Goal: Transaction & Acquisition: Purchase product/service

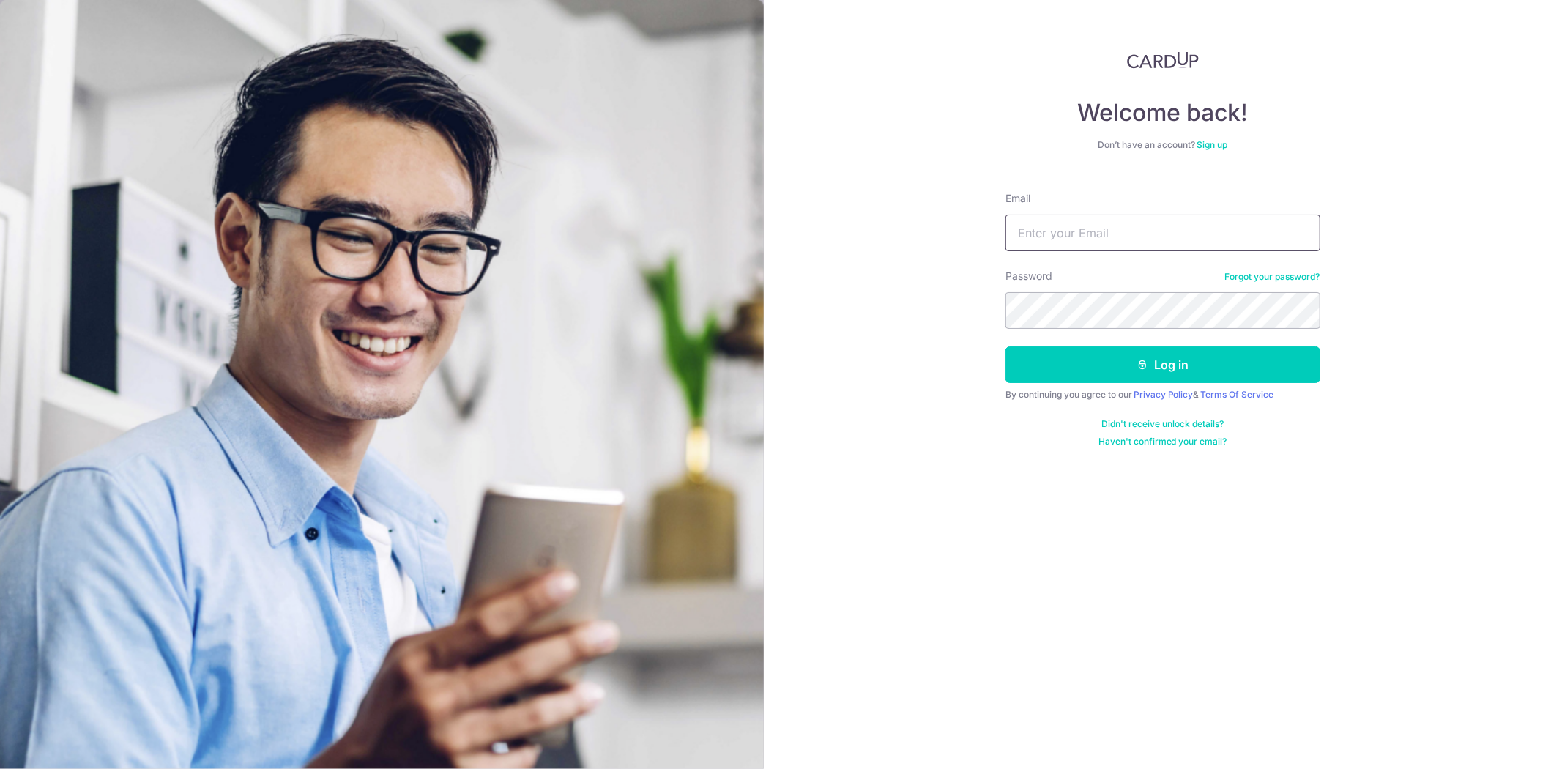
click at [1166, 227] on input "Email" at bounding box center [1163, 233] width 315 height 37
type input "[EMAIL_ADDRESS][DOMAIN_NAME]"
click at [1006, 346] on button "Log in" at bounding box center [1163, 364] width 315 height 37
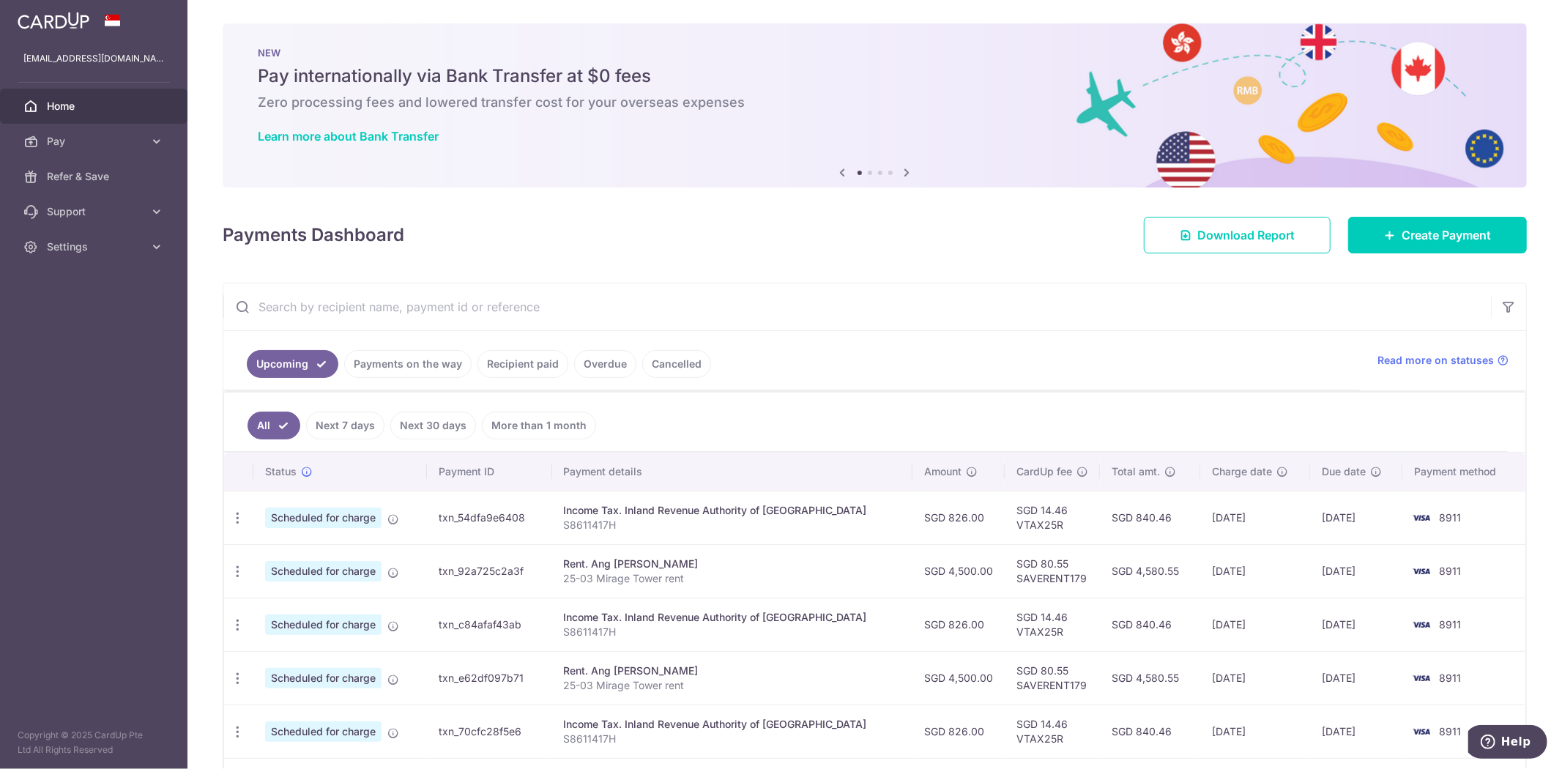
click at [113, 134] on span "Pay" at bounding box center [95, 141] width 97 height 15
click at [93, 174] on span "Payments" at bounding box center [95, 176] width 97 height 15
click at [519, 365] on link "Recipient paid" at bounding box center [523, 364] width 91 height 28
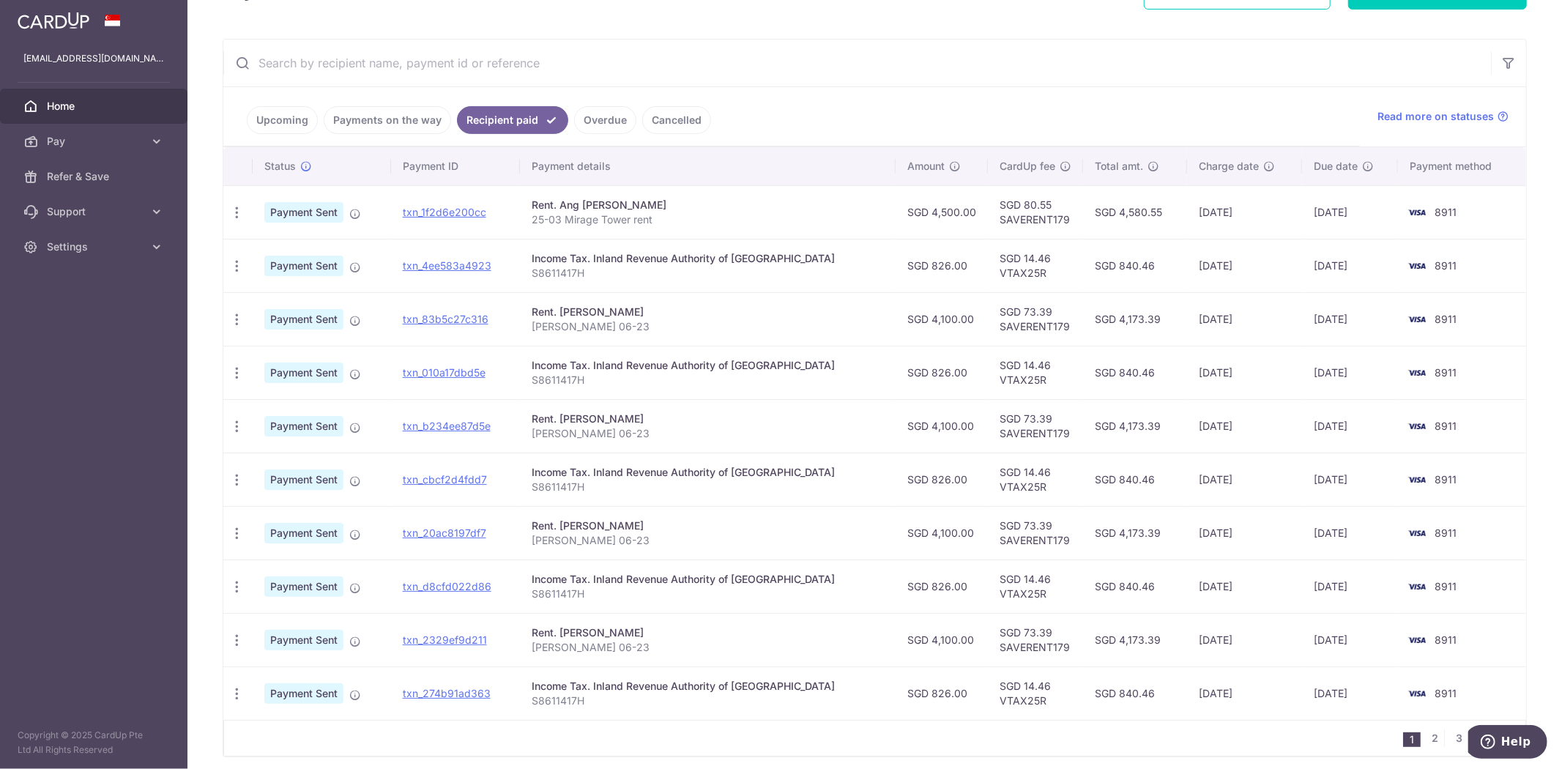
scroll to position [303, 0]
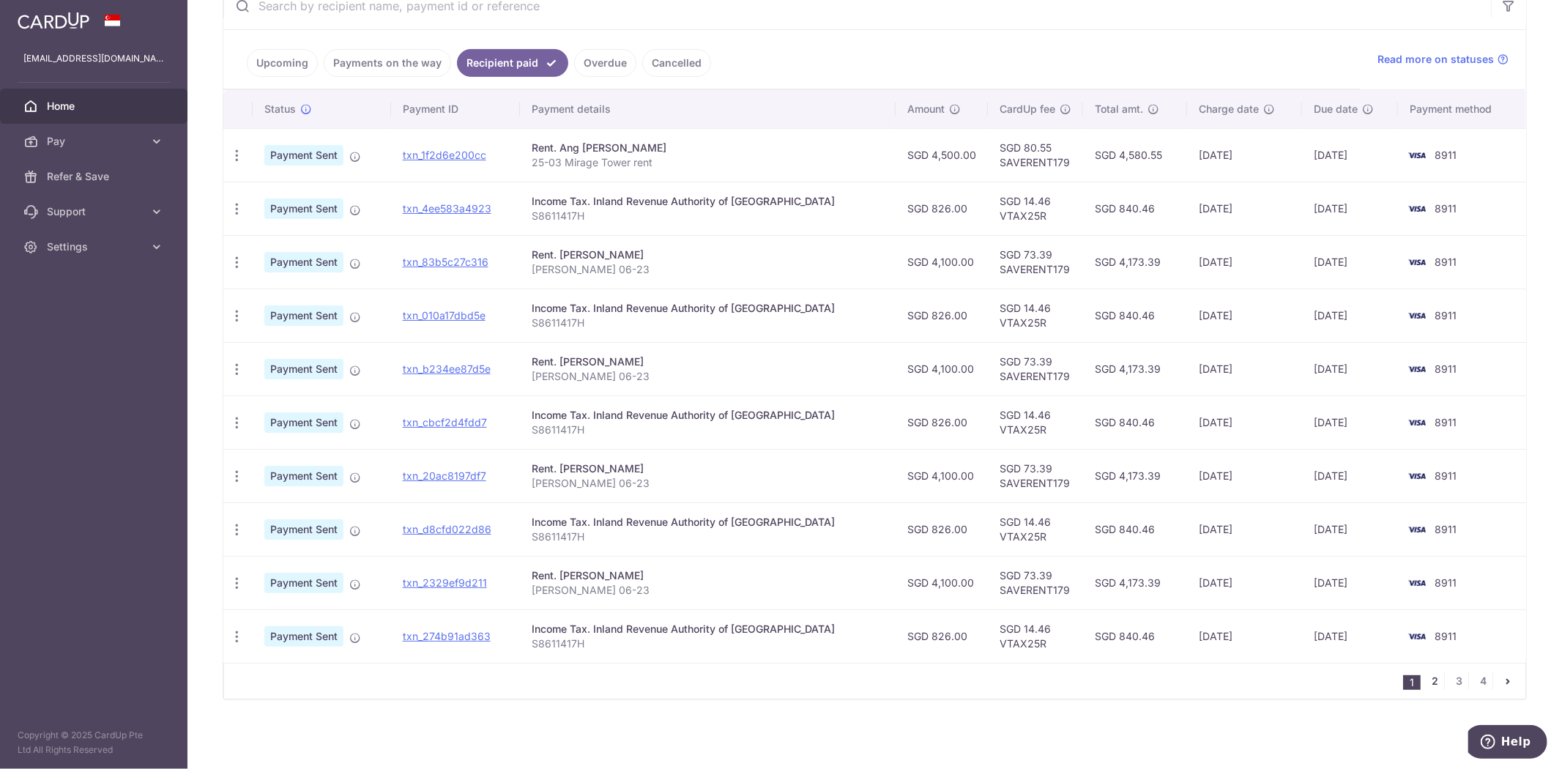
click at [1427, 682] on link "2" at bounding box center [1436, 681] width 18 height 18
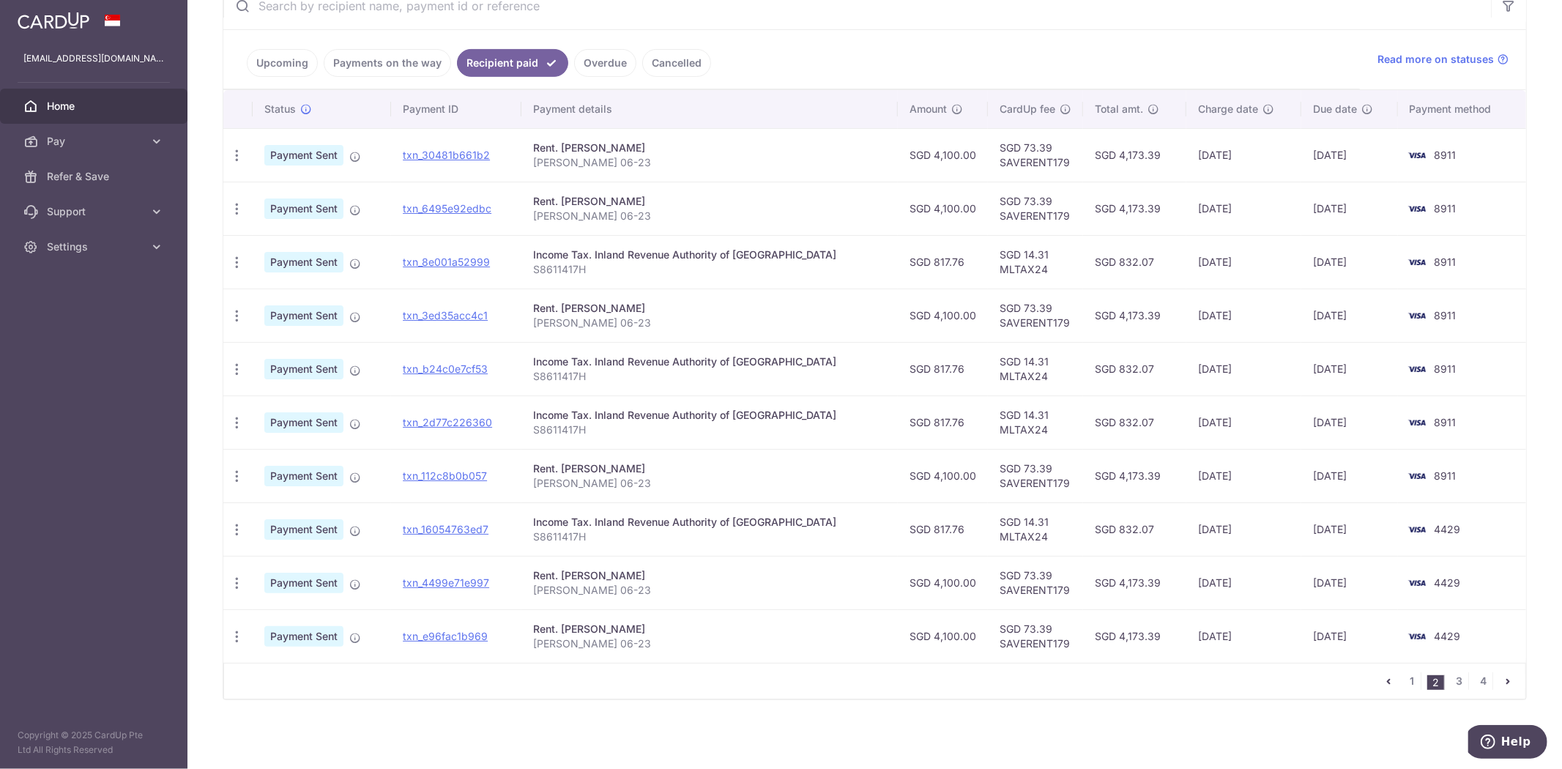
scroll to position [0, 0]
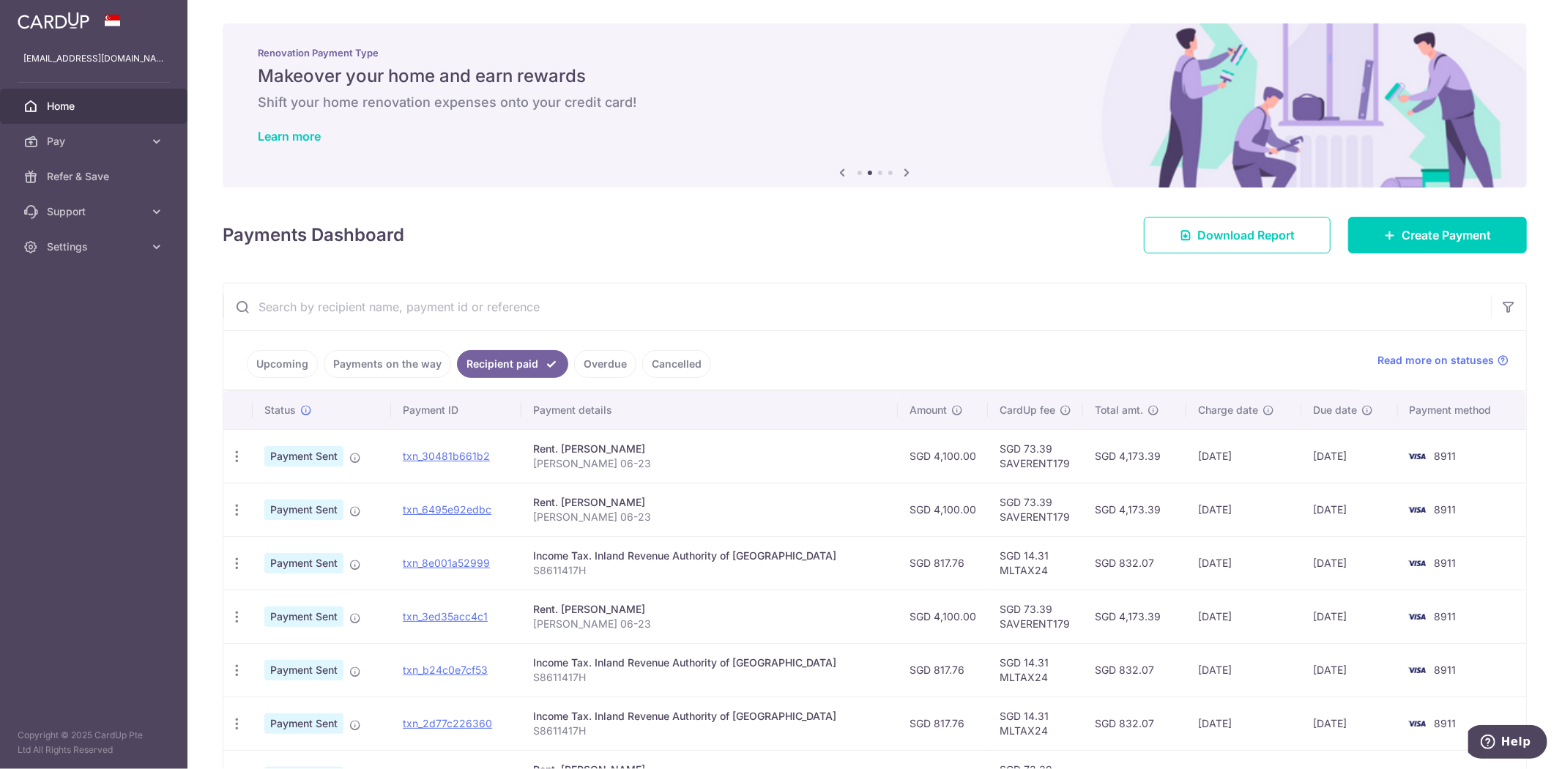
click at [894, 242] on div "Payments Dashboard Download Report Create Payment" at bounding box center [875, 232] width 1305 height 42
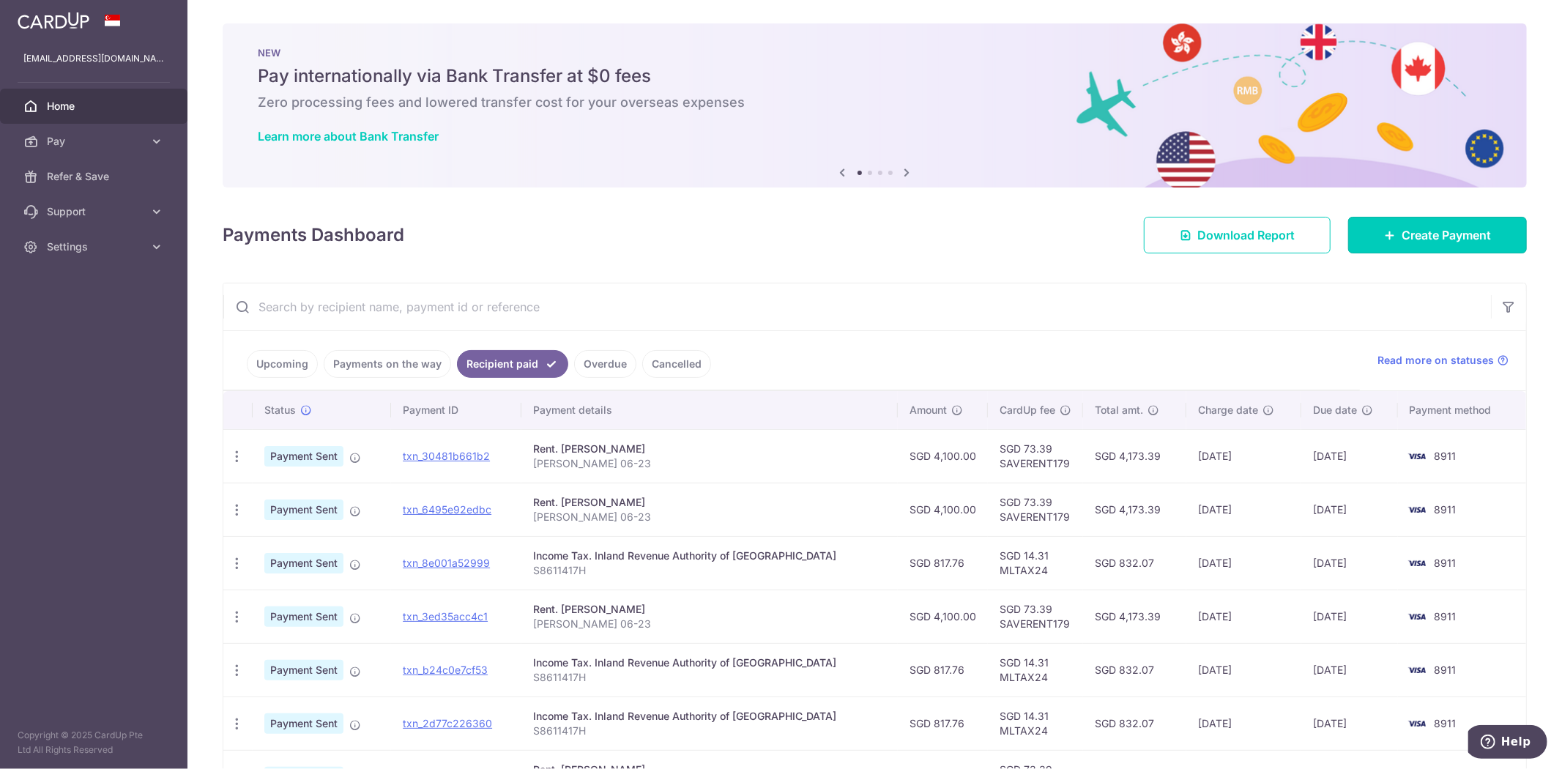
click at [1431, 231] on span "Create Payment" at bounding box center [1446, 235] width 89 height 18
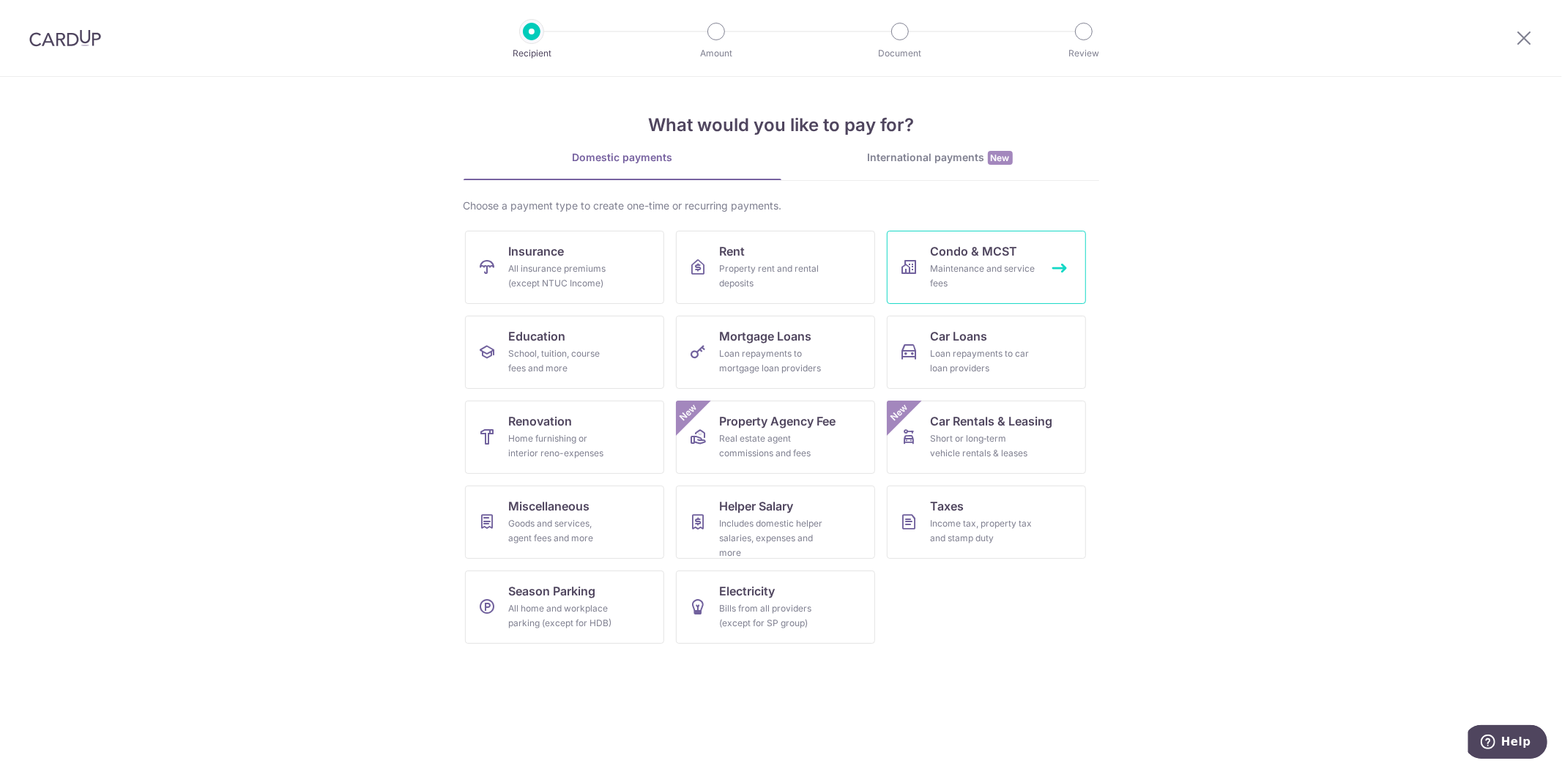
click at [963, 262] on div "Maintenance and service fees" at bounding box center [983, 276] width 105 height 29
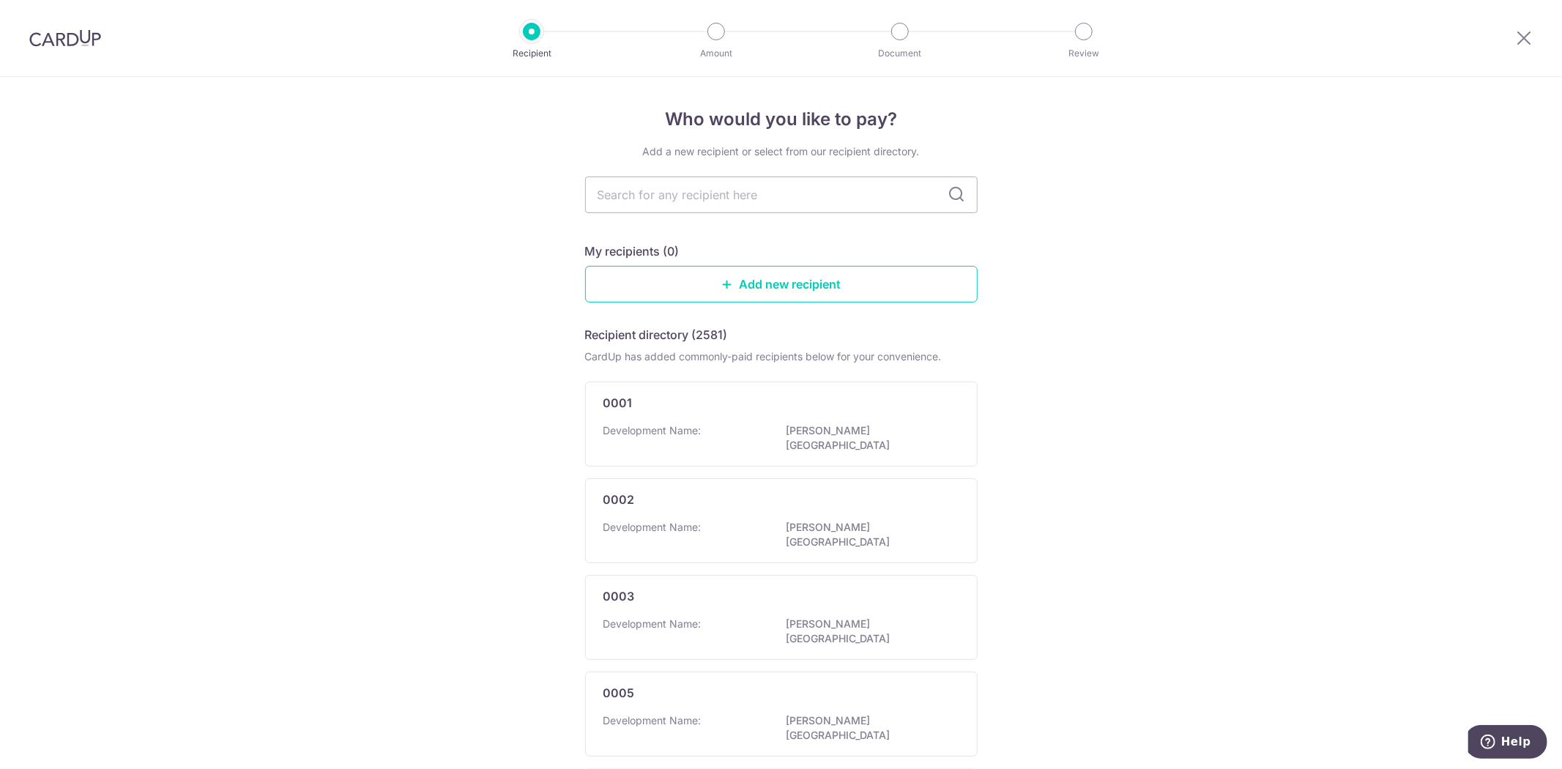
click at [744, 186] on input "text" at bounding box center [781, 195] width 393 height 37
type input "3496"
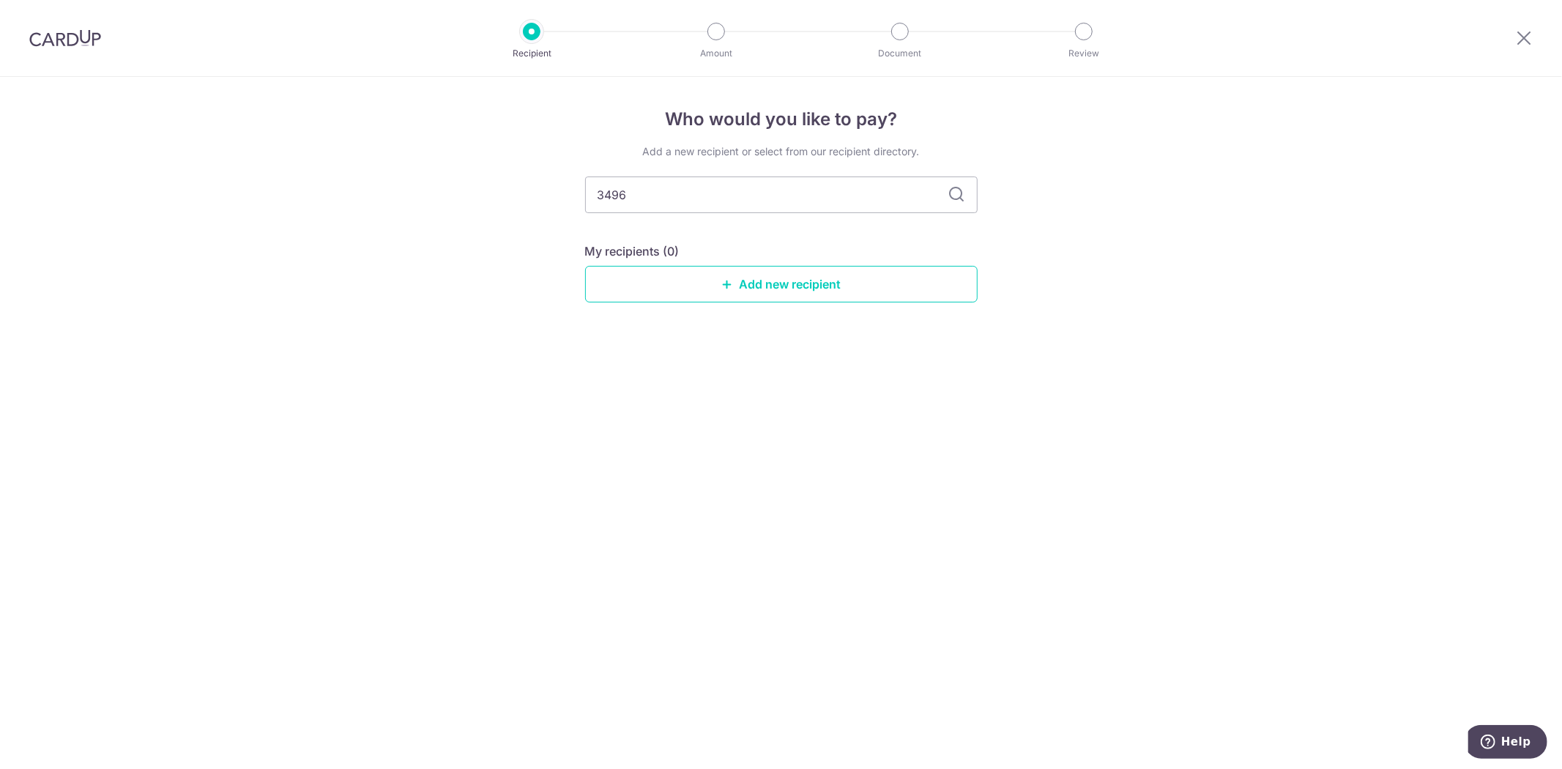
drag, startPoint x: 713, startPoint y: 193, endPoint x: 130, endPoint y: 214, distance: 583.4
click at [130, 214] on div "Who would you like to pay? Add a new recipient or select from our recipient dir…" at bounding box center [781, 423] width 1562 height 692
type input "mcst 3496"
drag, startPoint x: 843, startPoint y: 191, endPoint x: 278, endPoint y: 217, distance: 565.4
click at [278, 217] on div "Who would you like to pay? Add a new recipient or select from our recipient dir…" at bounding box center [781, 423] width 1562 height 692
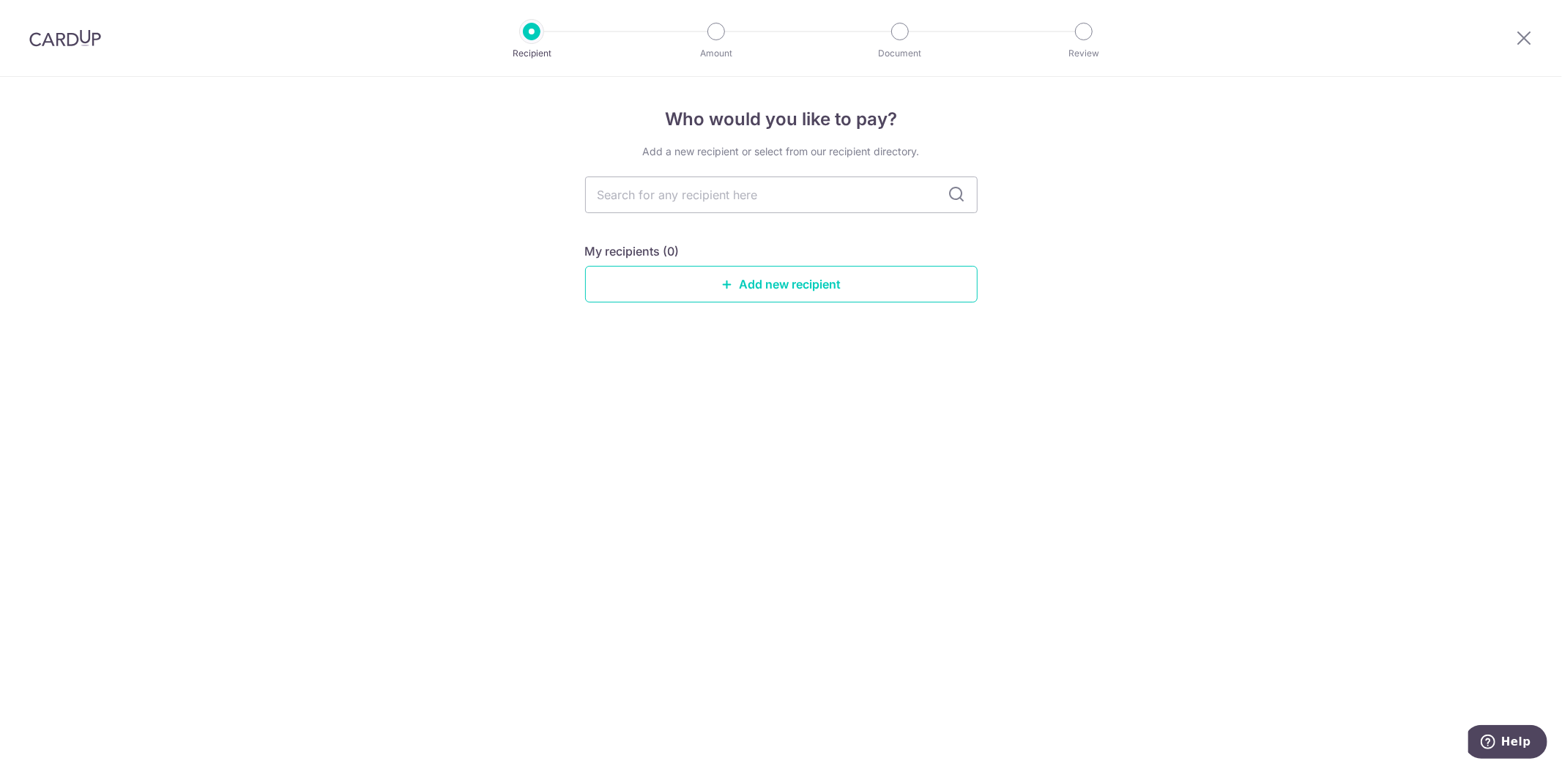
drag, startPoint x: 1048, startPoint y: 385, endPoint x: 1031, endPoint y: 388, distance: 17.2
click at [1048, 385] on div "Who would you like to pay? Add a new recipient or select from our recipient dir…" at bounding box center [781, 423] width 1562 height 692
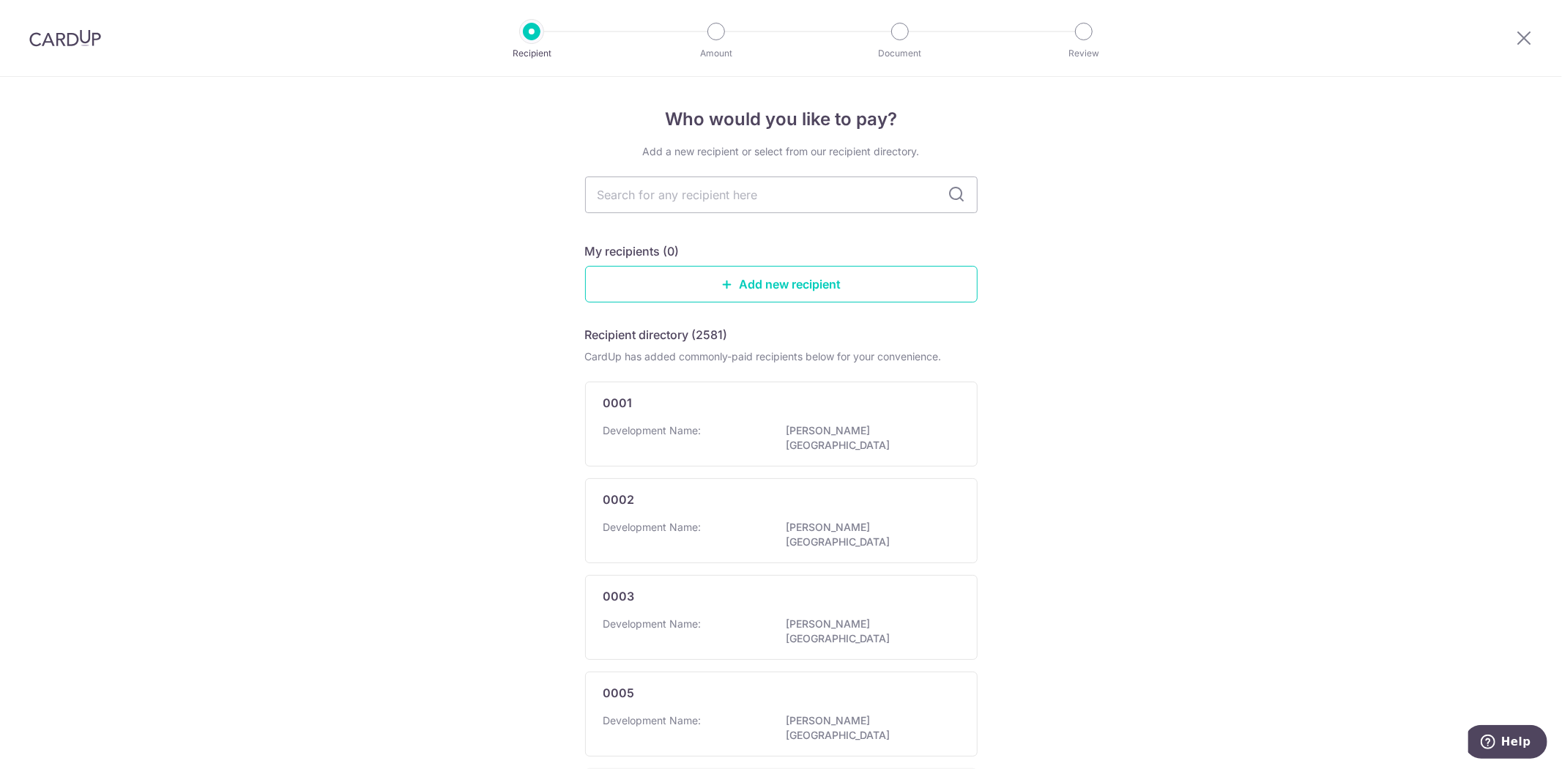
scroll to position [646, 0]
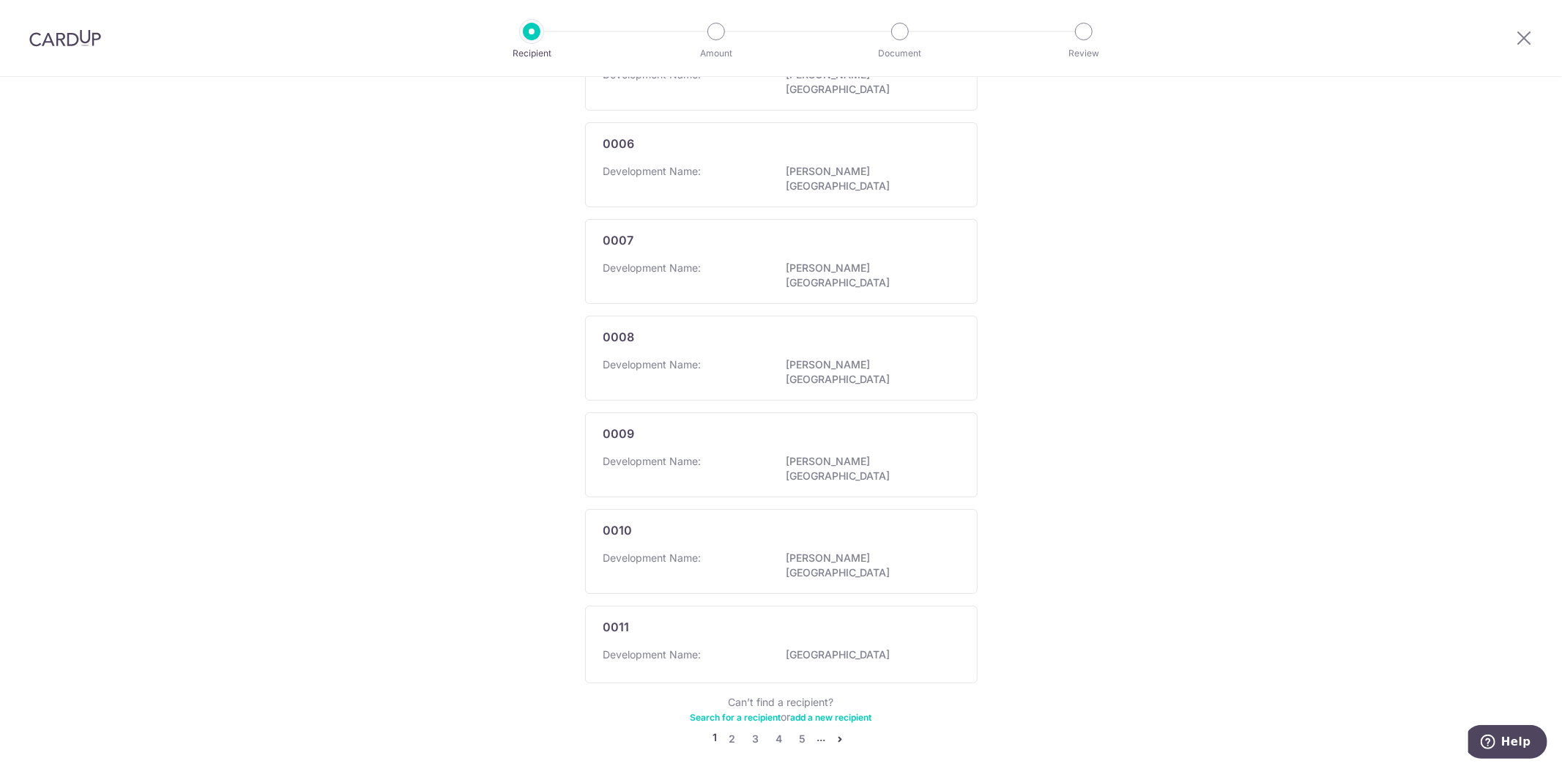
click at [736, 712] on link "Search for a recipient" at bounding box center [736, 717] width 91 height 11
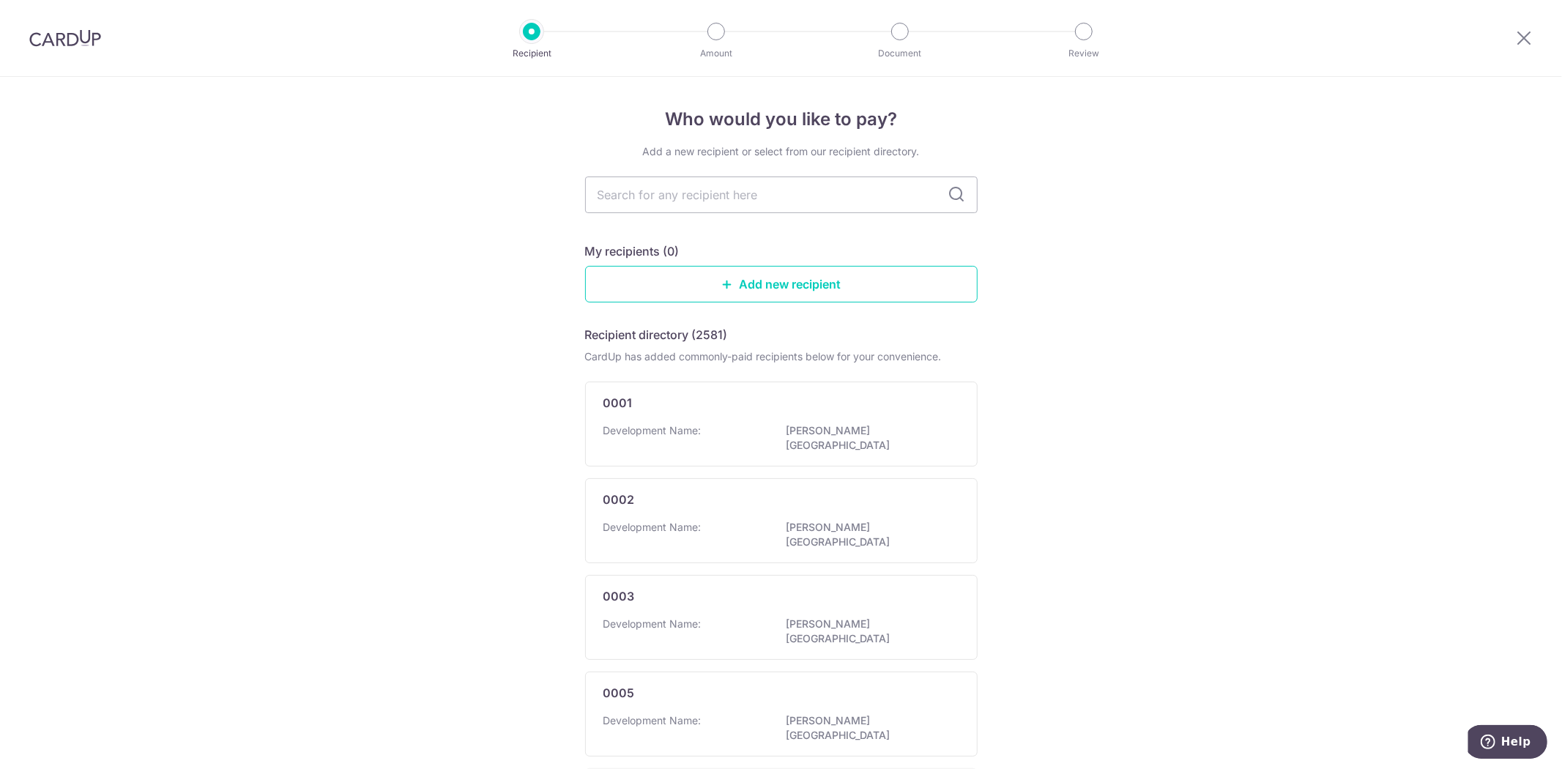
click at [770, 196] on input "text" at bounding box center [781, 195] width 393 height 37
type input "3"
type input "k"
type input "m"
type input "oxley"
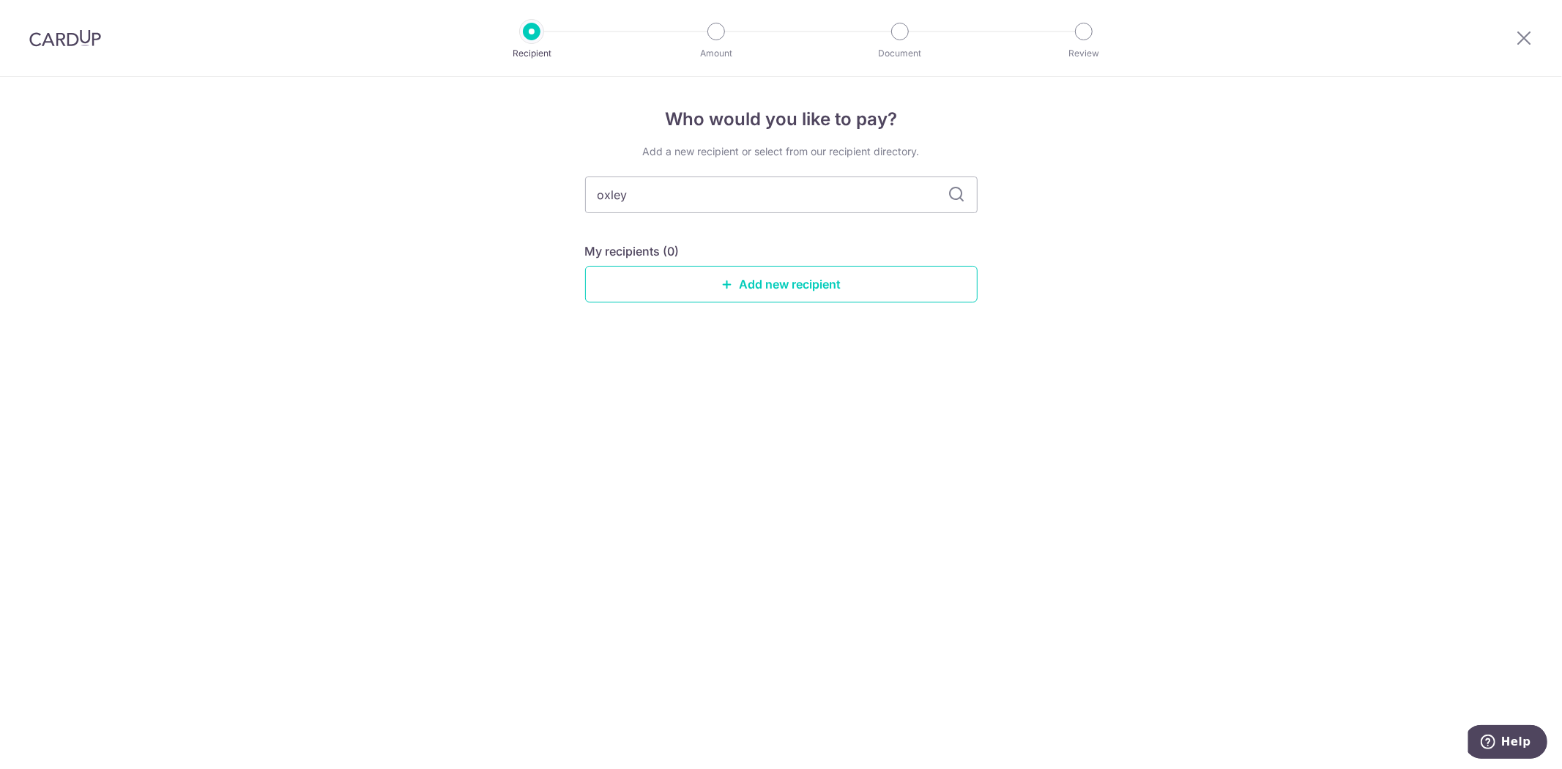
click at [960, 196] on icon at bounding box center [958, 195] width 18 height 18
drag, startPoint x: 669, startPoint y: 193, endPoint x: 246, endPoint y: 194, distance: 422.7
click at [242, 196] on div "Who would you like to pay? Add a new recipient or select from our recipient dir…" at bounding box center [781, 423] width 1562 height 692
type input "3496"
click at [960, 195] on icon at bounding box center [958, 195] width 18 height 18
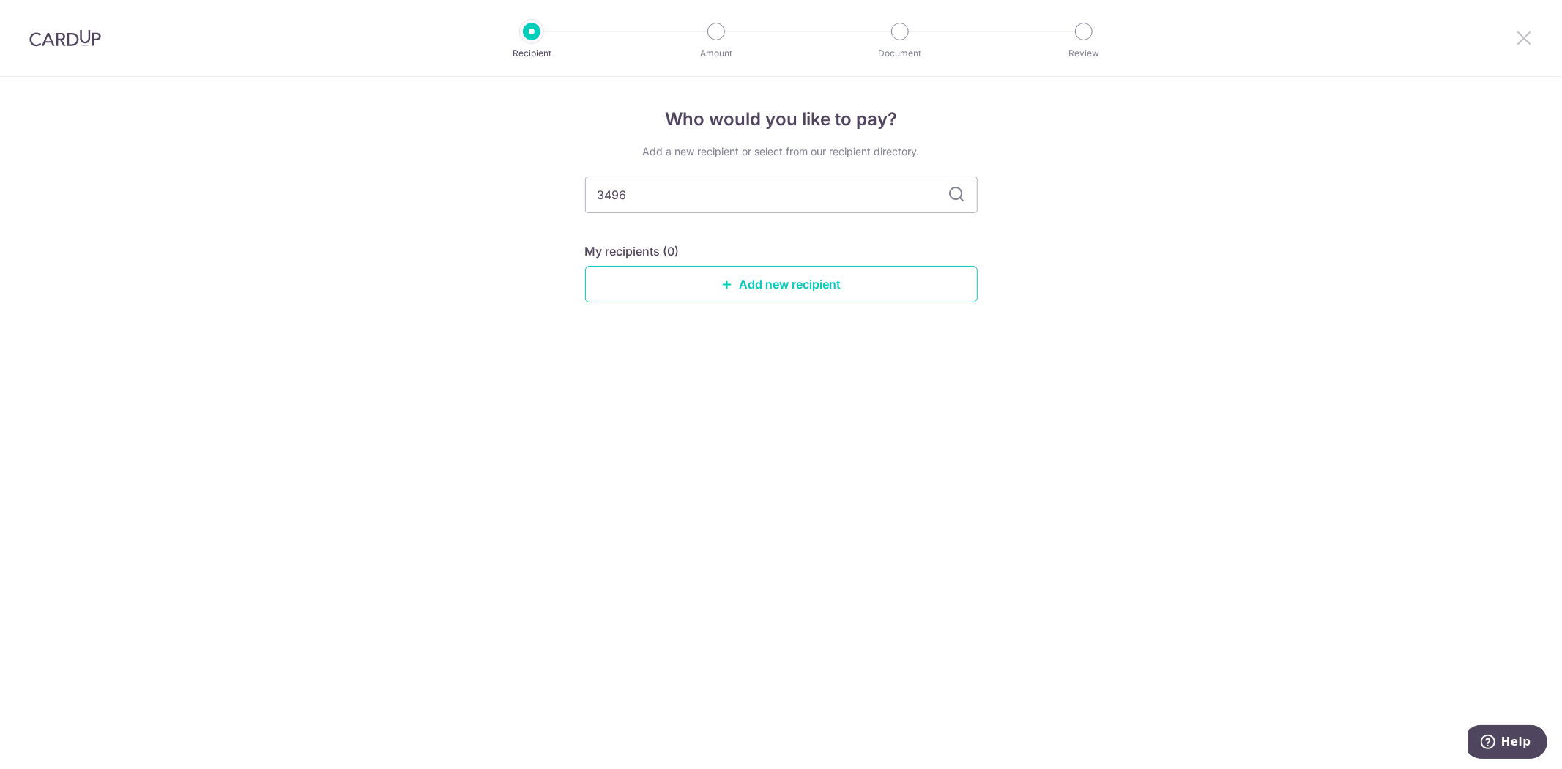
click at [1527, 30] on icon at bounding box center [1525, 38] width 18 height 18
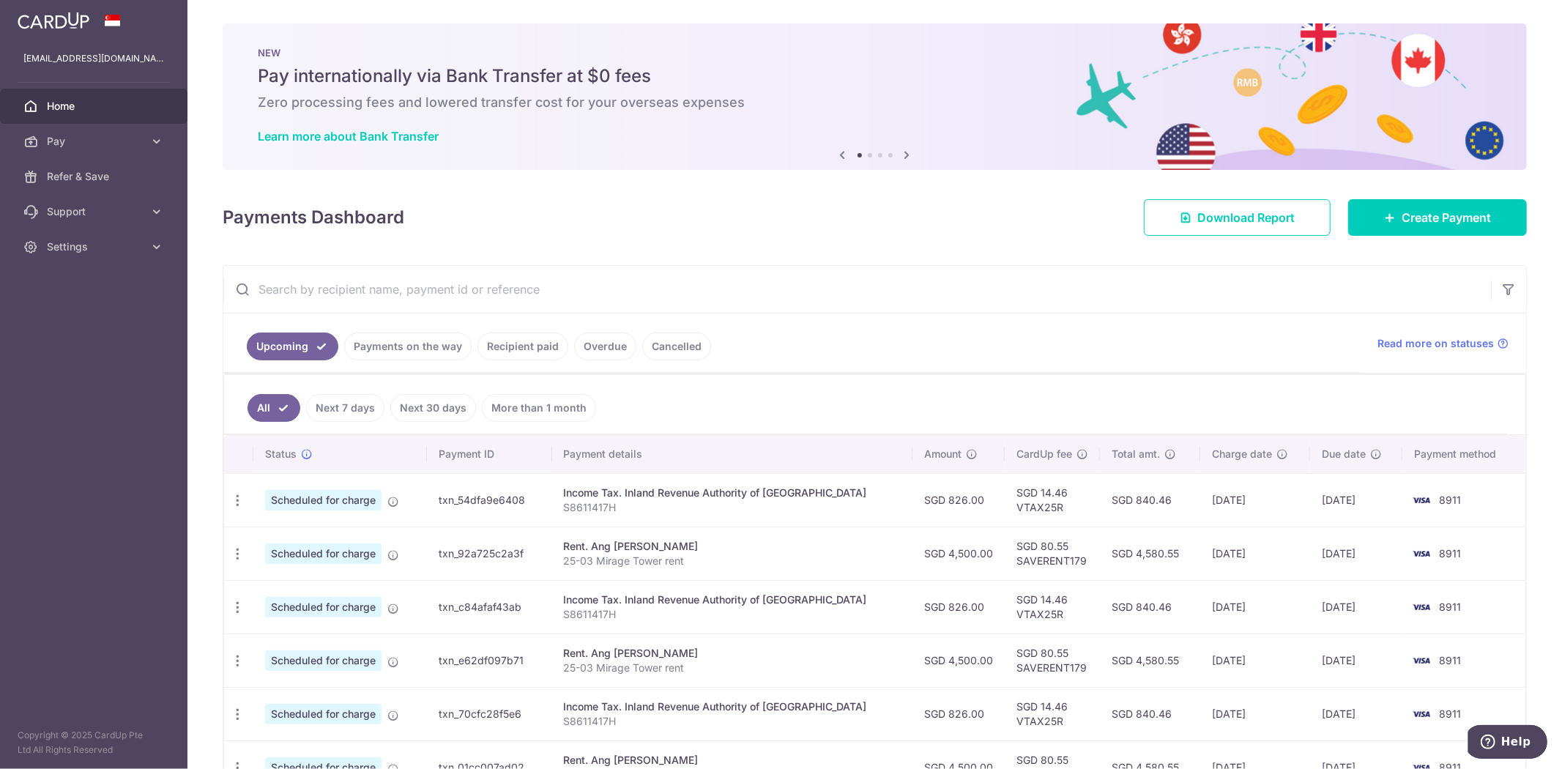
click at [106, 139] on span "Pay" at bounding box center [95, 141] width 97 height 15
click at [1467, 220] on span "Create Payment" at bounding box center [1446, 218] width 89 height 18
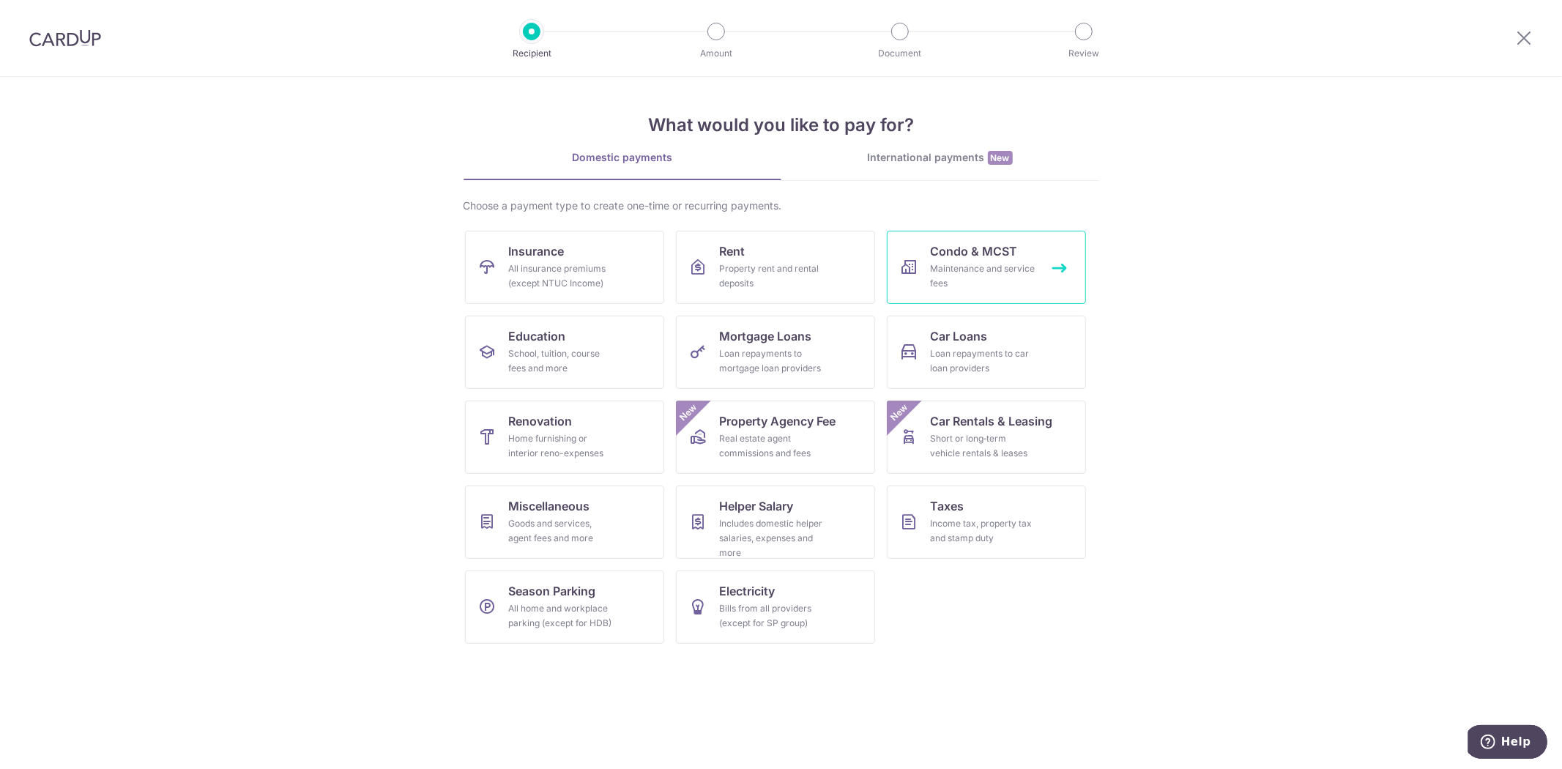
click at [958, 271] on div "Maintenance and service fees" at bounding box center [983, 276] width 105 height 29
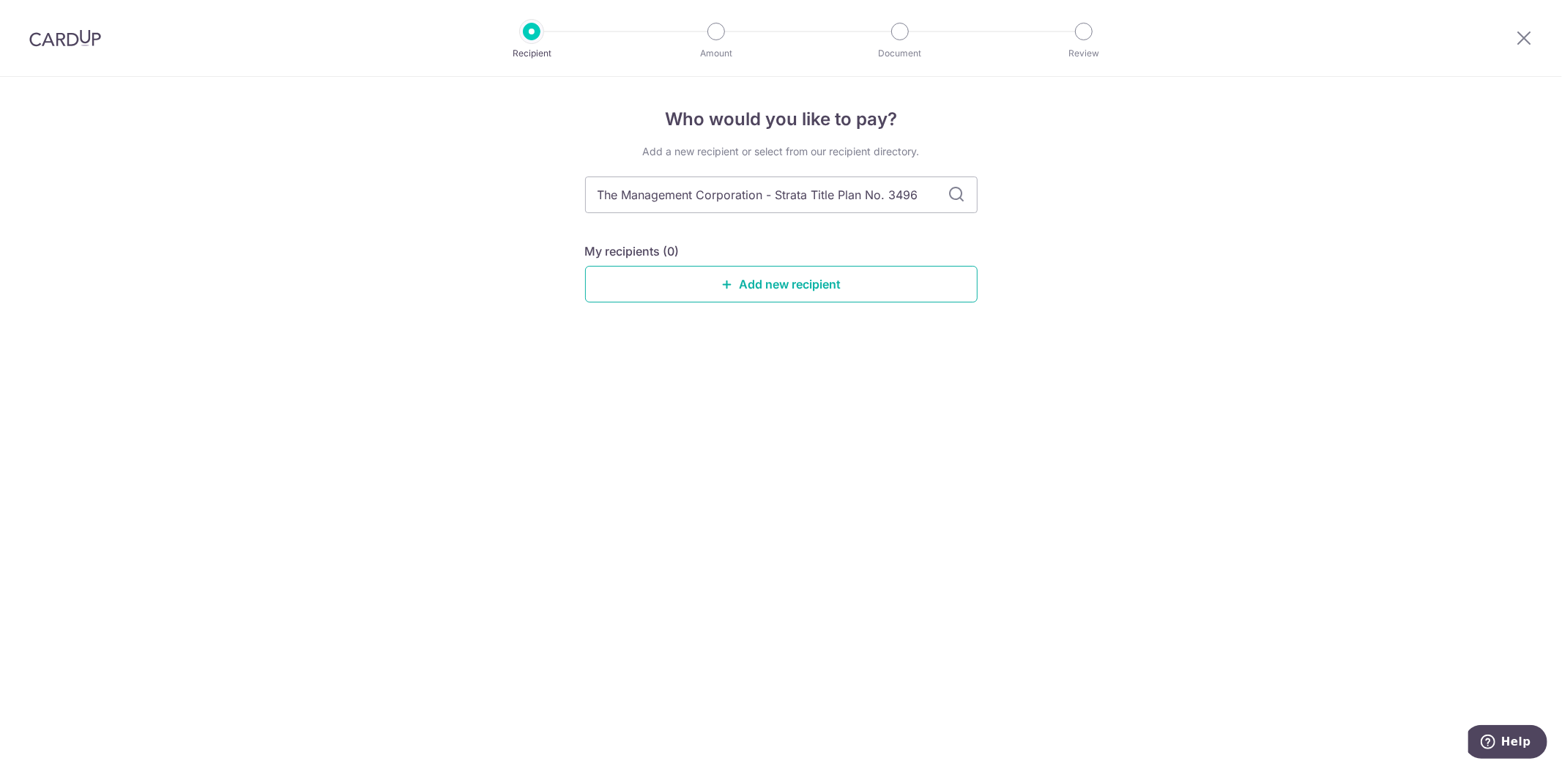
click at [749, 286] on link "Add new recipient" at bounding box center [781, 284] width 393 height 37
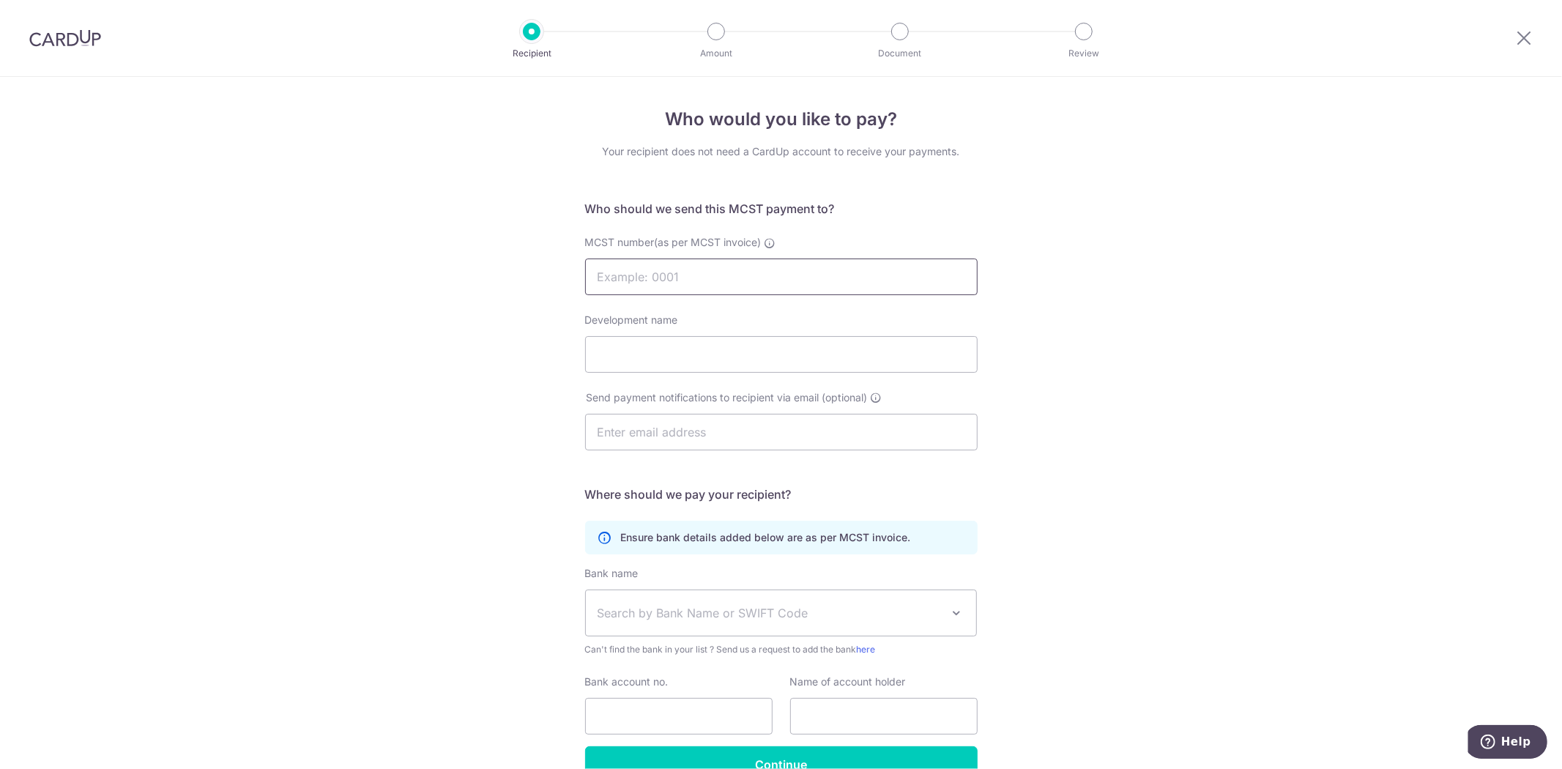
click at [728, 286] on input "MCST number(as per MCST invoice)" at bounding box center [781, 277] width 393 height 37
paste input "The Management Corporation - Strata Title Plan No. 3496"
drag, startPoint x: 926, startPoint y: 276, endPoint x: 51, endPoint y: 254, distance: 874.9
click at [51, 255] on div "Who would you like to pay? Your recipient does not need a CardUp account to rec…" at bounding box center [781, 464] width 1562 height 775
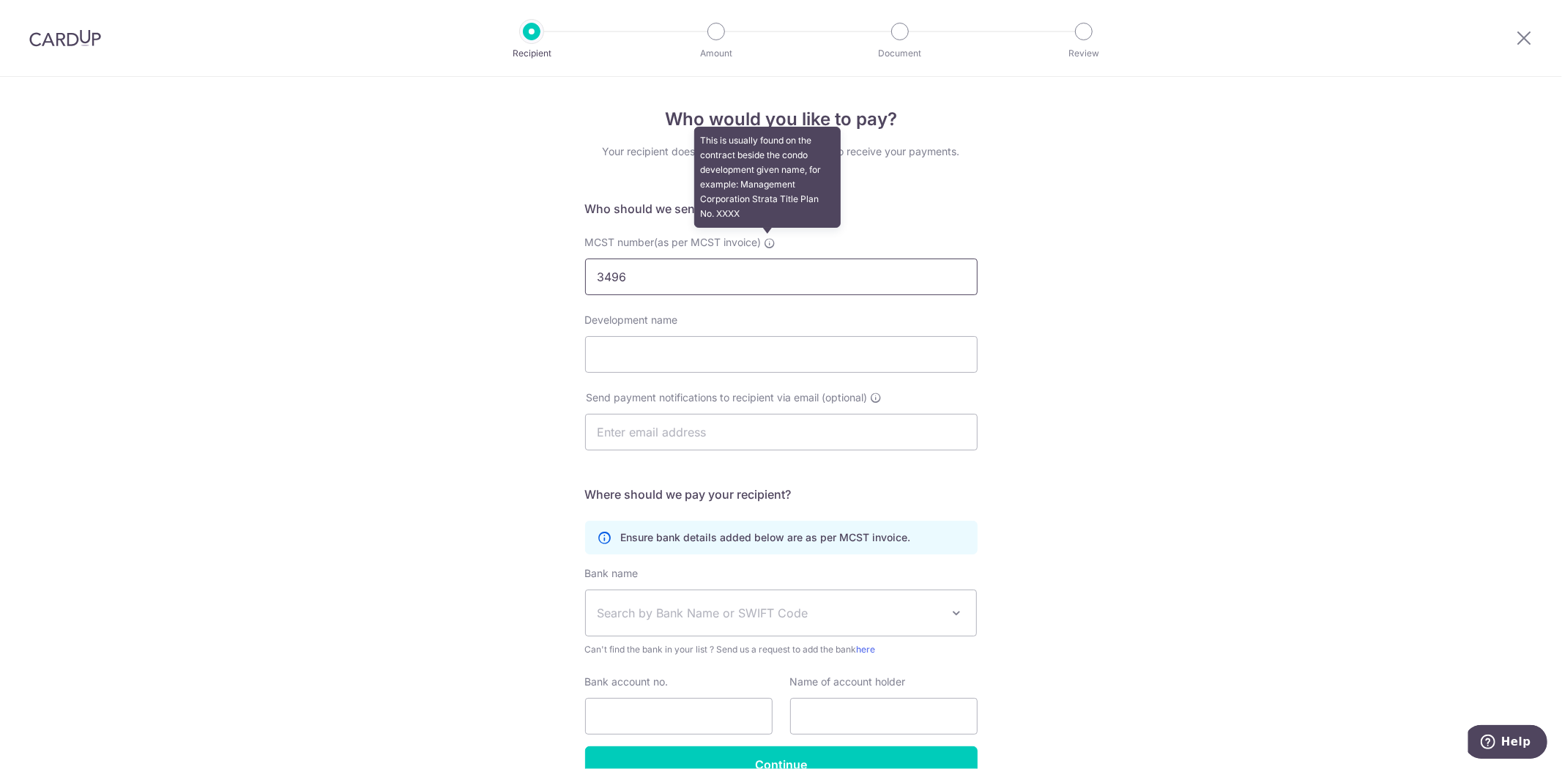
type input "3496"
click at [770, 237] on icon at bounding box center [771, 243] width 12 height 12
click at [770, 259] on input "3496" at bounding box center [781, 277] width 393 height 37
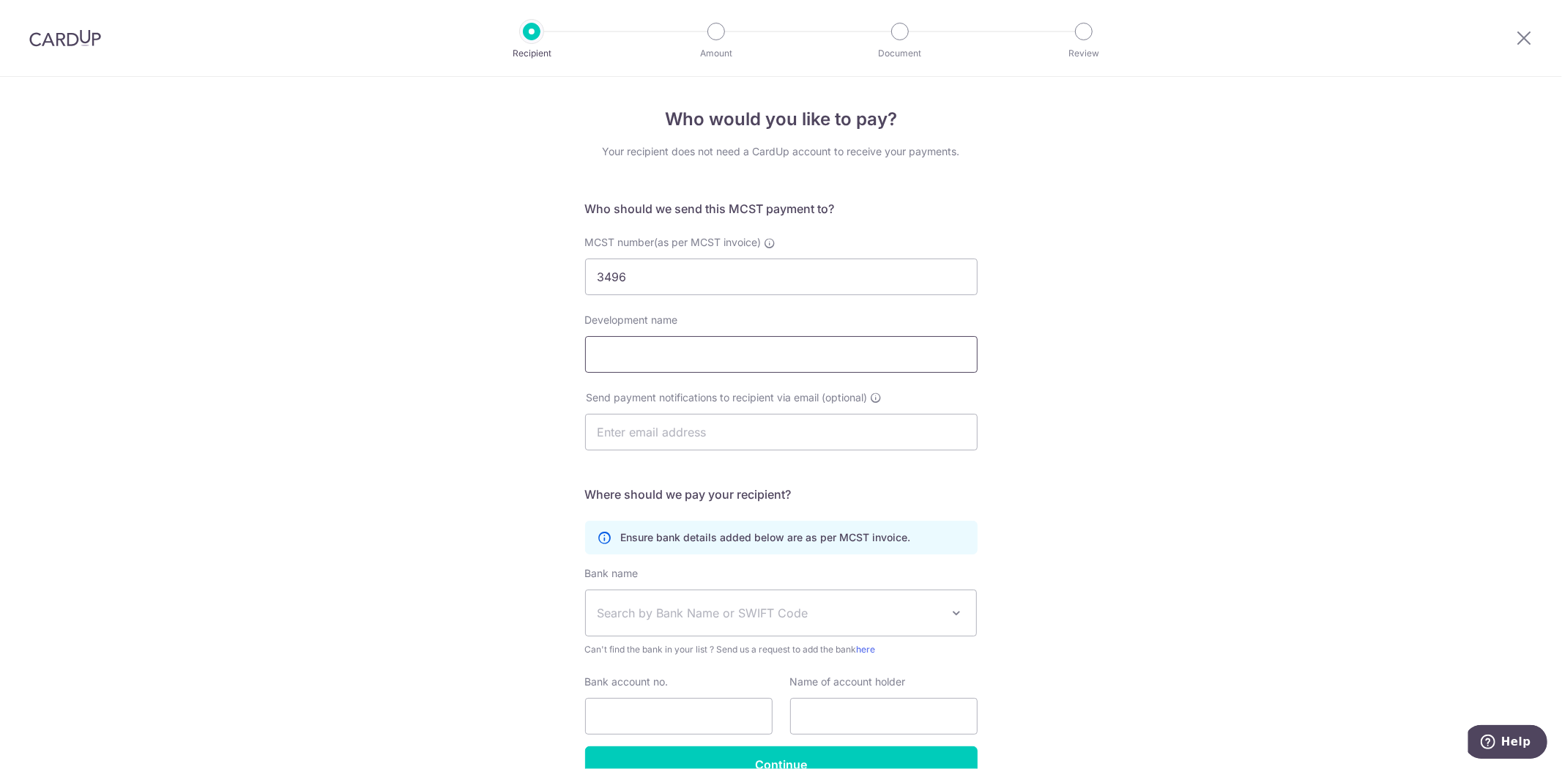
click at [736, 363] on input "Development name" at bounding box center [781, 354] width 393 height 37
type input "One Oxley Rise"
click at [817, 430] on input "text" at bounding box center [781, 432] width 393 height 37
type input "[EMAIL_ADDRESS][DOMAIN_NAME]"
click at [683, 618] on span "Search by Bank Name or SWIFT Code" at bounding box center [770, 613] width 344 height 18
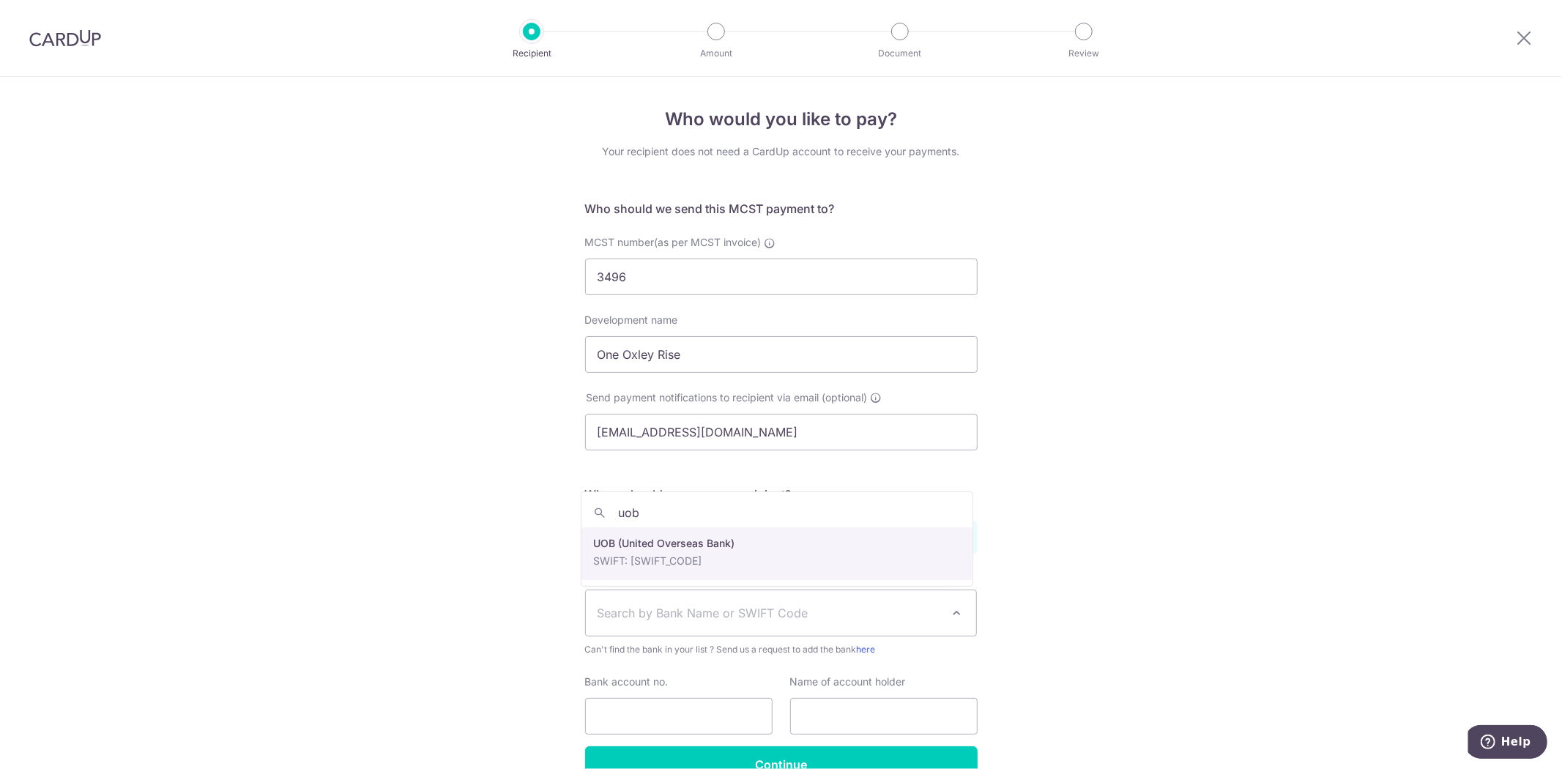
type input "uob"
select select "18"
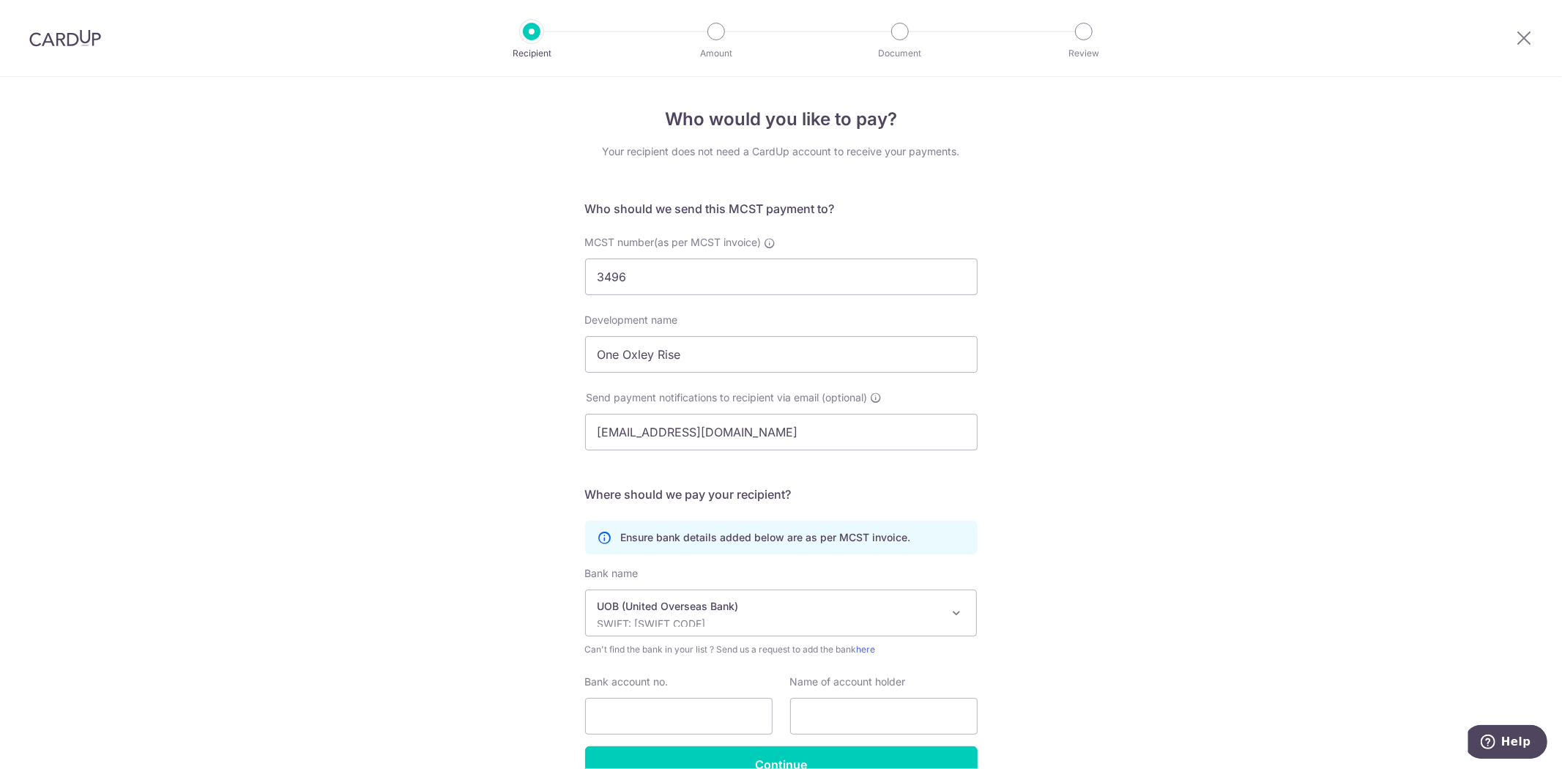
scroll to position [82, 0]
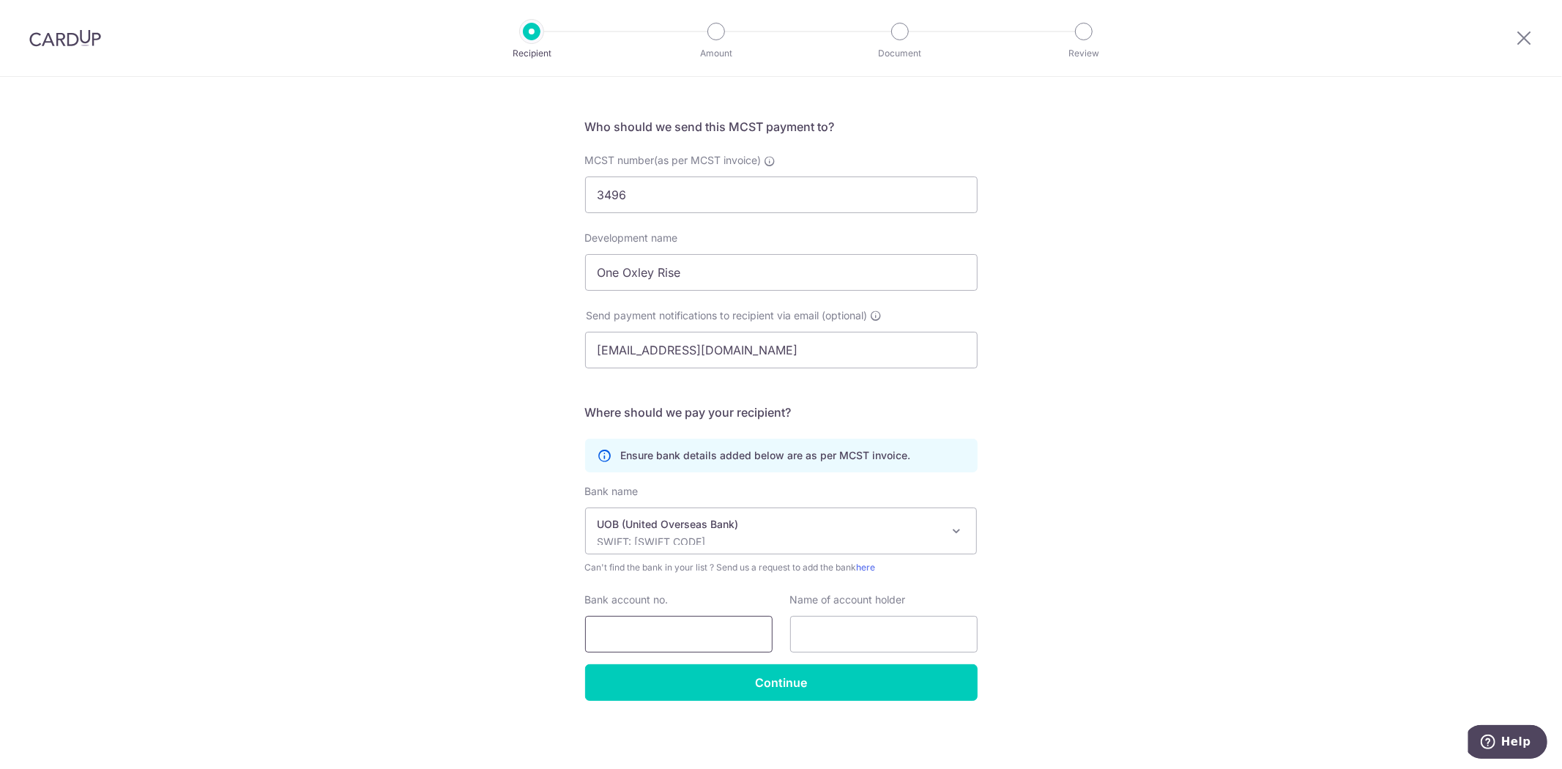
click at [711, 623] on input "Bank account no." at bounding box center [679, 634] width 188 height 37
type input "3013067439"
click at [909, 636] on input "text" at bounding box center [884, 634] width 188 height 37
paste input "The Management Corporation - Strata Title Plan No. 3496"
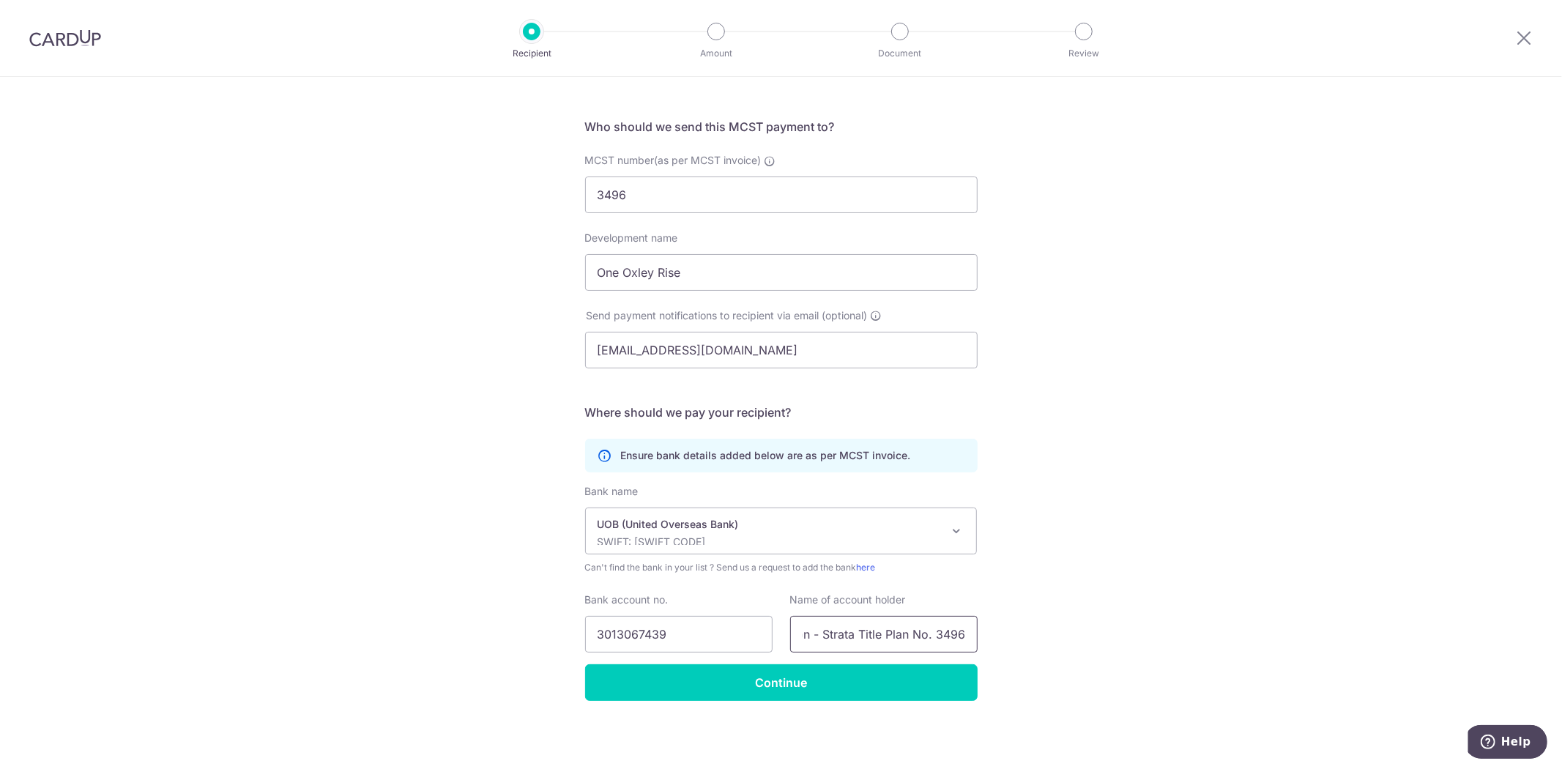
type input "The Management Corporation - Strata Title Plan No. 3496"
click at [797, 686] on input "Continue" at bounding box center [781, 682] width 393 height 37
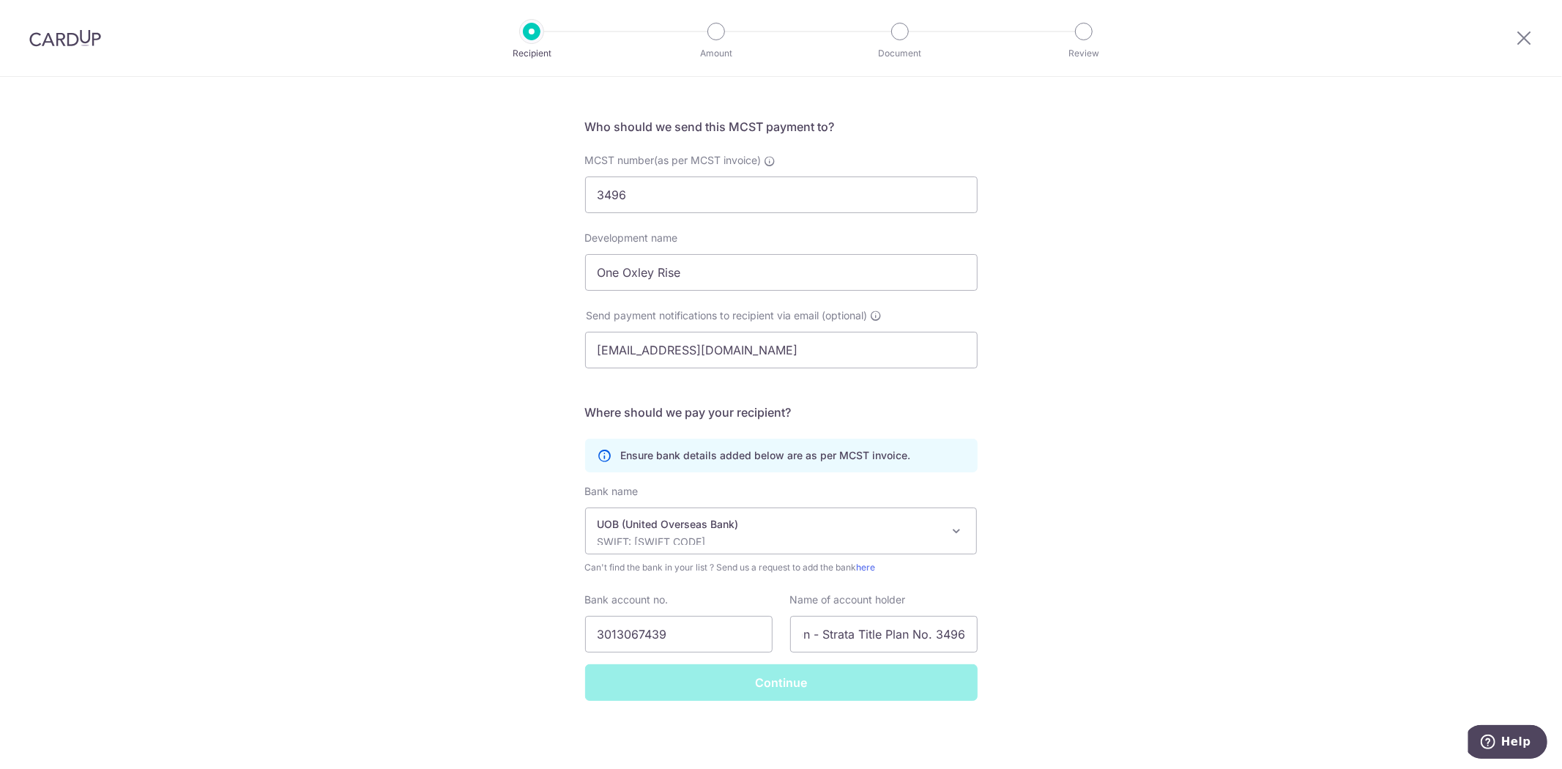
scroll to position [0, 0]
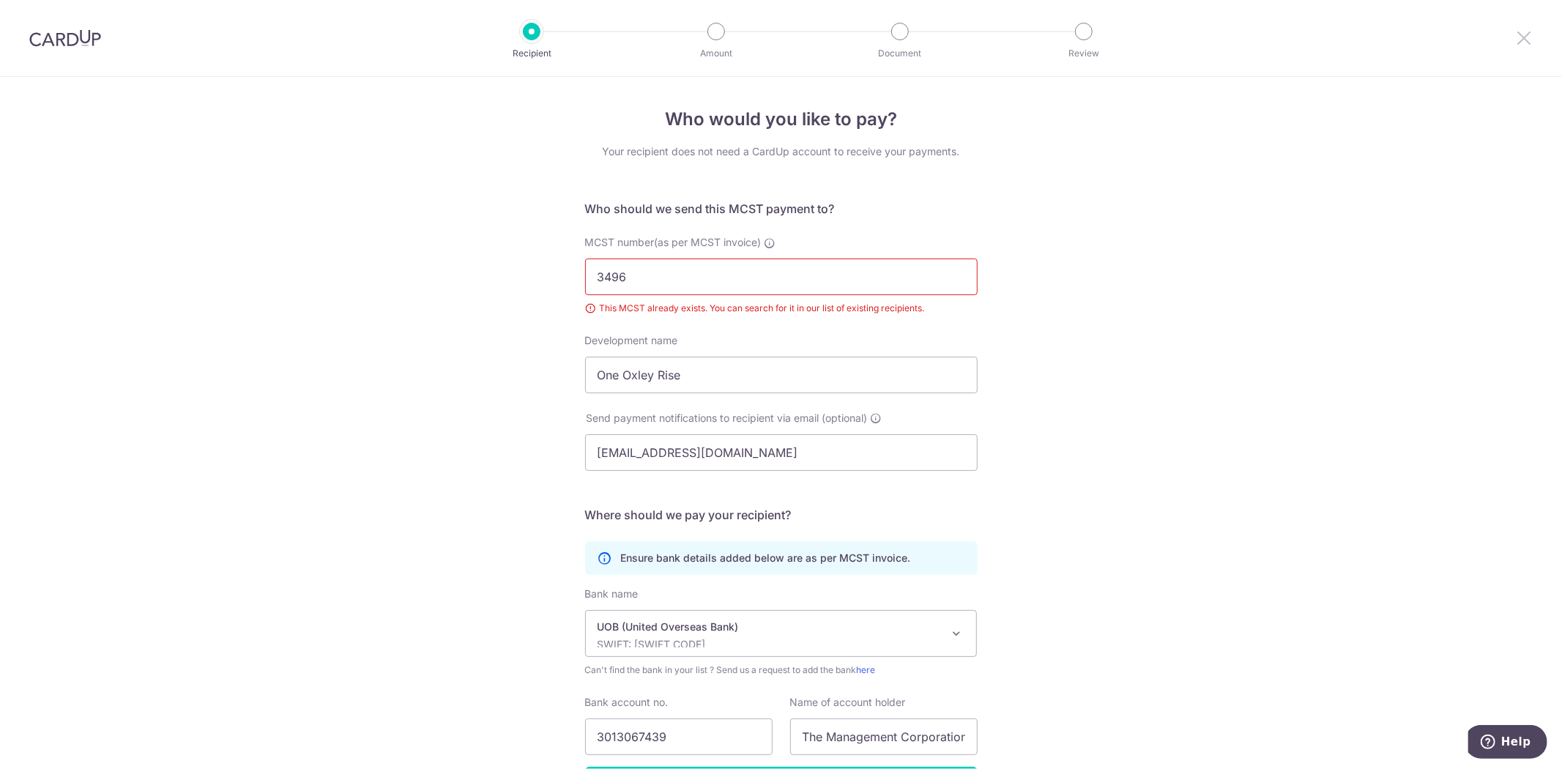
drag, startPoint x: 1528, startPoint y: 32, endPoint x: 861, endPoint y: 90, distance: 669.8
click at [1528, 32] on icon at bounding box center [1525, 38] width 18 height 18
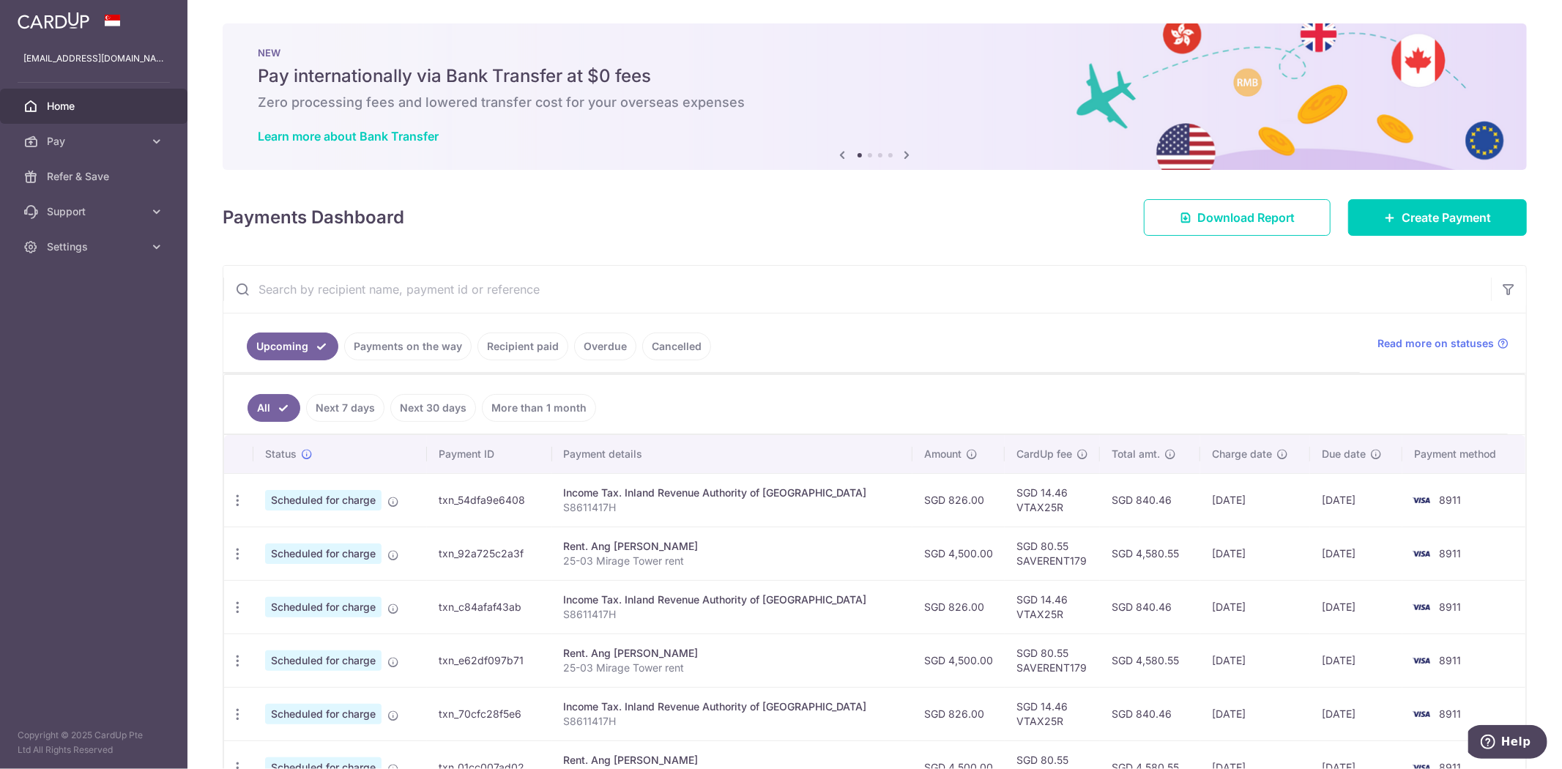
scroll to position [81, 0]
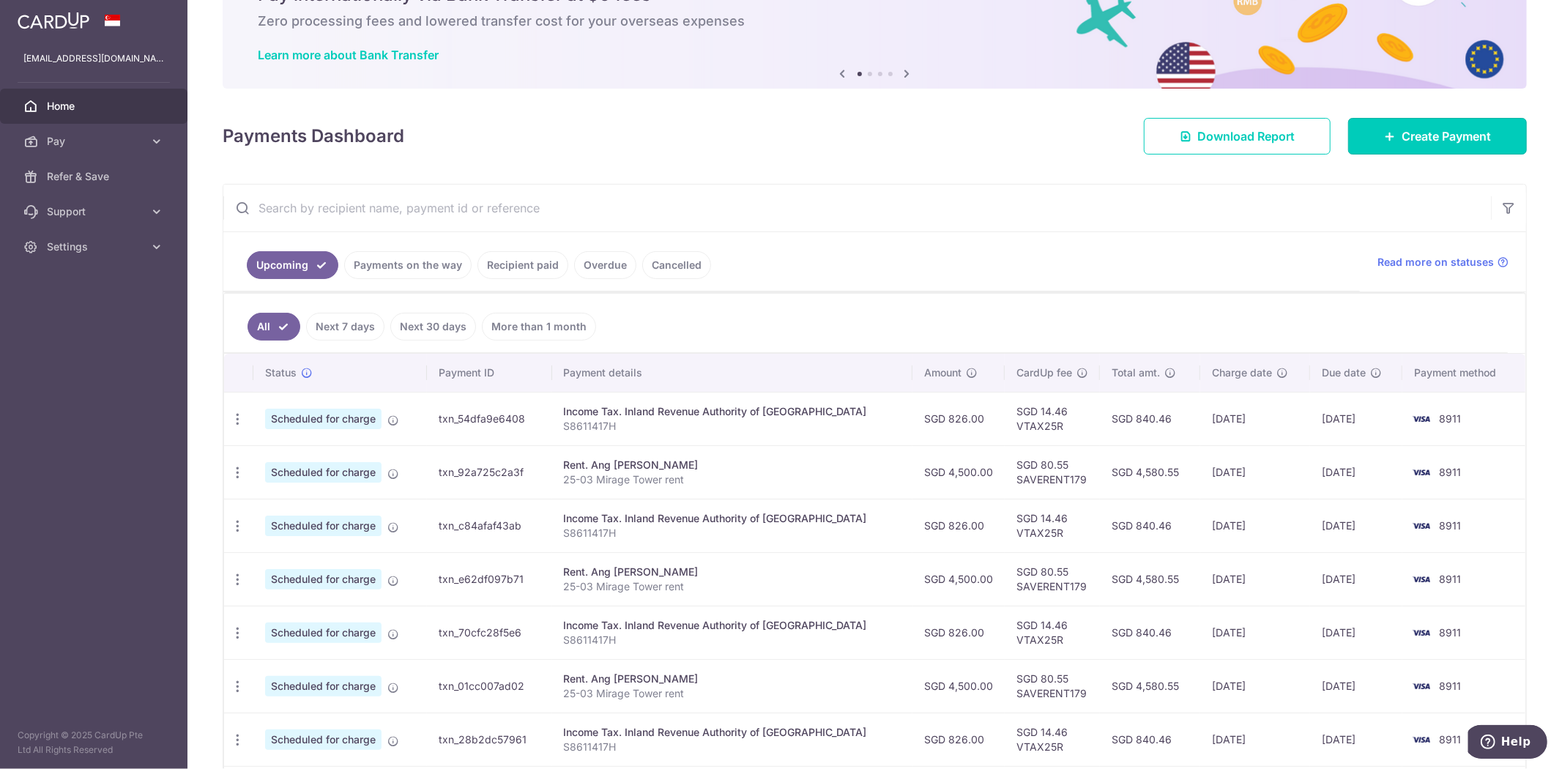
click at [1431, 133] on span "Create Payment" at bounding box center [1446, 136] width 89 height 18
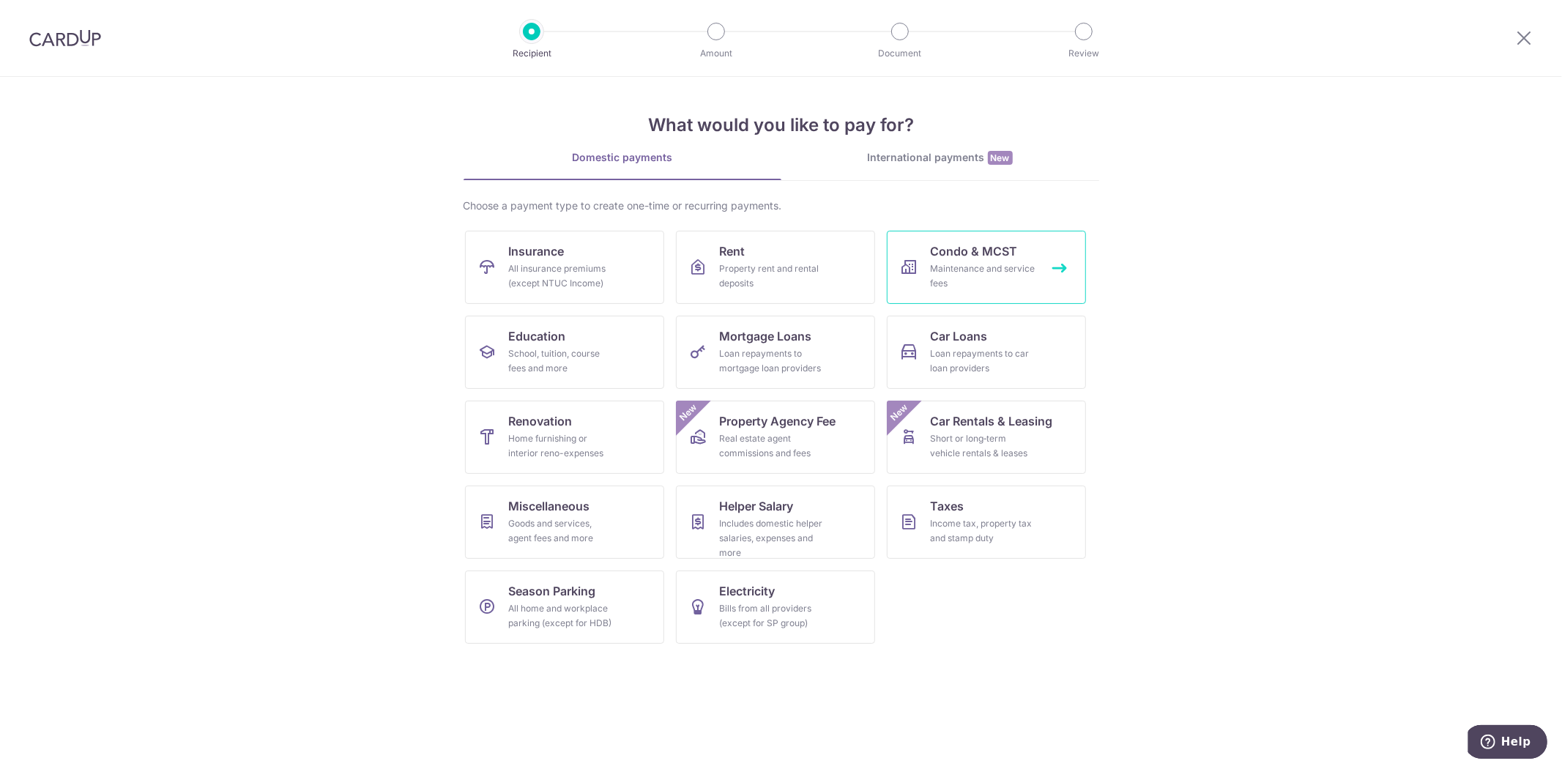
click at [1005, 254] on span "Condo & MCST" at bounding box center [974, 251] width 87 height 18
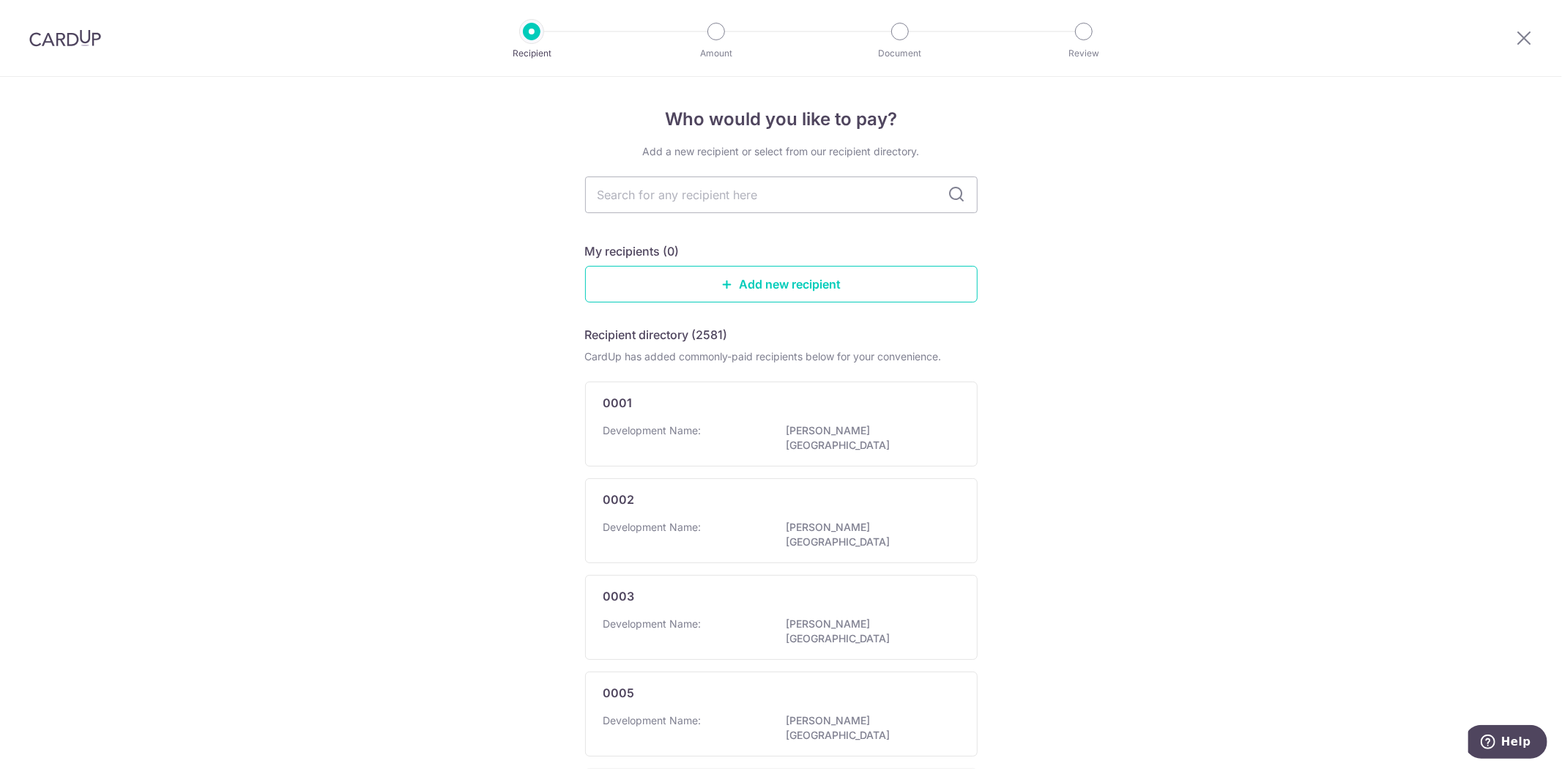
click at [753, 201] on input "text" at bounding box center [781, 195] width 393 height 37
type input "3"
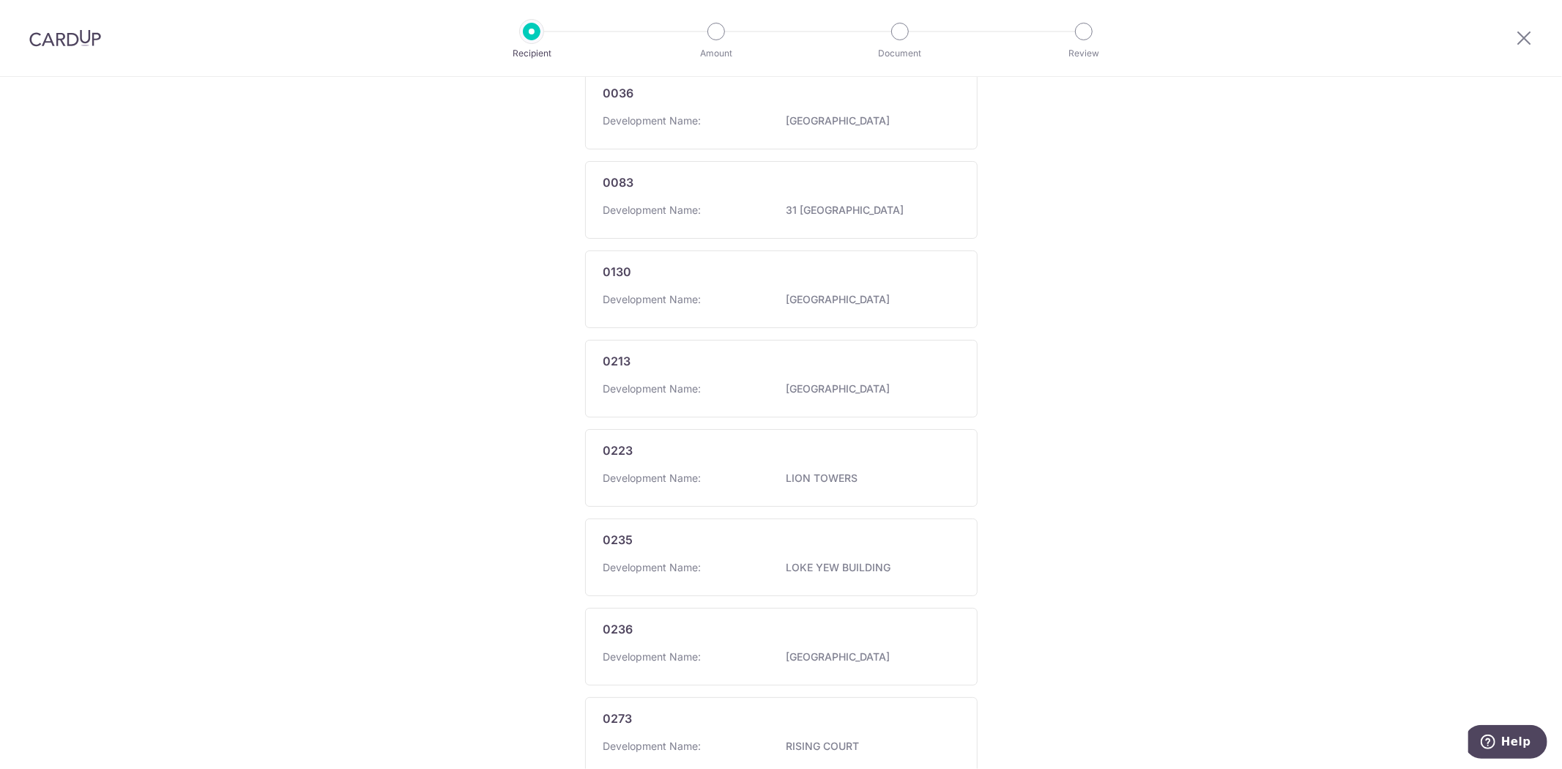
scroll to position [653, 0]
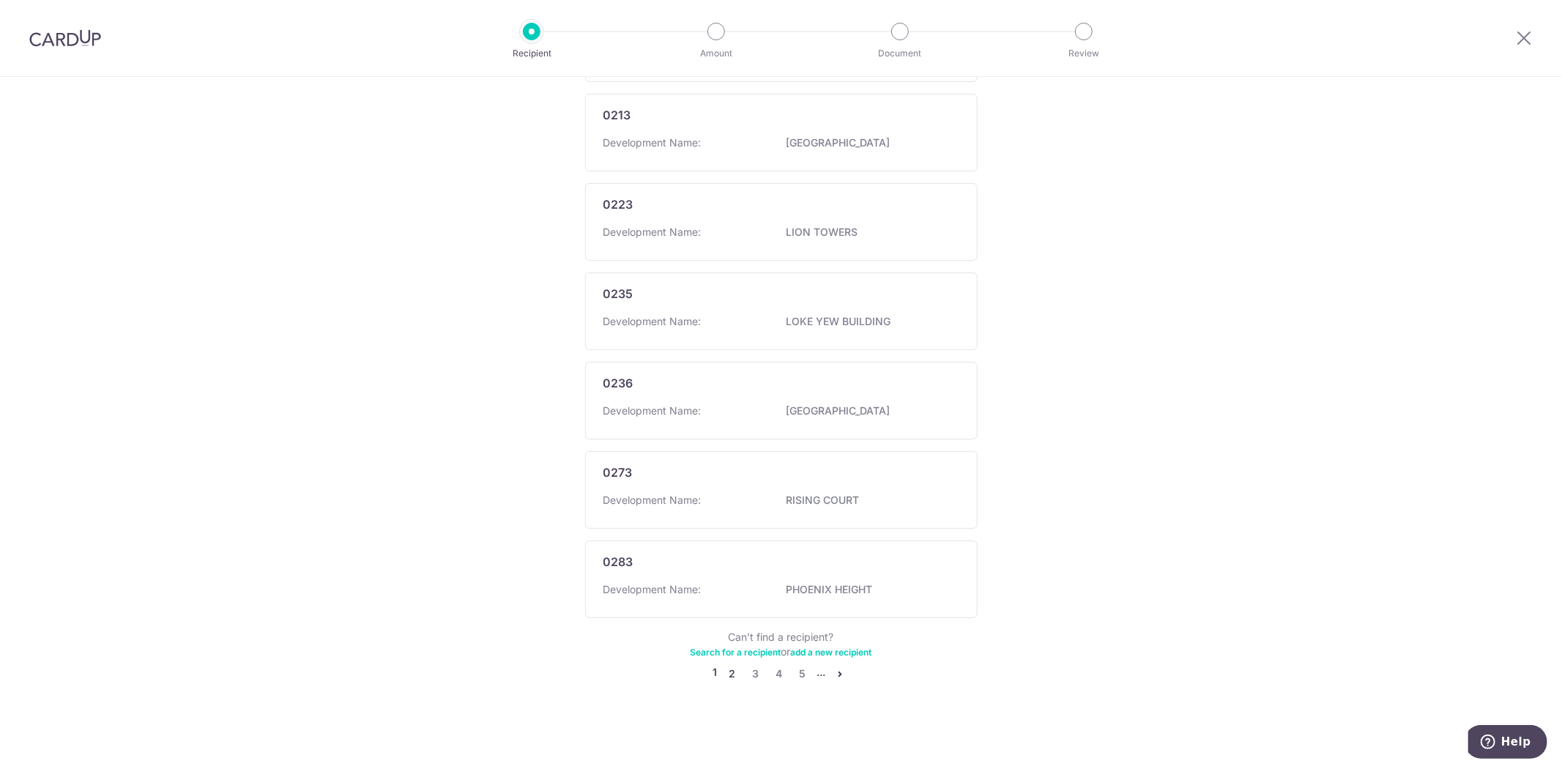
click at [726, 675] on link "2" at bounding box center [733, 674] width 18 height 18
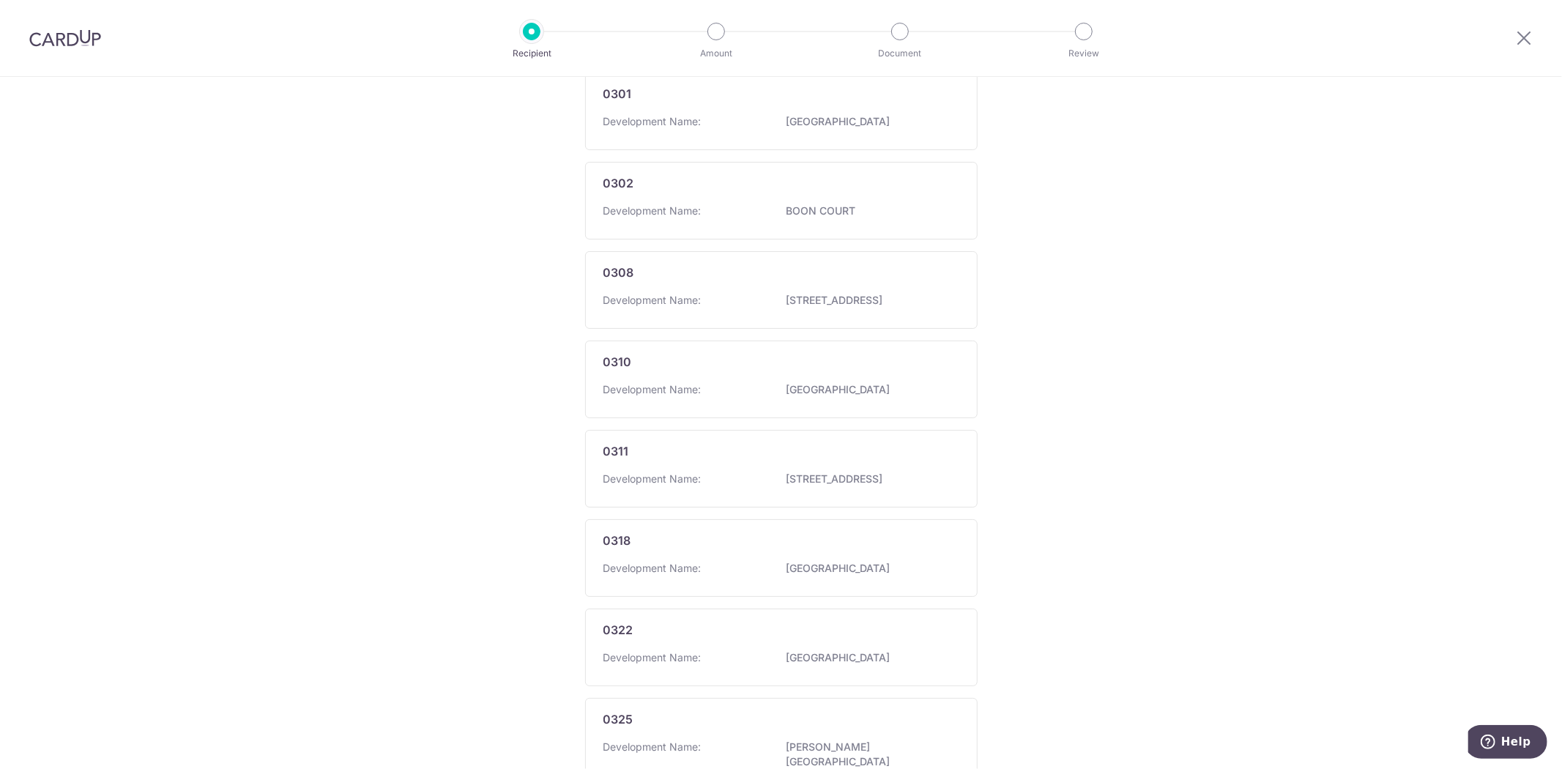
scroll to position [646, 0]
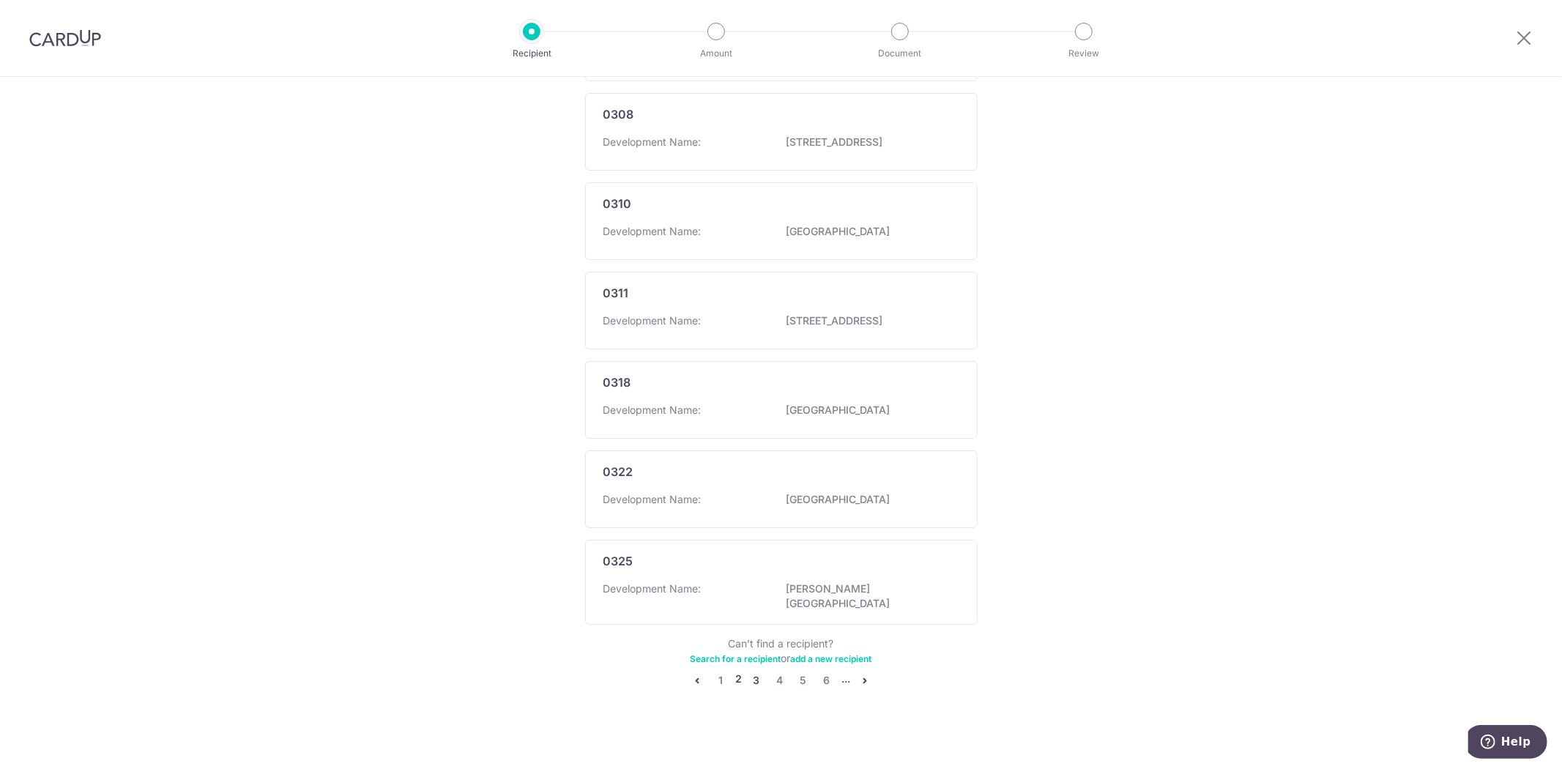
click at [754, 672] on link "3" at bounding box center [757, 681] width 18 height 18
click at [835, 672] on link "7" at bounding box center [839, 674] width 18 height 18
click at [867, 674] on link "11" at bounding box center [870, 674] width 18 height 18
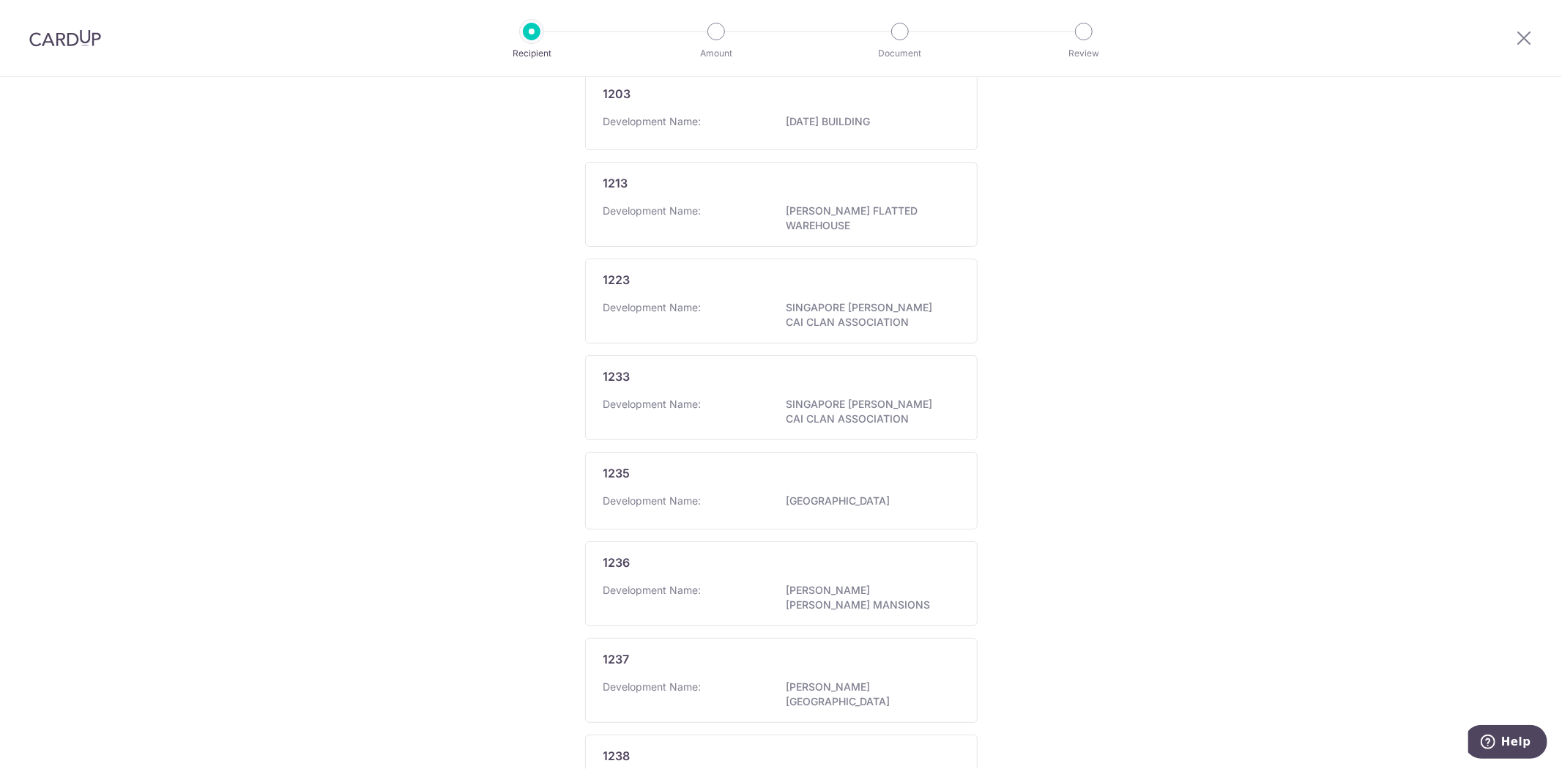
scroll to position [675, 0]
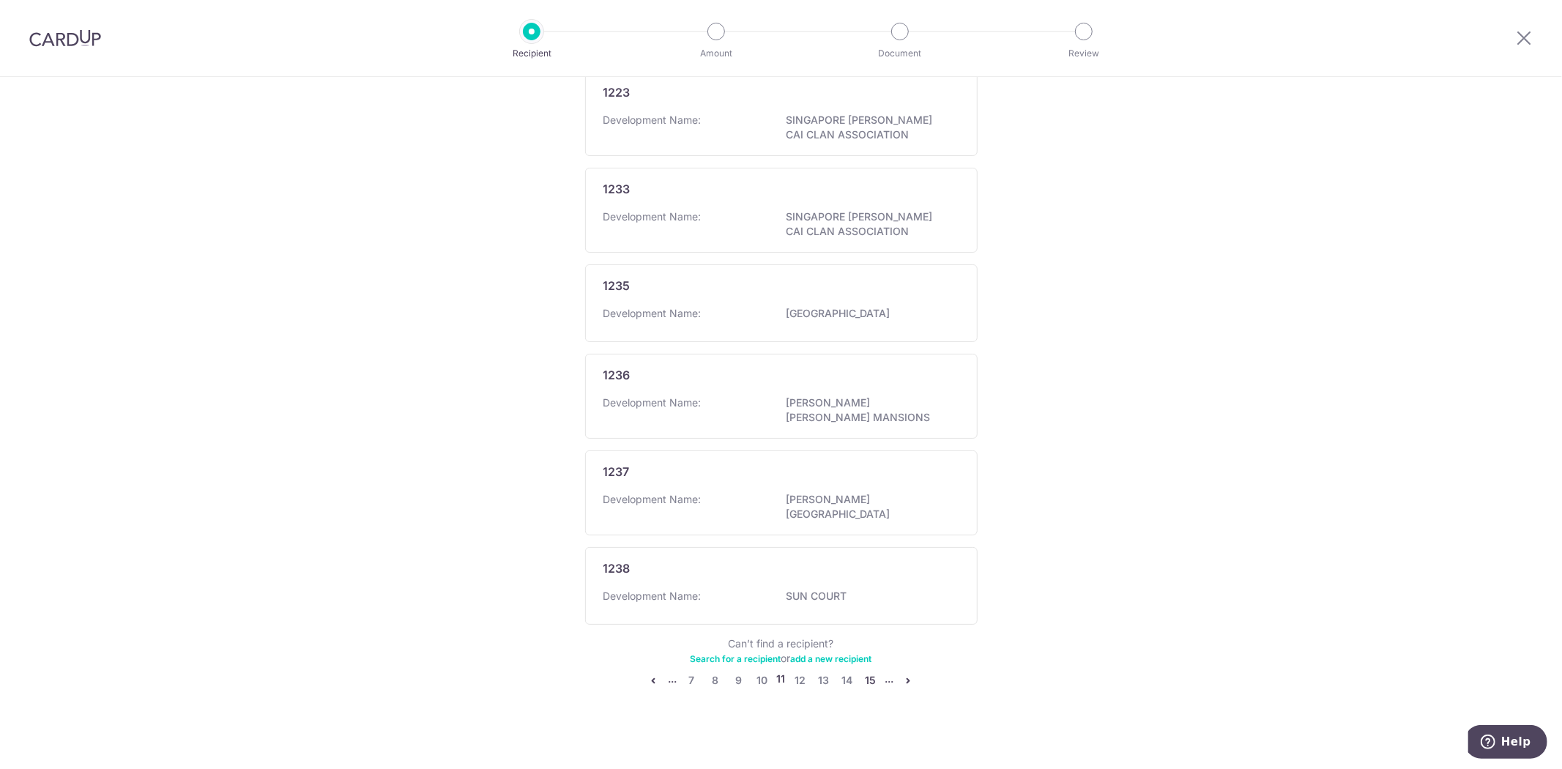
click at [873, 675] on link "15" at bounding box center [871, 681] width 18 height 18
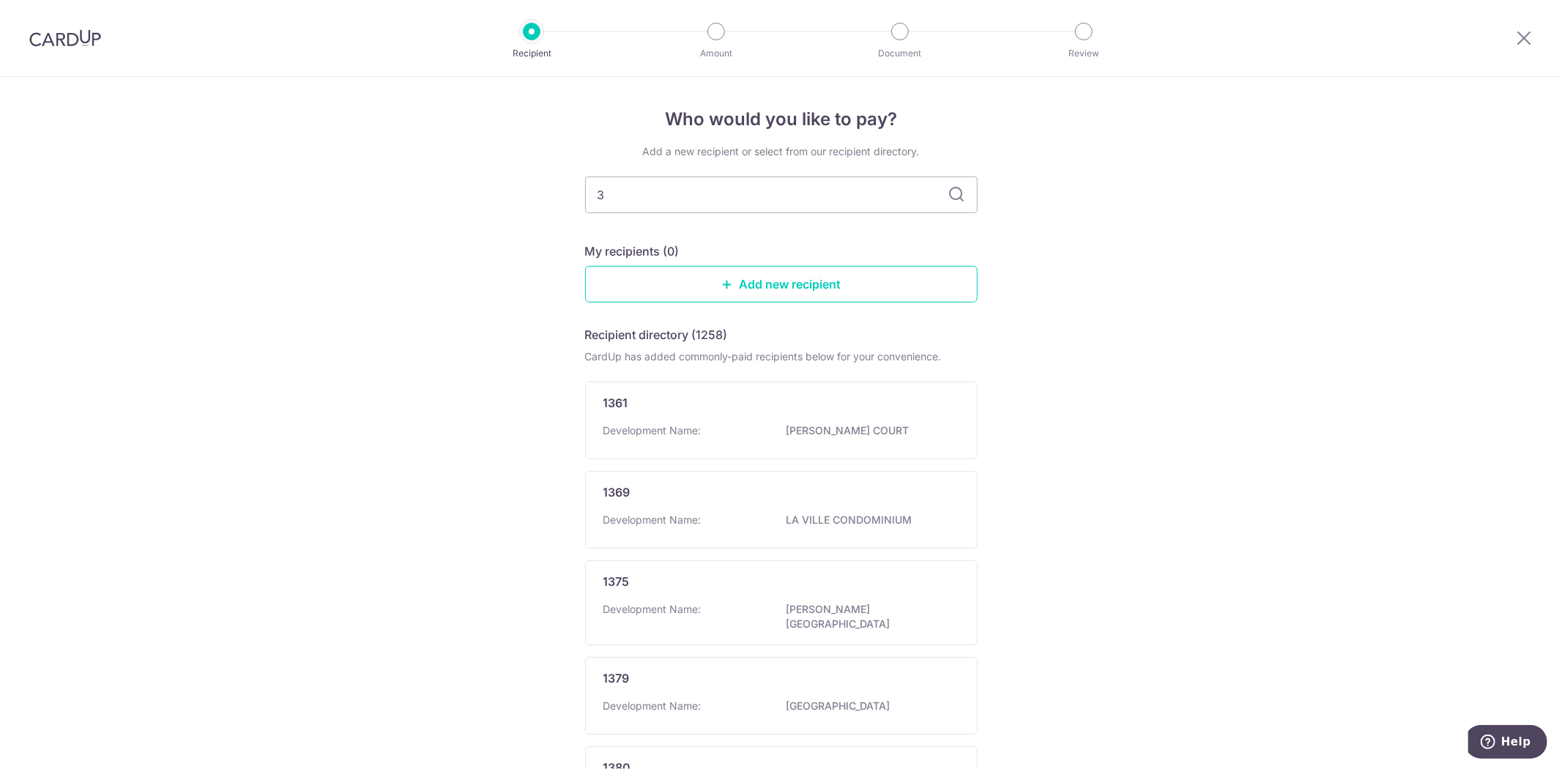
scroll to position [646, 0]
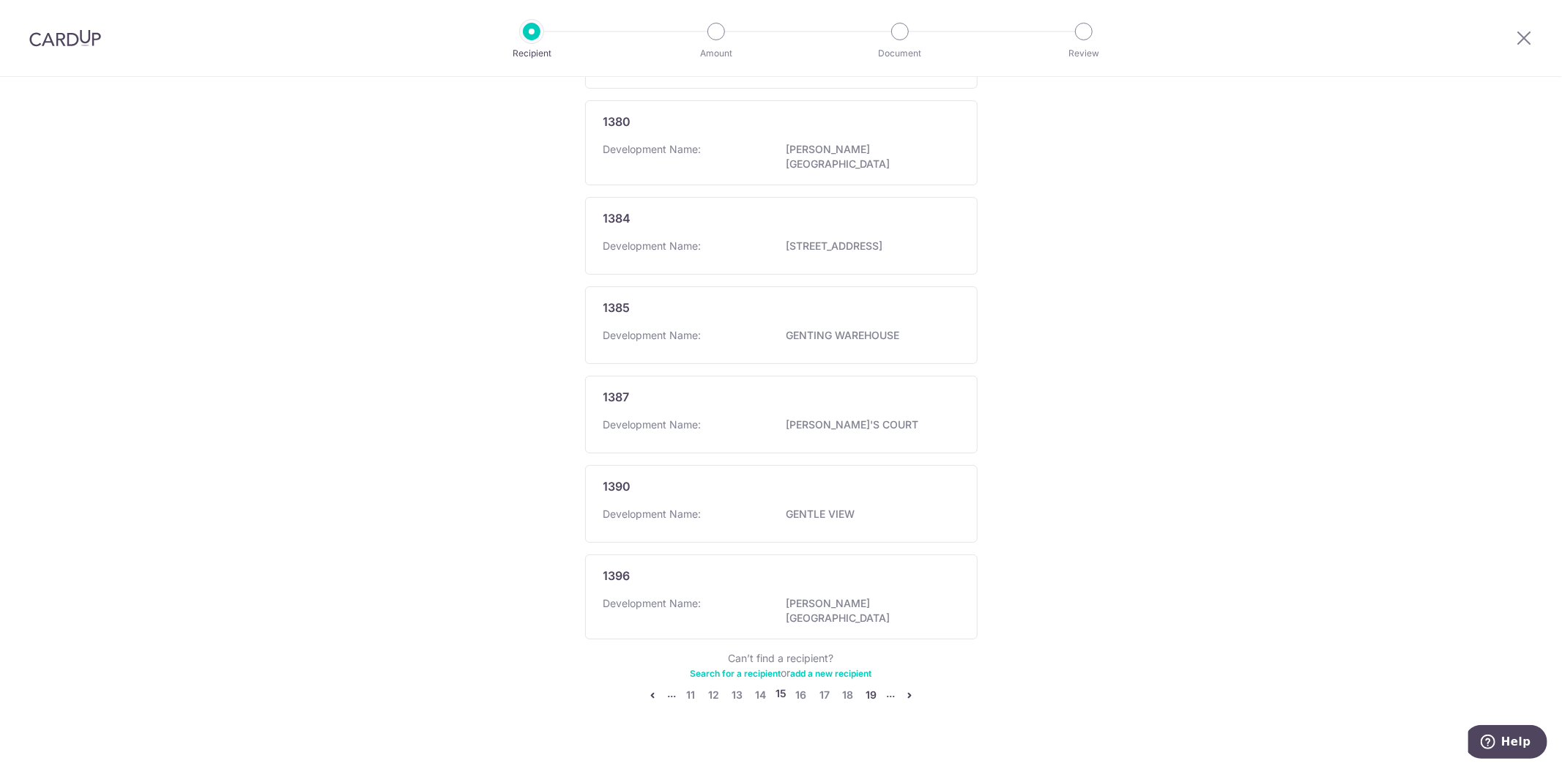
click at [872, 686] on link "19" at bounding box center [872, 695] width 18 height 18
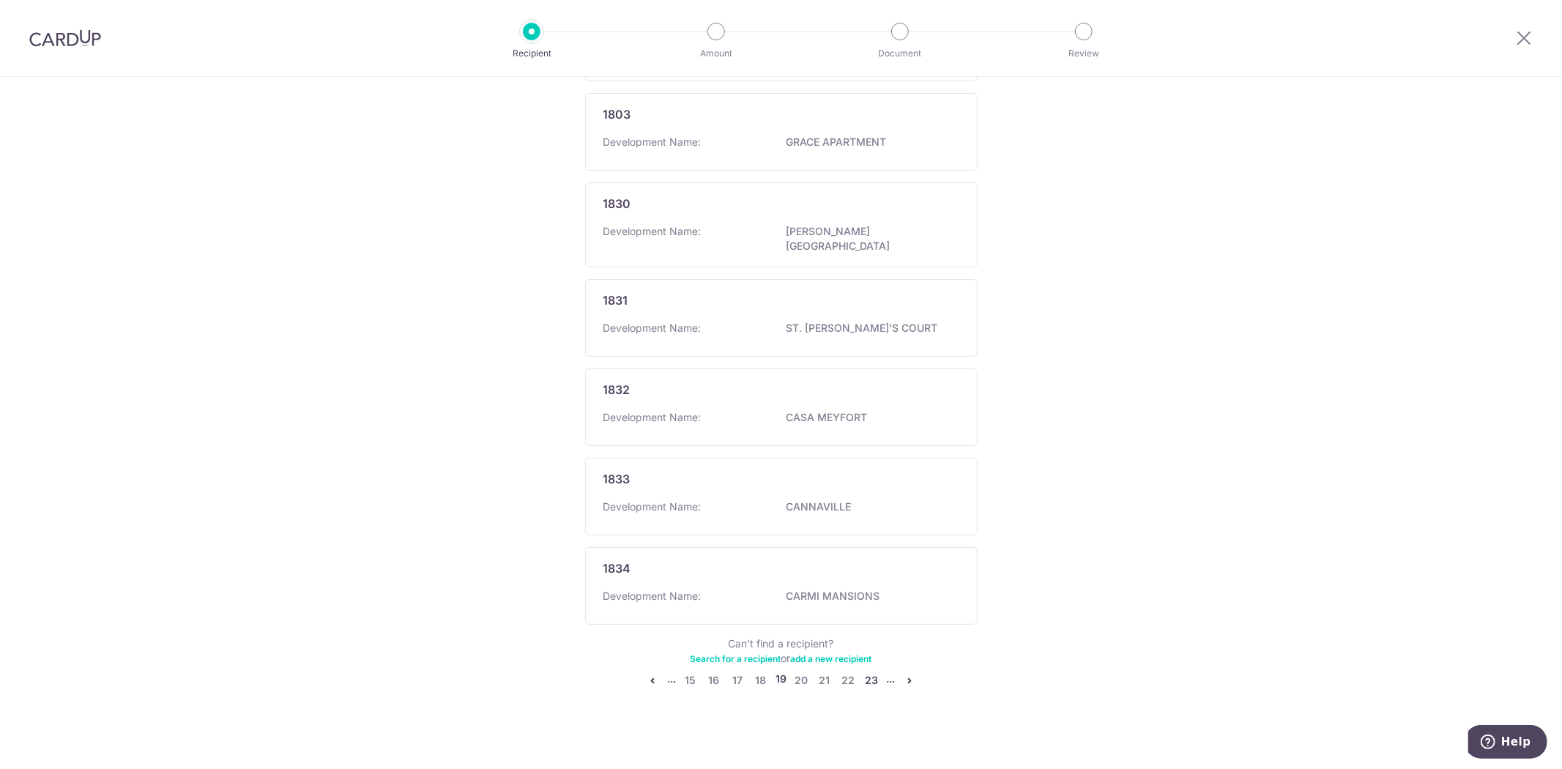
click at [869, 672] on link "23" at bounding box center [872, 681] width 18 height 18
click at [879, 677] on ul "... 19 20 21 22 23 24 25 26 27 ..." at bounding box center [781, 674] width 277 height 18
click at [870, 675] on link "27" at bounding box center [873, 674] width 18 height 18
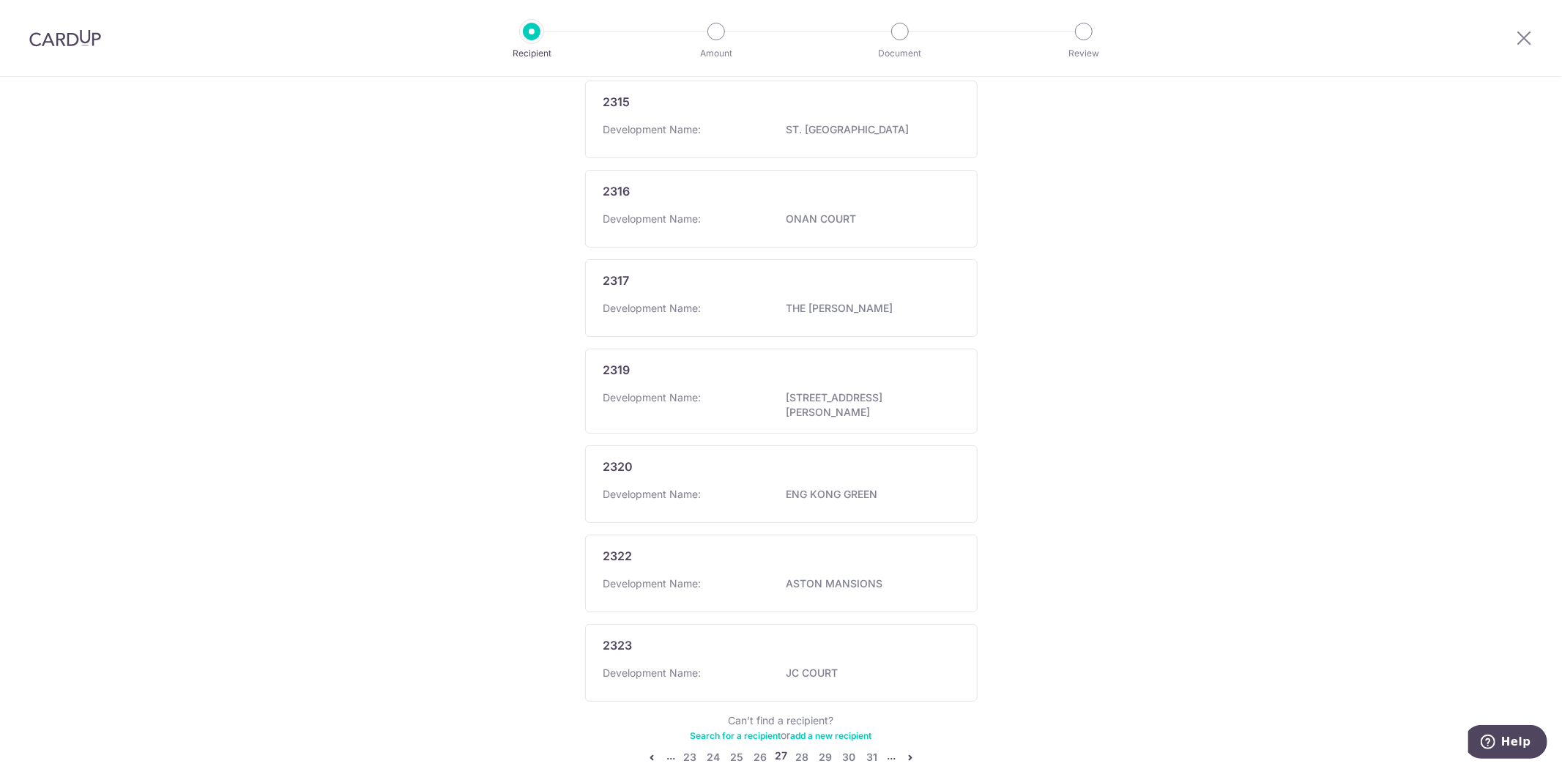
scroll to position [661, 0]
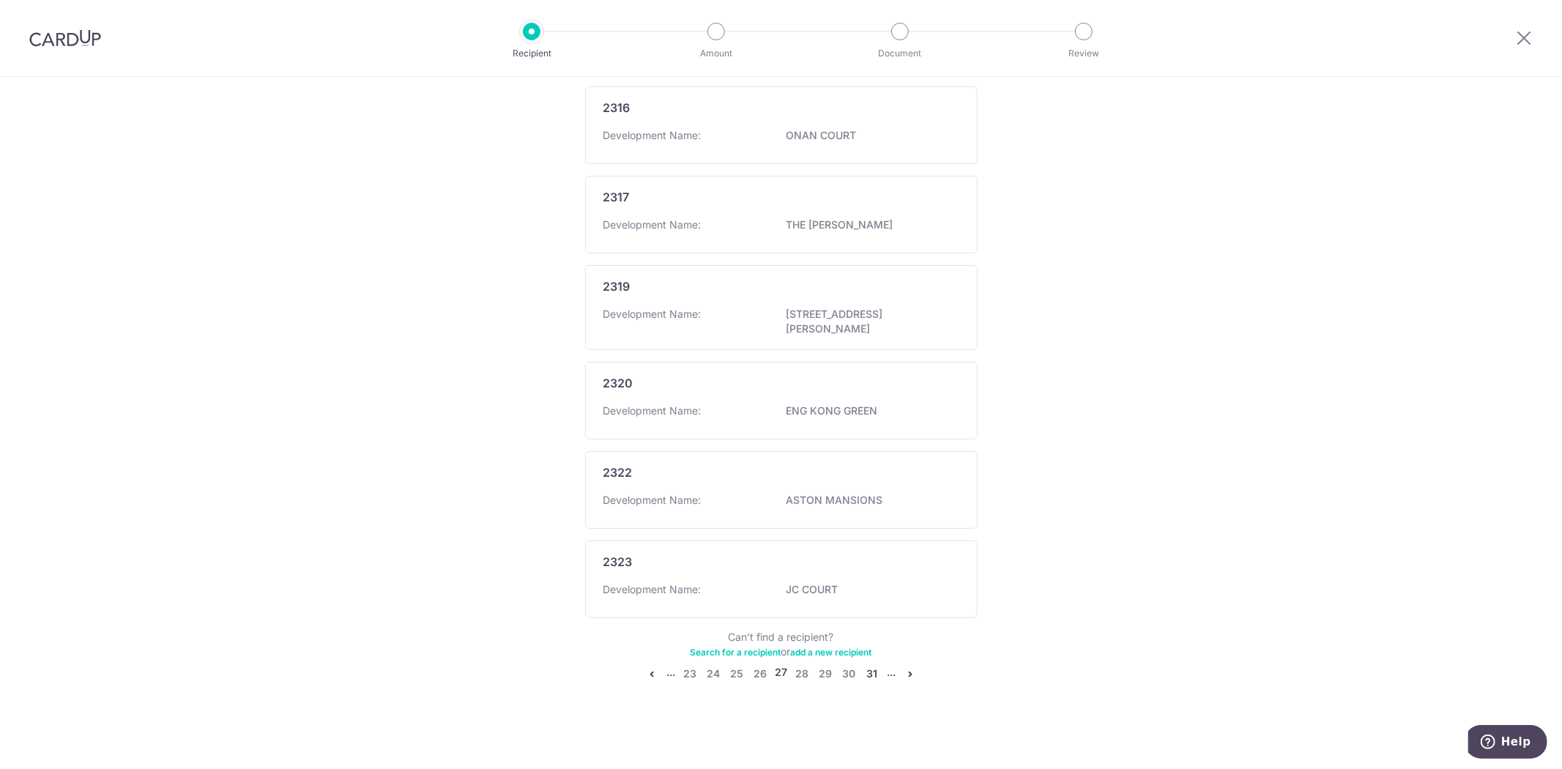
click at [870, 677] on link "31" at bounding box center [873, 674] width 18 height 18
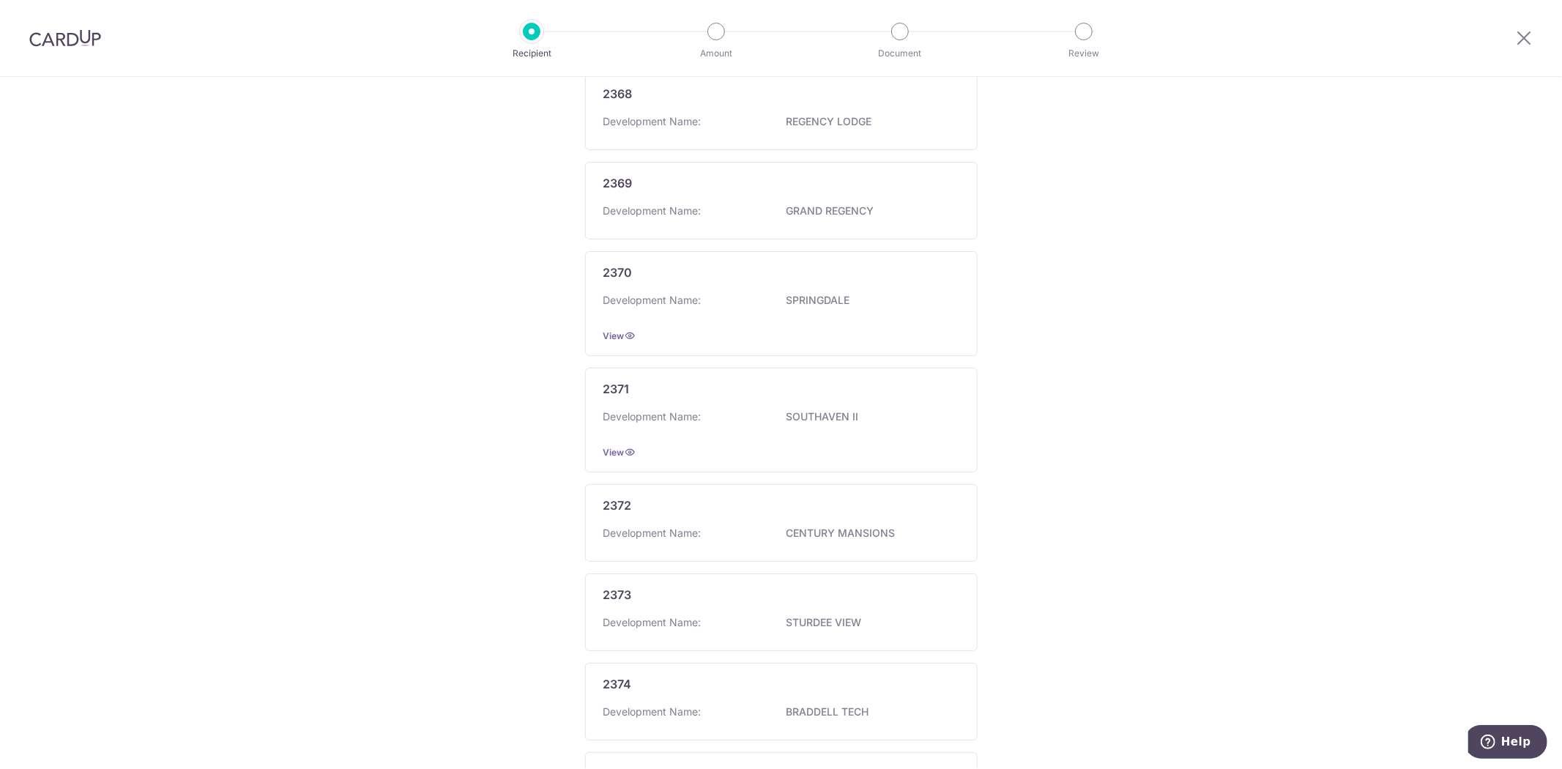
scroll to position [700, 0]
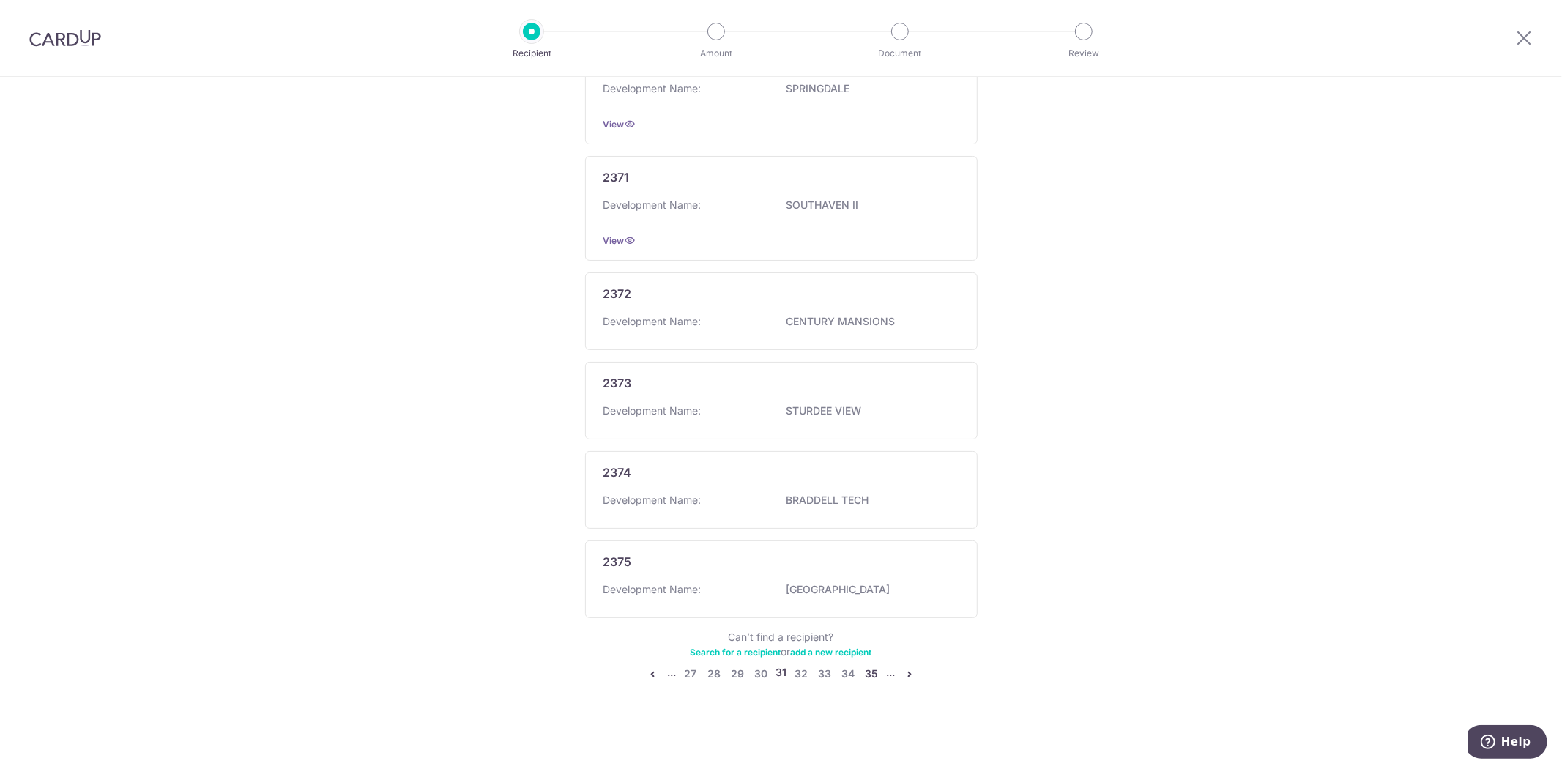
click at [870, 672] on link "35" at bounding box center [872, 674] width 18 height 18
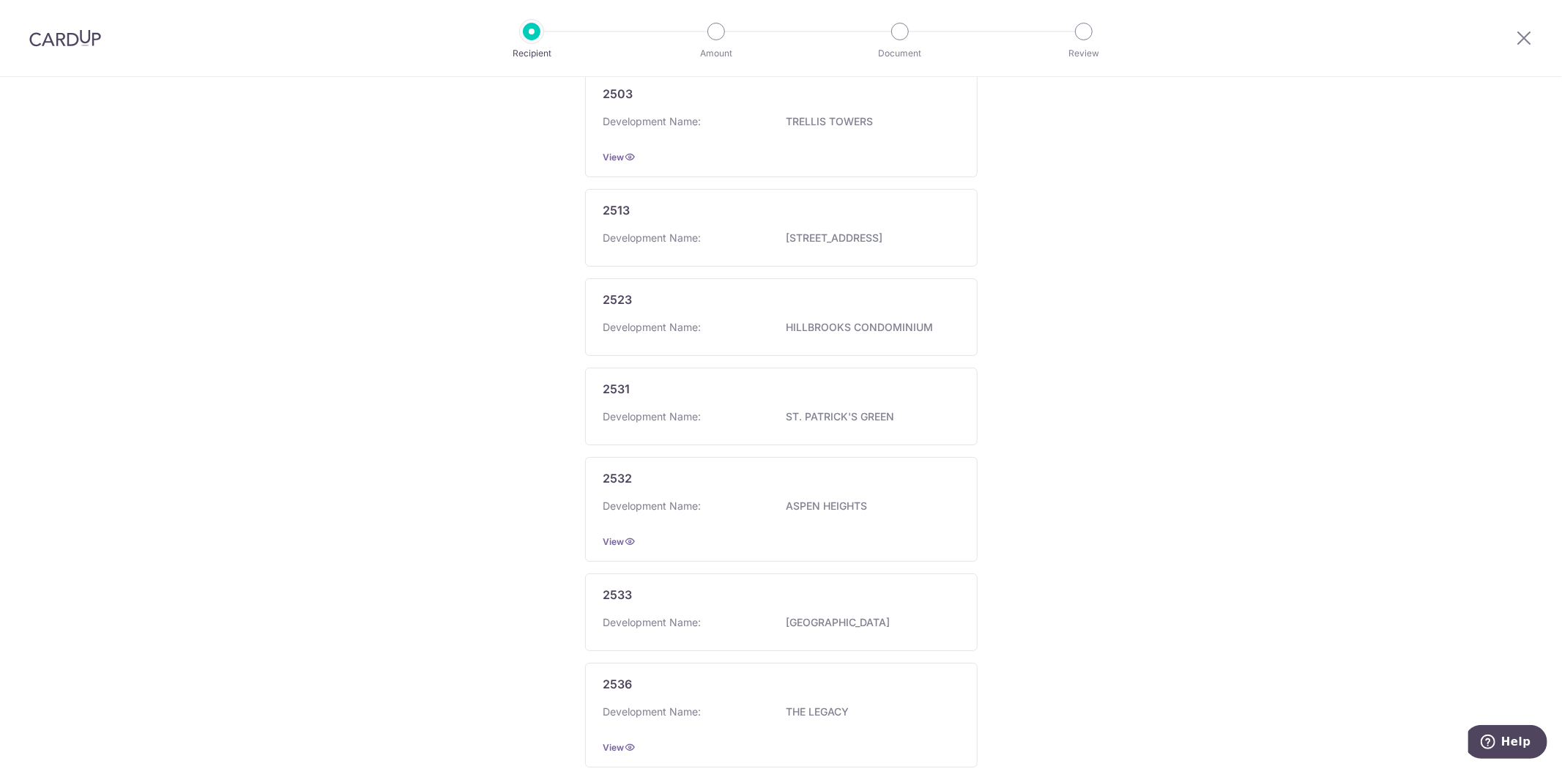
scroll to position [727, 0]
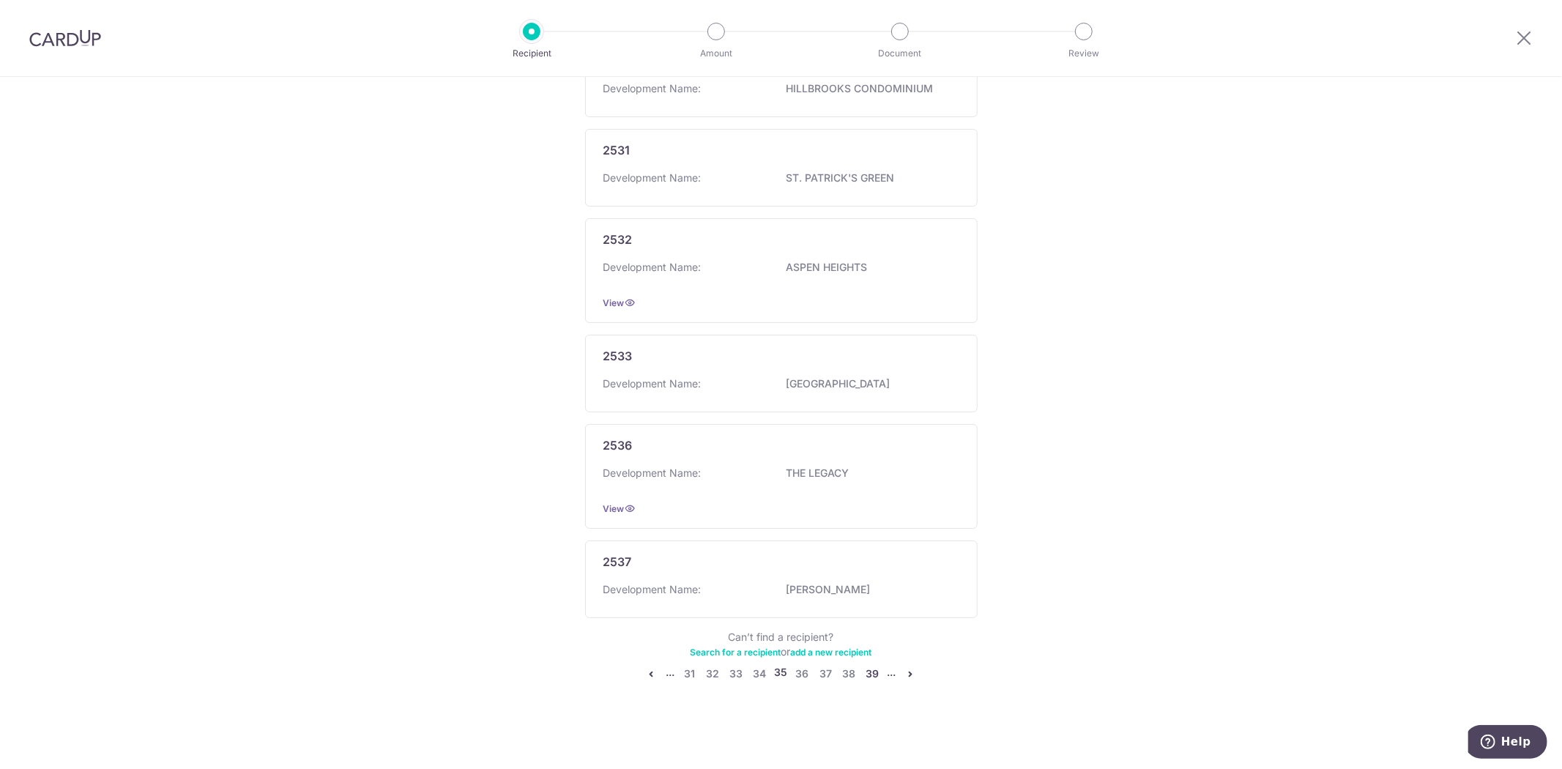
click at [864, 668] on link "39" at bounding box center [873, 674] width 18 height 18
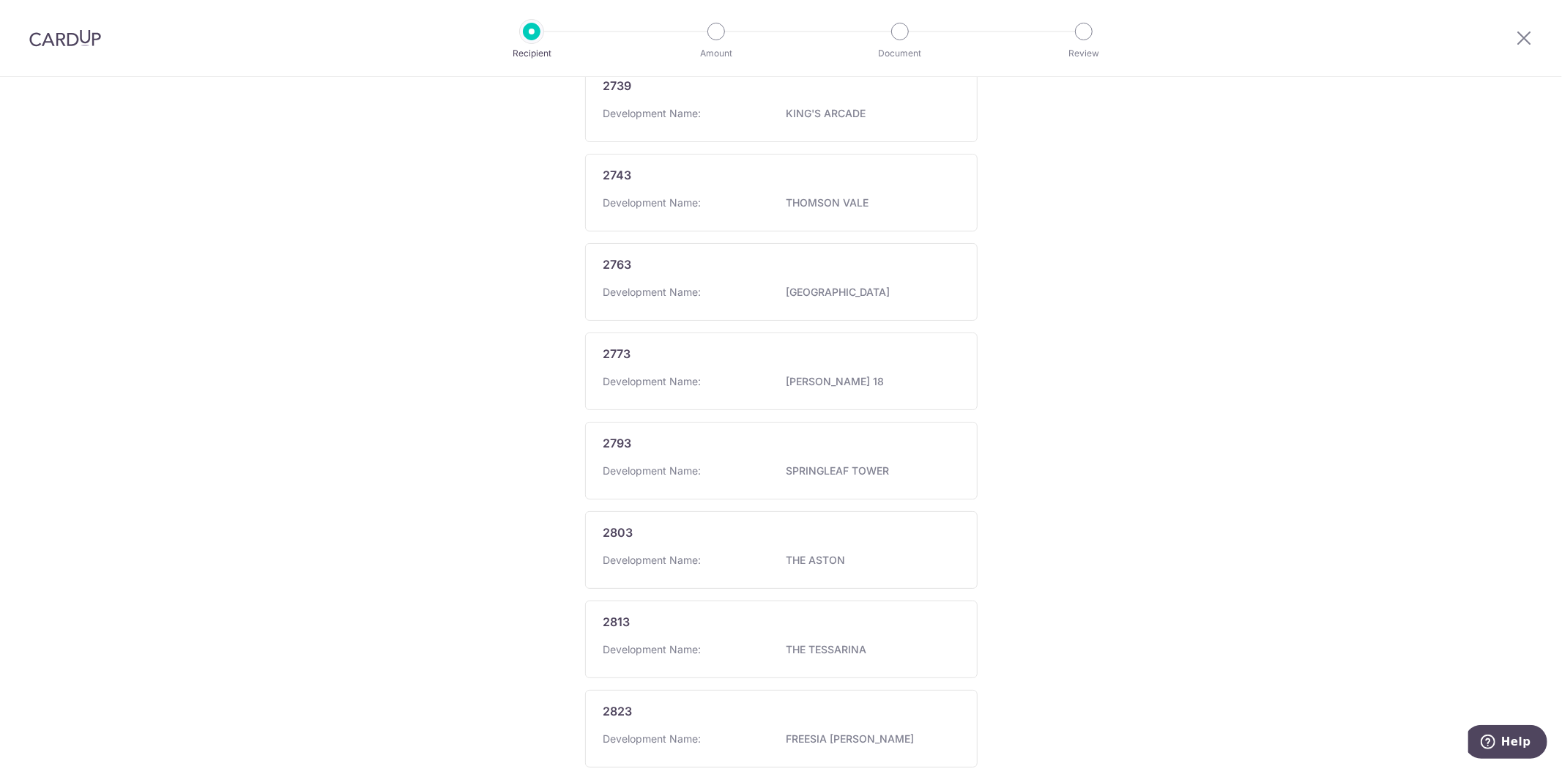
scroll to position [653, 0]
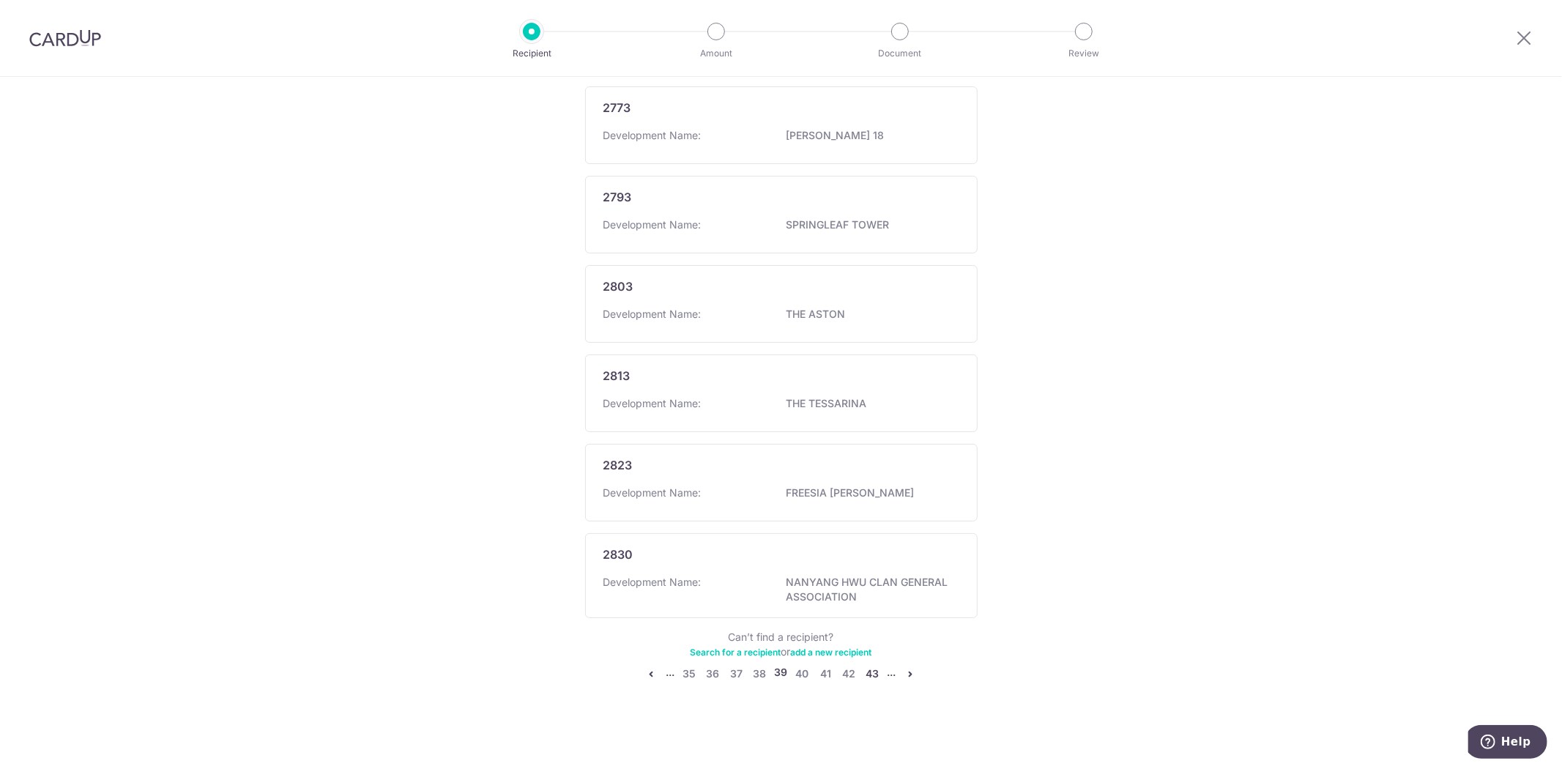
click at [867, 669] on link "43" at bounding box center [873, 674] width 18 height 18
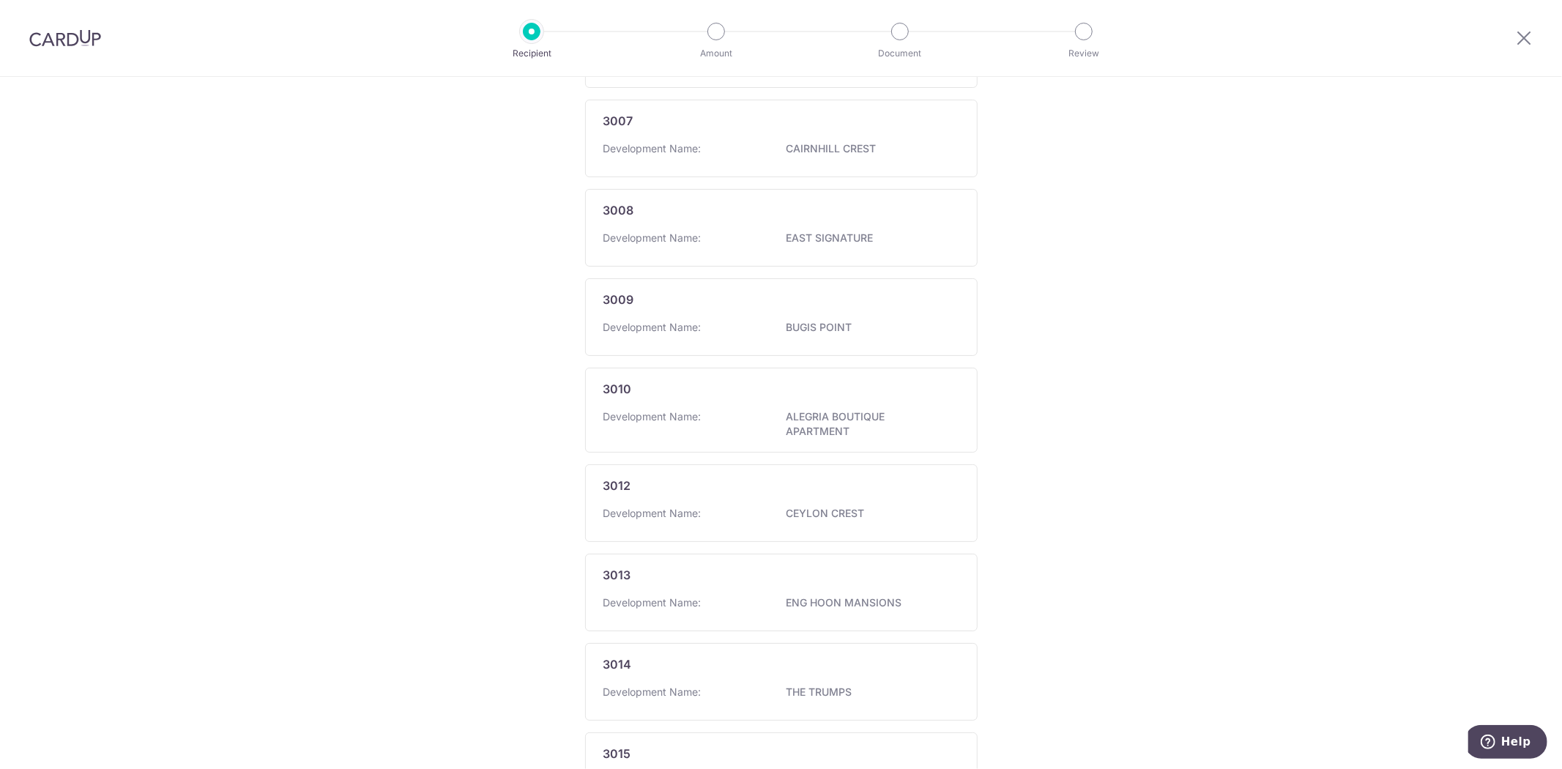
scroll to position [680, 0]
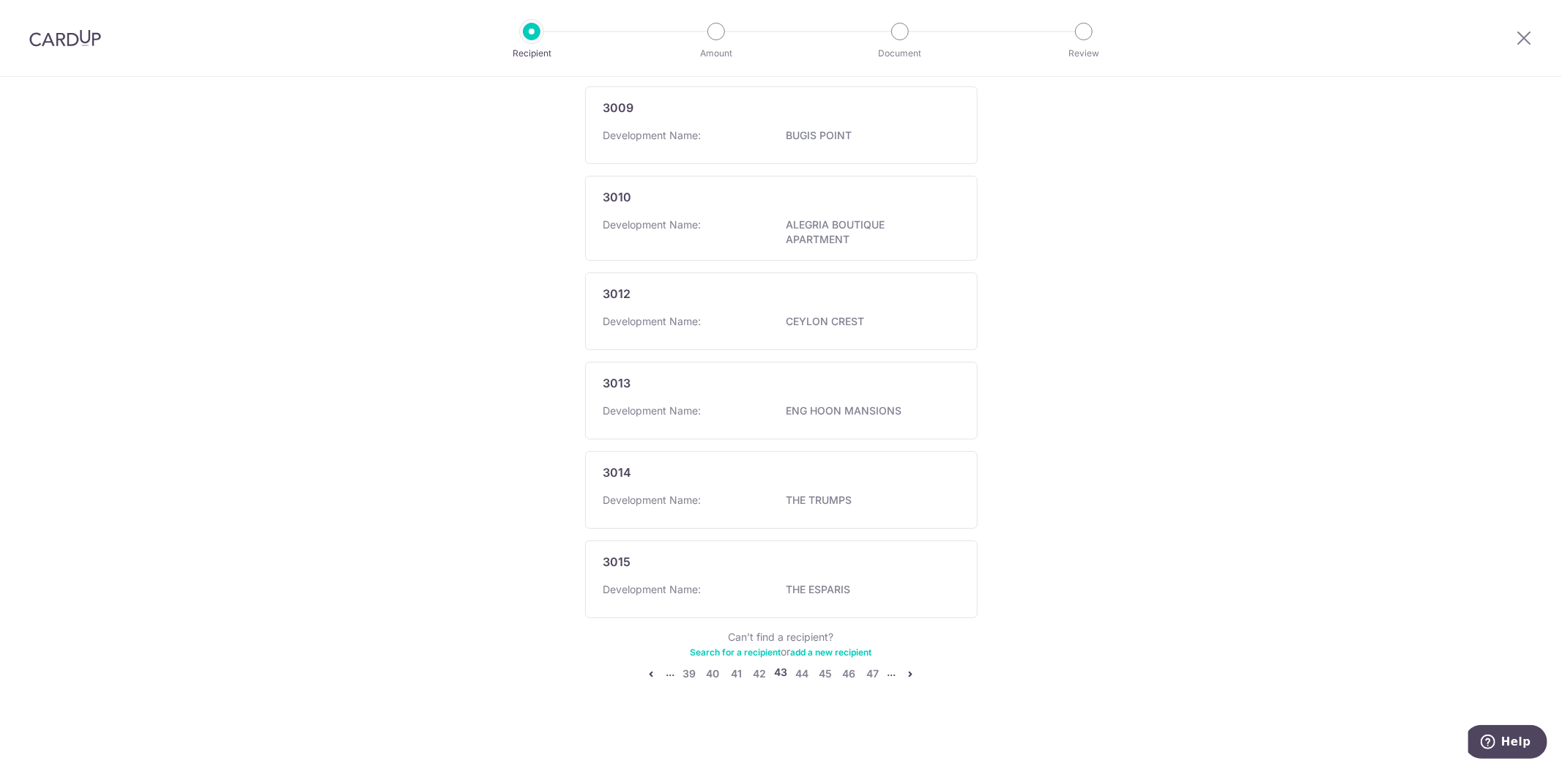
click at [868, 664] on div "Recipient directory (1258) CardUp has added commonly-paid recipients below for …" at bounding box center [781, 164] width 393 height 1037
click at [870, 675] on link "47" at bounding box center [873, 674] width 18 height 18
click at [873, 675] on link "51" at bounding box center [873, 674] width 18 height 18
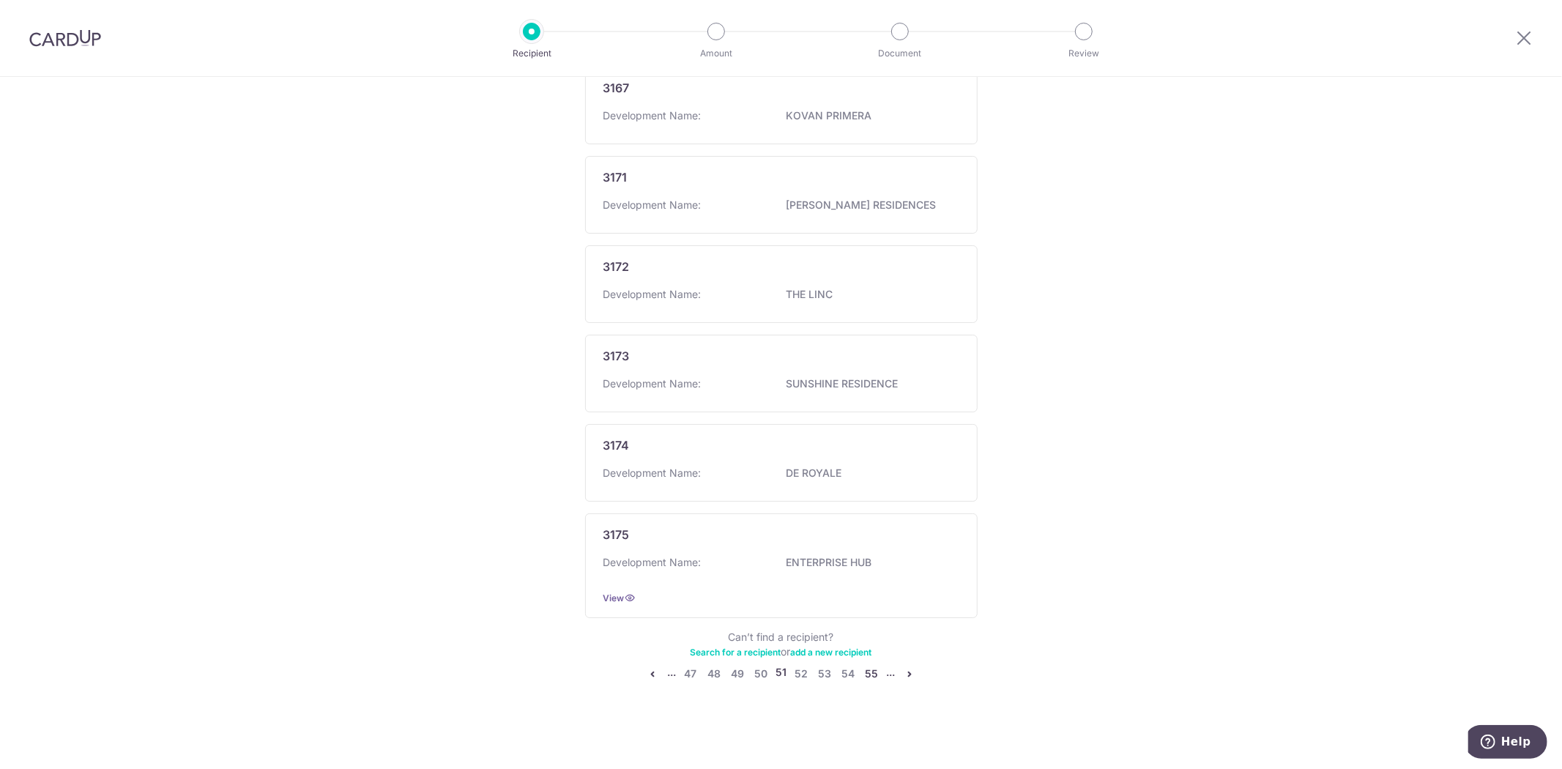
click at [873, 675] on link "55" at bounding box center [872, 674] width 18 height 18
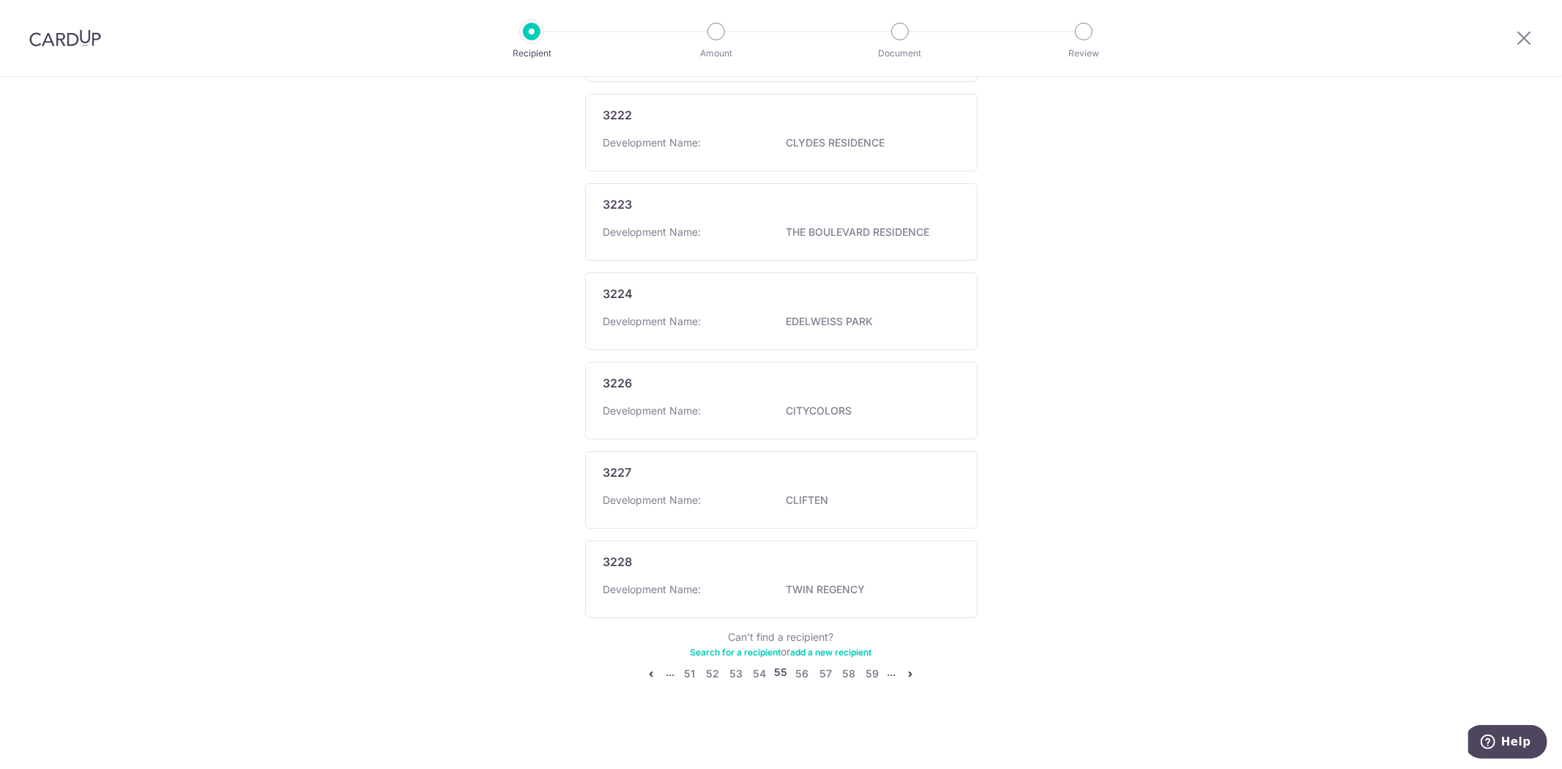
click at [872, 686] on div "Add a new recipient or select from our recipient directory. 3 My recipients (0)…" at bounding box center [781, 99] width 393 height 1201
click at [869, 678] on link "59" at bounding box center [873, 674] width 18 height 18
click at [870, 674] on link "63" at bounding box center [873, 674] width 18 height 18
click at [872, 675] on link "67" at bounding box center [873, 674] width 18 height 18
click at [867, 663] on div "Recipient directory (1258) CardUp has added commonly-paid recipients below for …" at bounding box center [781, 154] width 393 height 1056
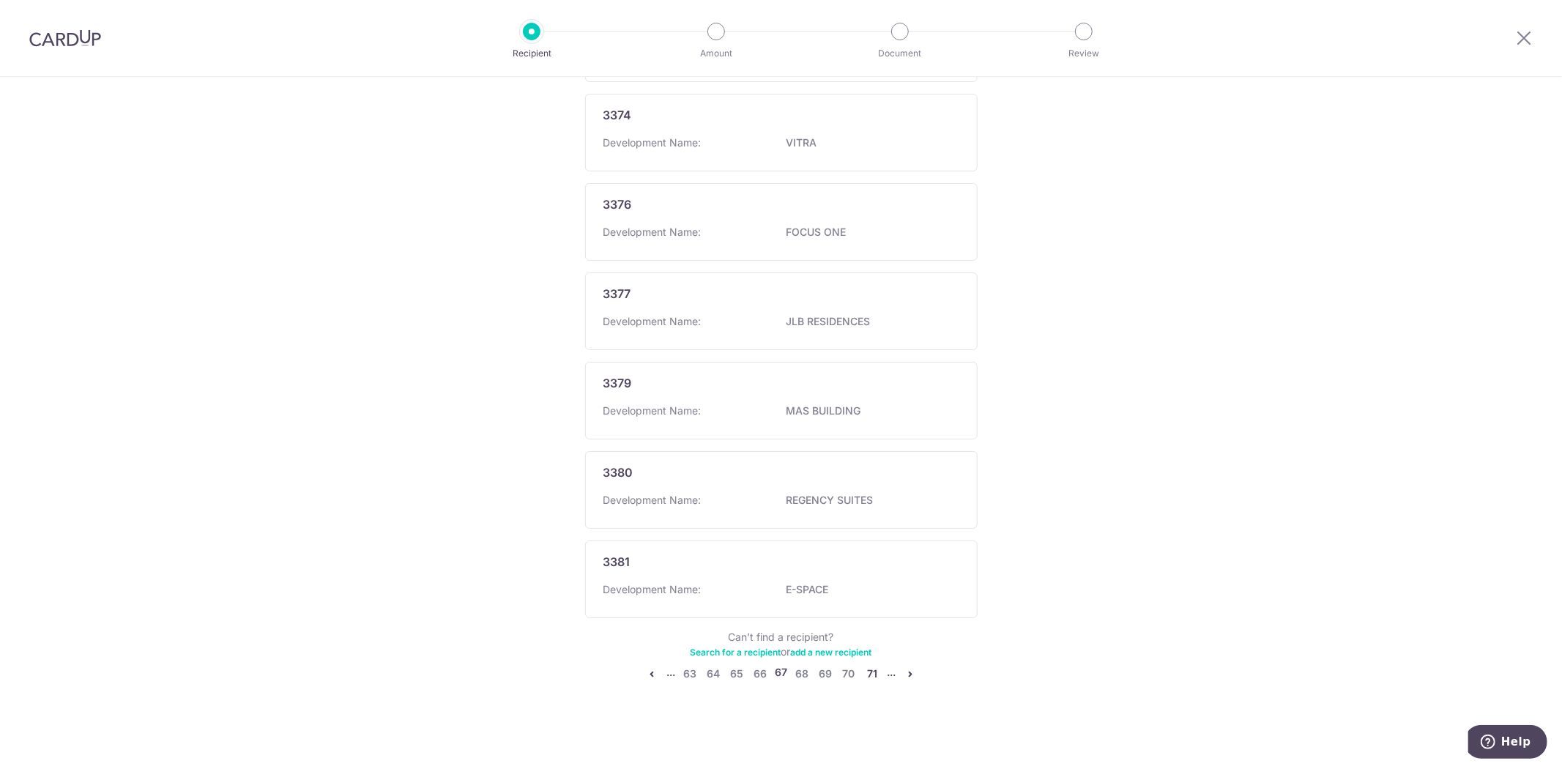
click at [870, 670] on link "71" at bounding box center [873, 674] width 18 height 18
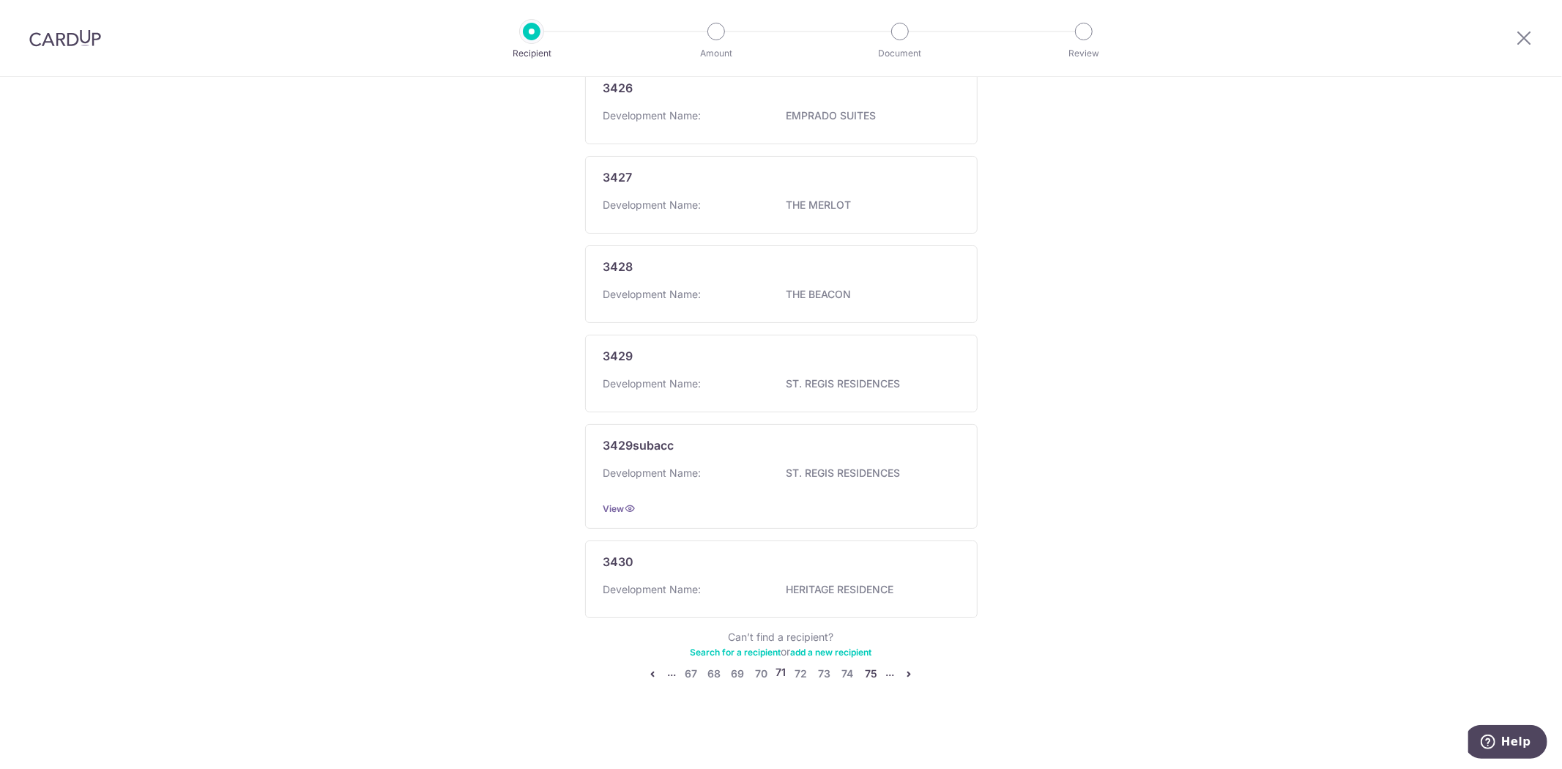
click at [870, 672] on link "75" at bounding box center [872, 674] width 18 height 18
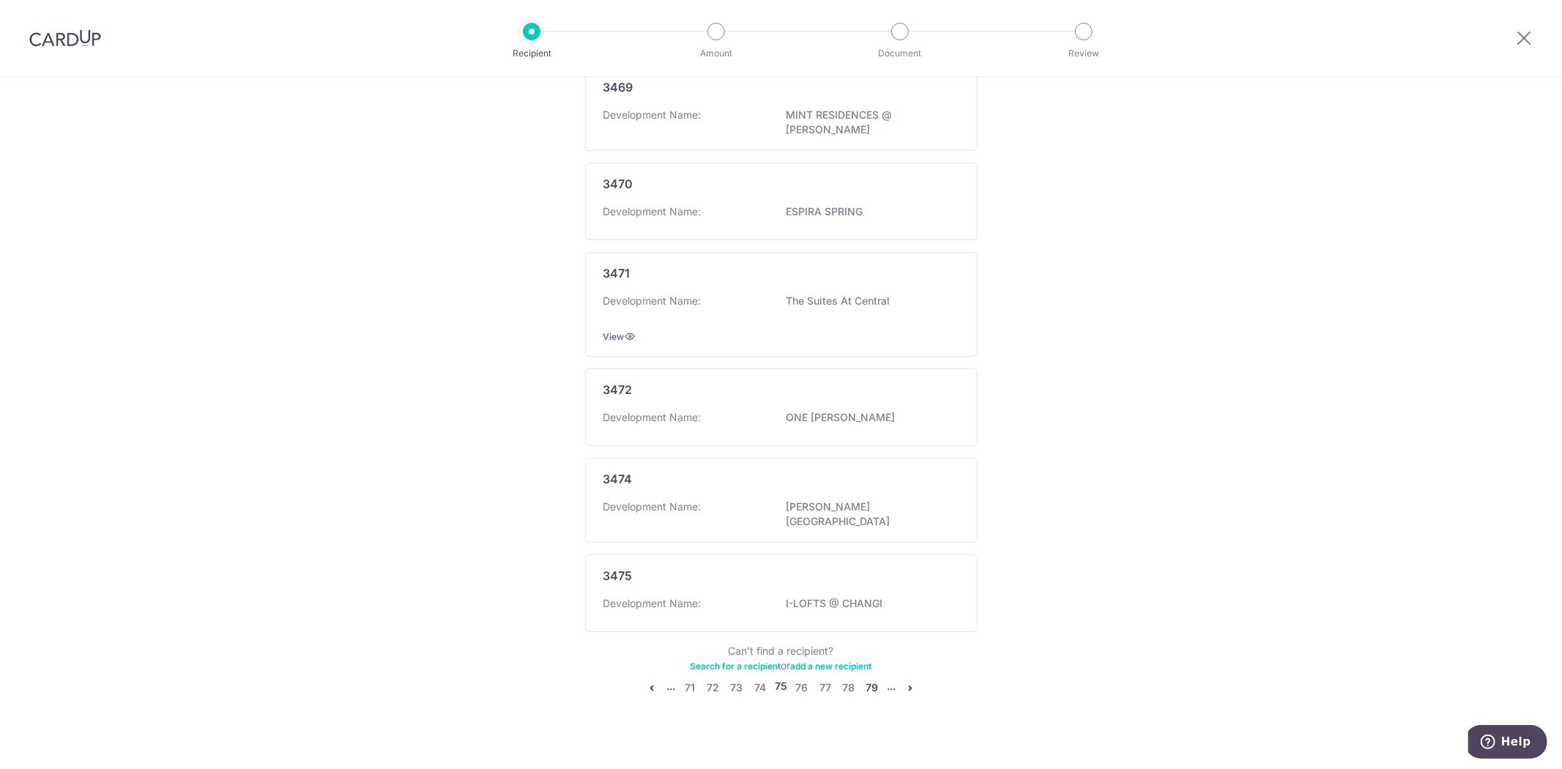
click at [869, 679] on link "79" at bounding box center [873, 688] width 18 height 18
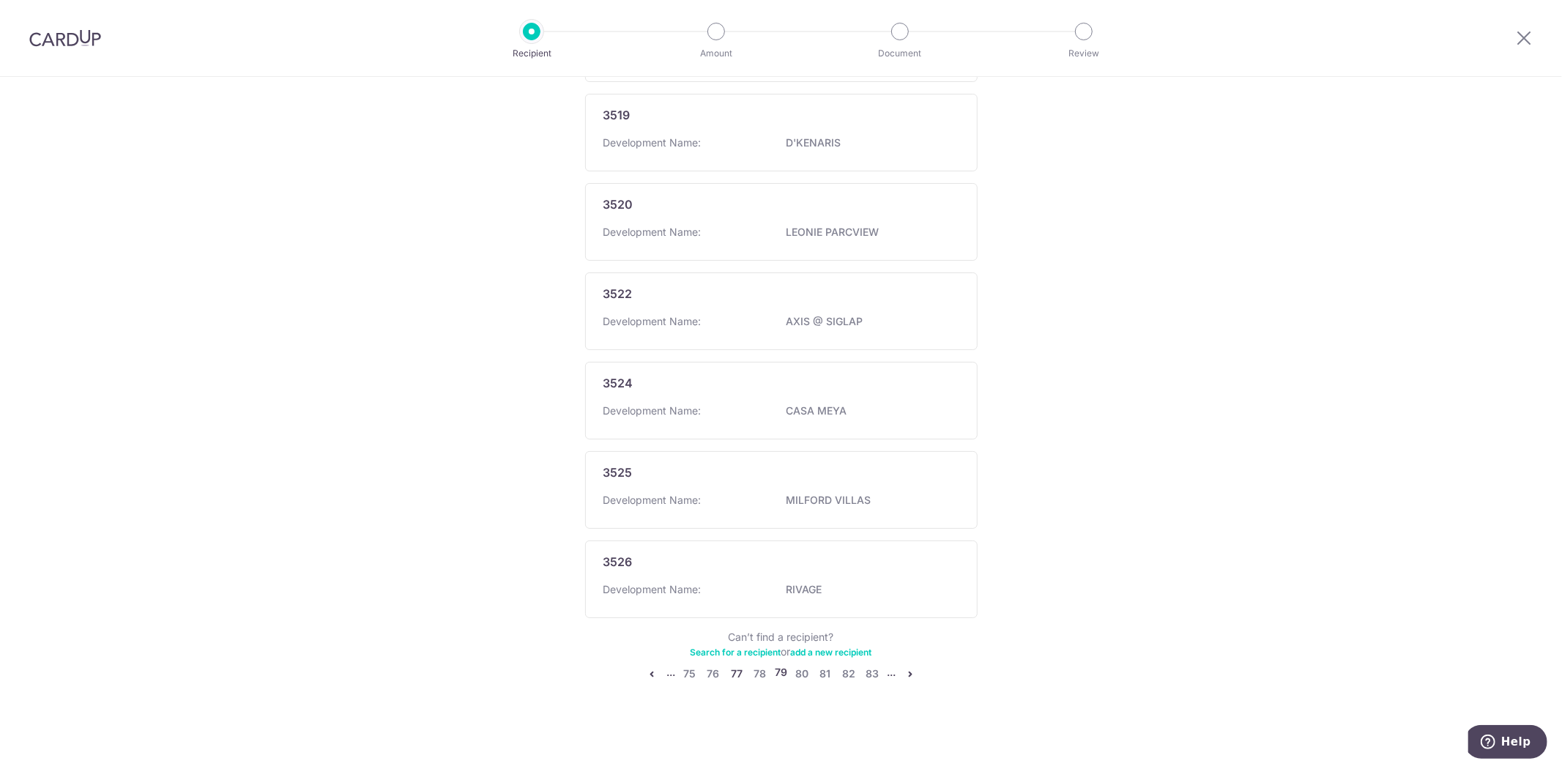
click at [735, 671] on link "77" at bounding box center [737, 674] width 18 height 18
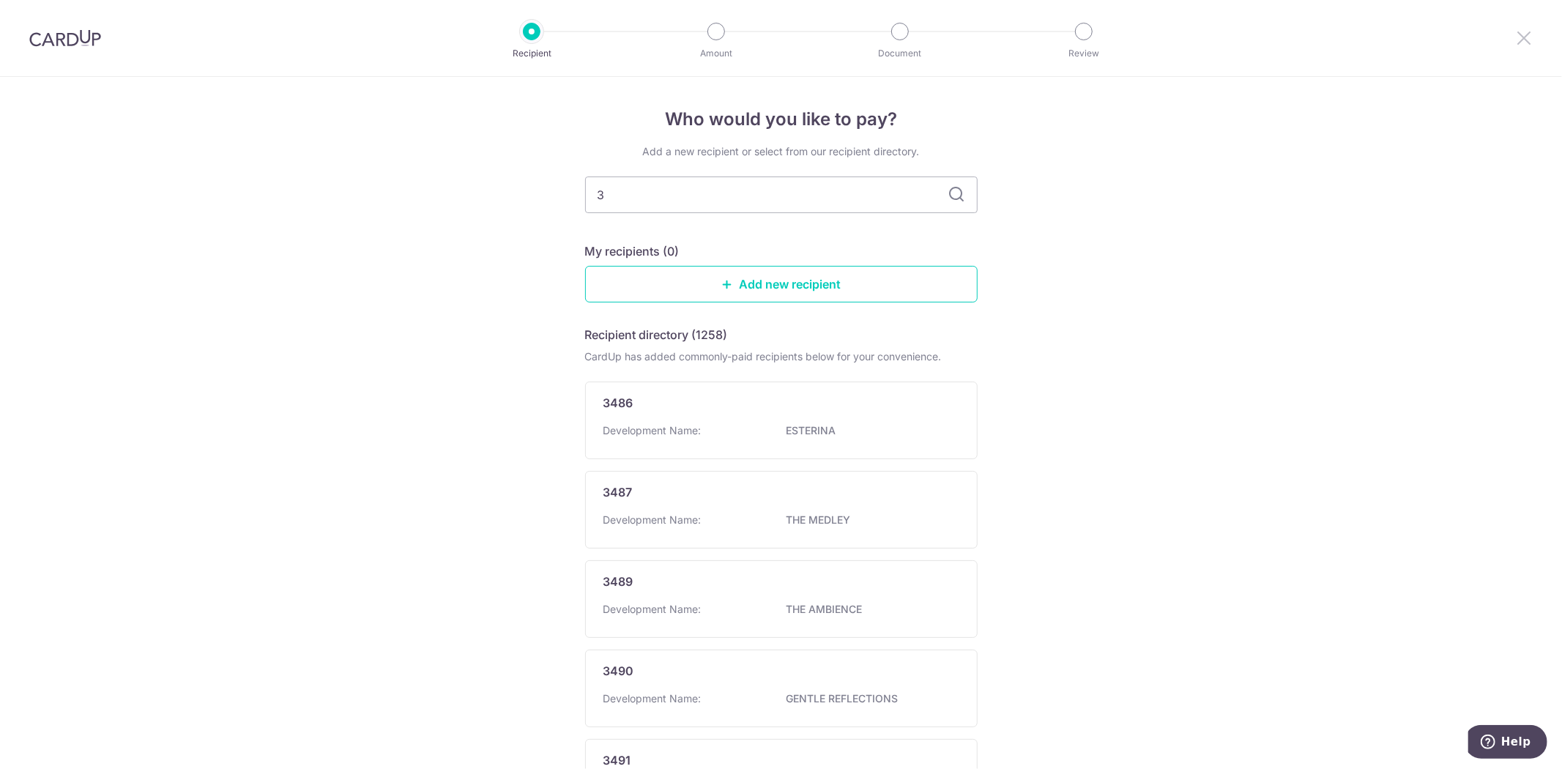
click at [1522, 35] on icon at bounding box center [1525, 38] width 18 height 18
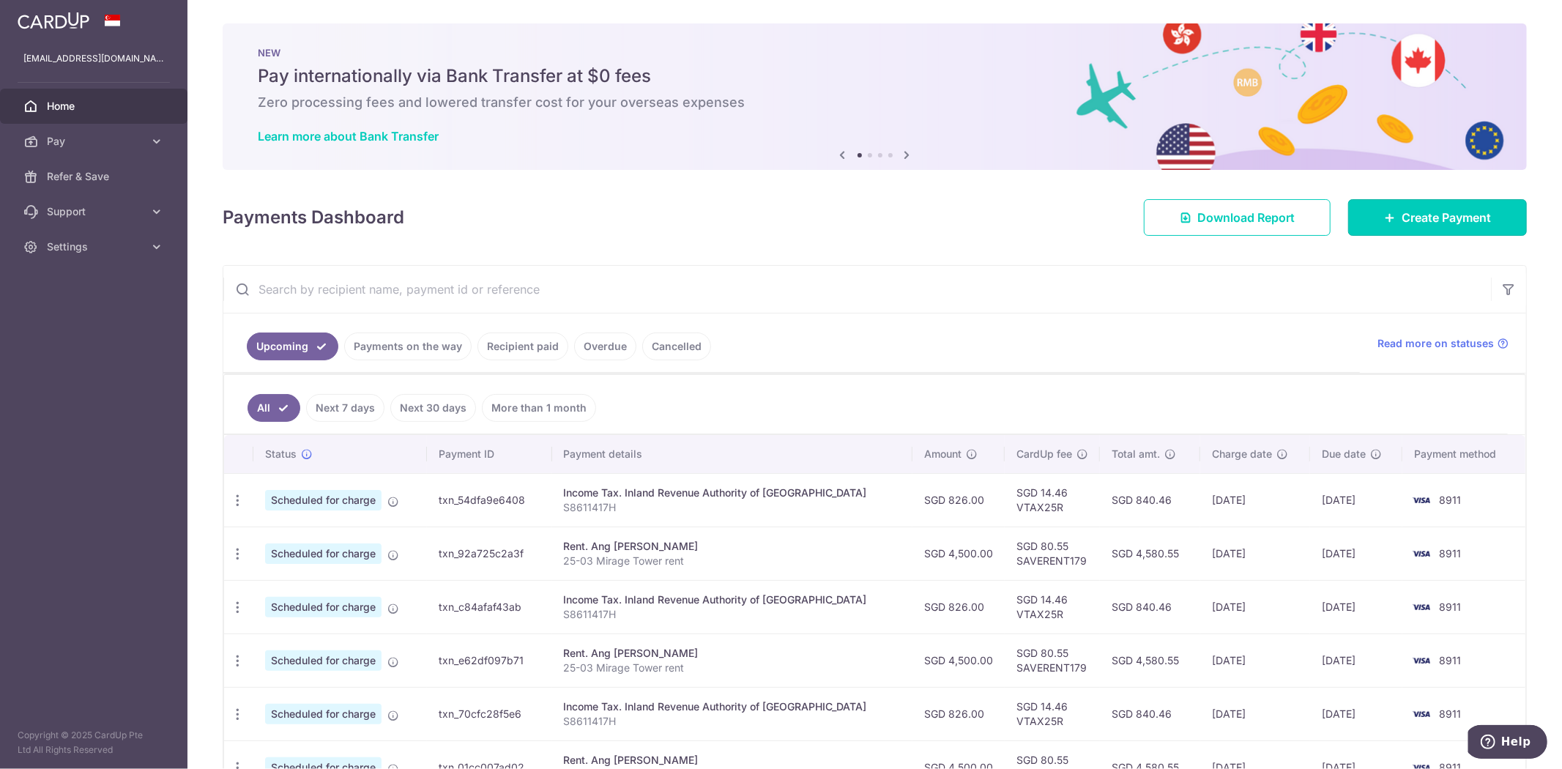
click at [1415, 217] on span "Create Payment" at bounding box center [1446, 218] width 89 height 18
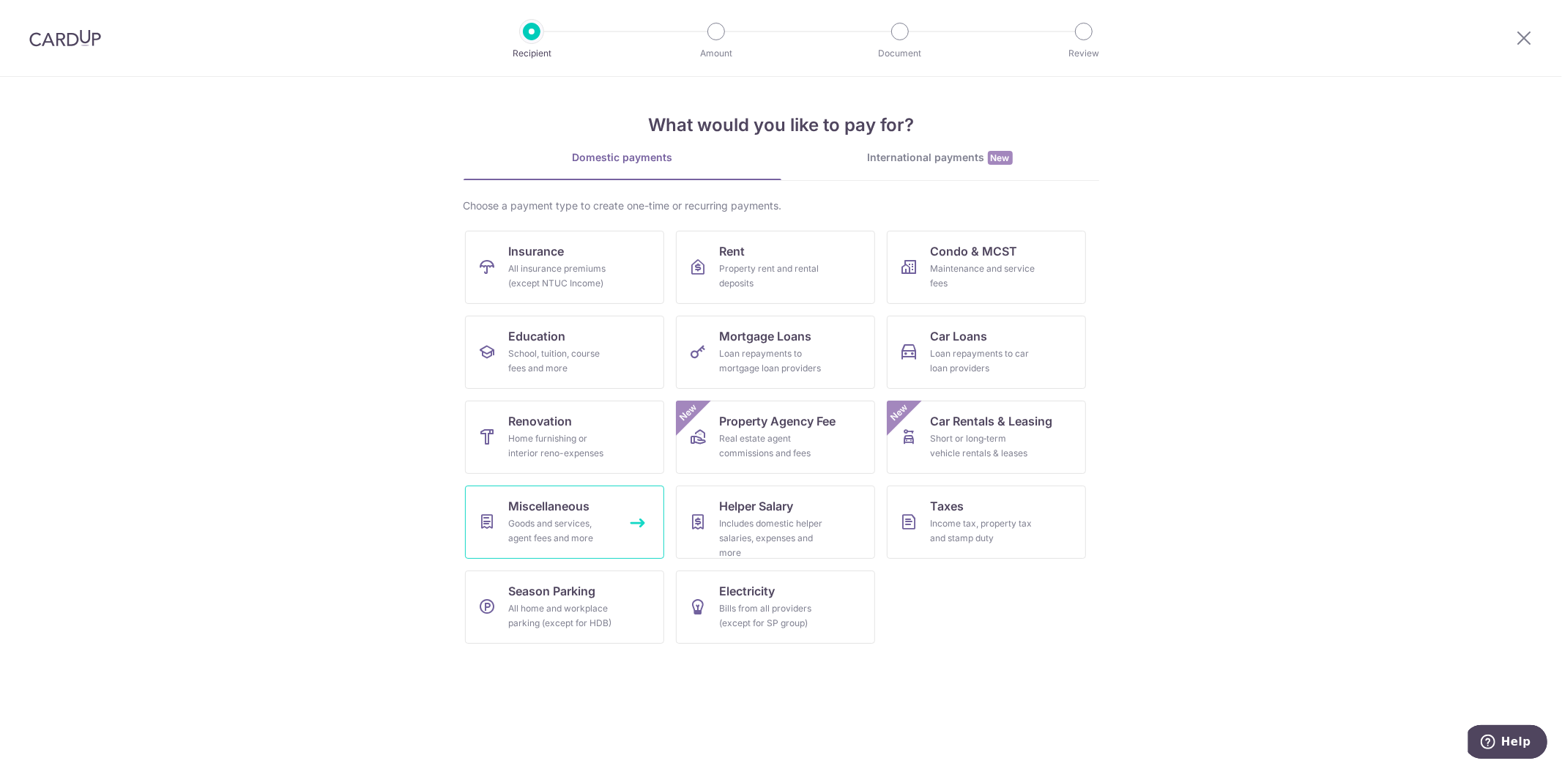
click at [589, 508] on span "Miscellaneous" at bounding box center [549, 506] width 81 height 18
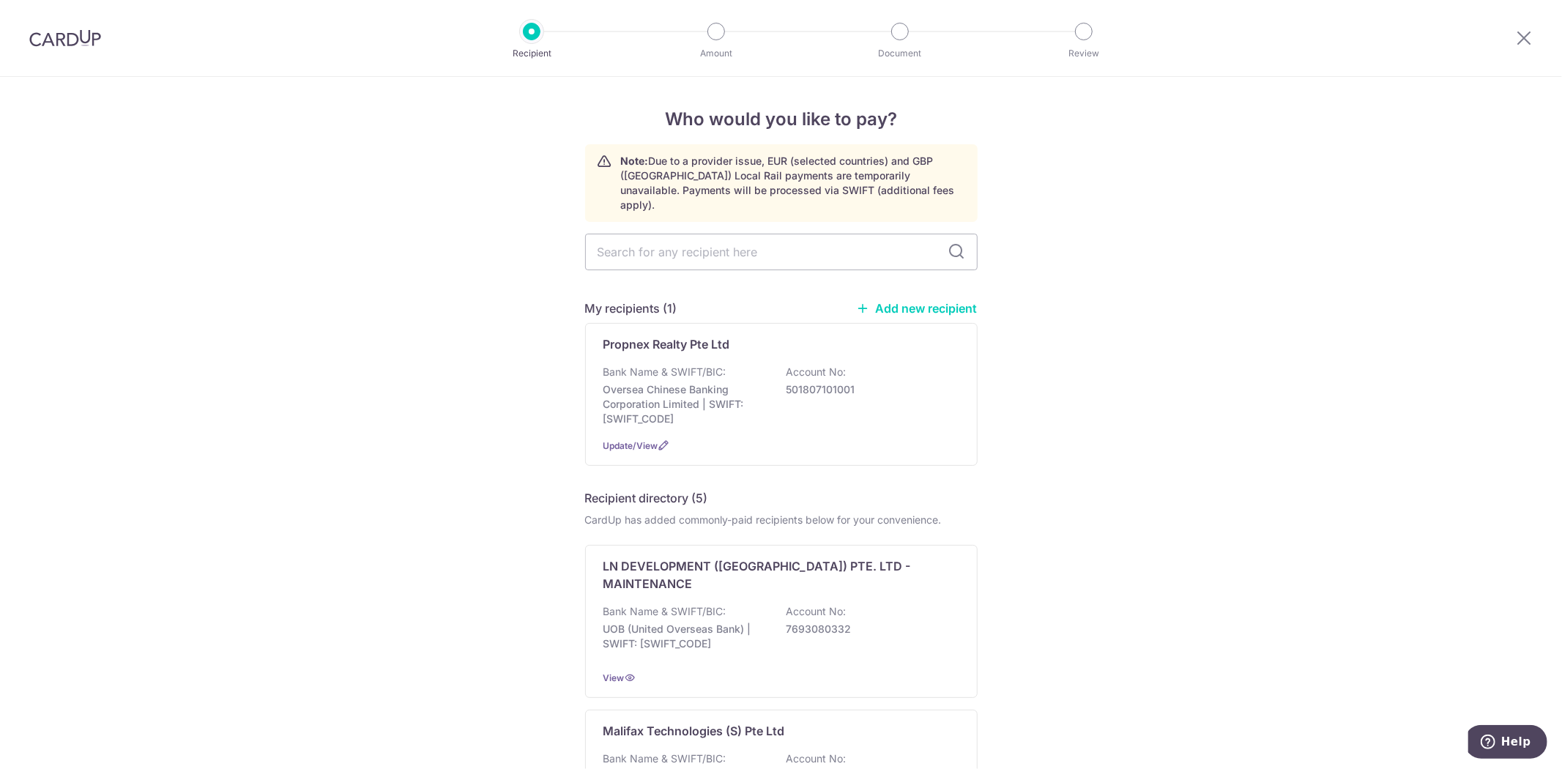
click at [733, 237] on input "text" at bounding box center [781, 252] width 393 height 37
type input "The Management Corporation - Strata Title Plan No. 3496"
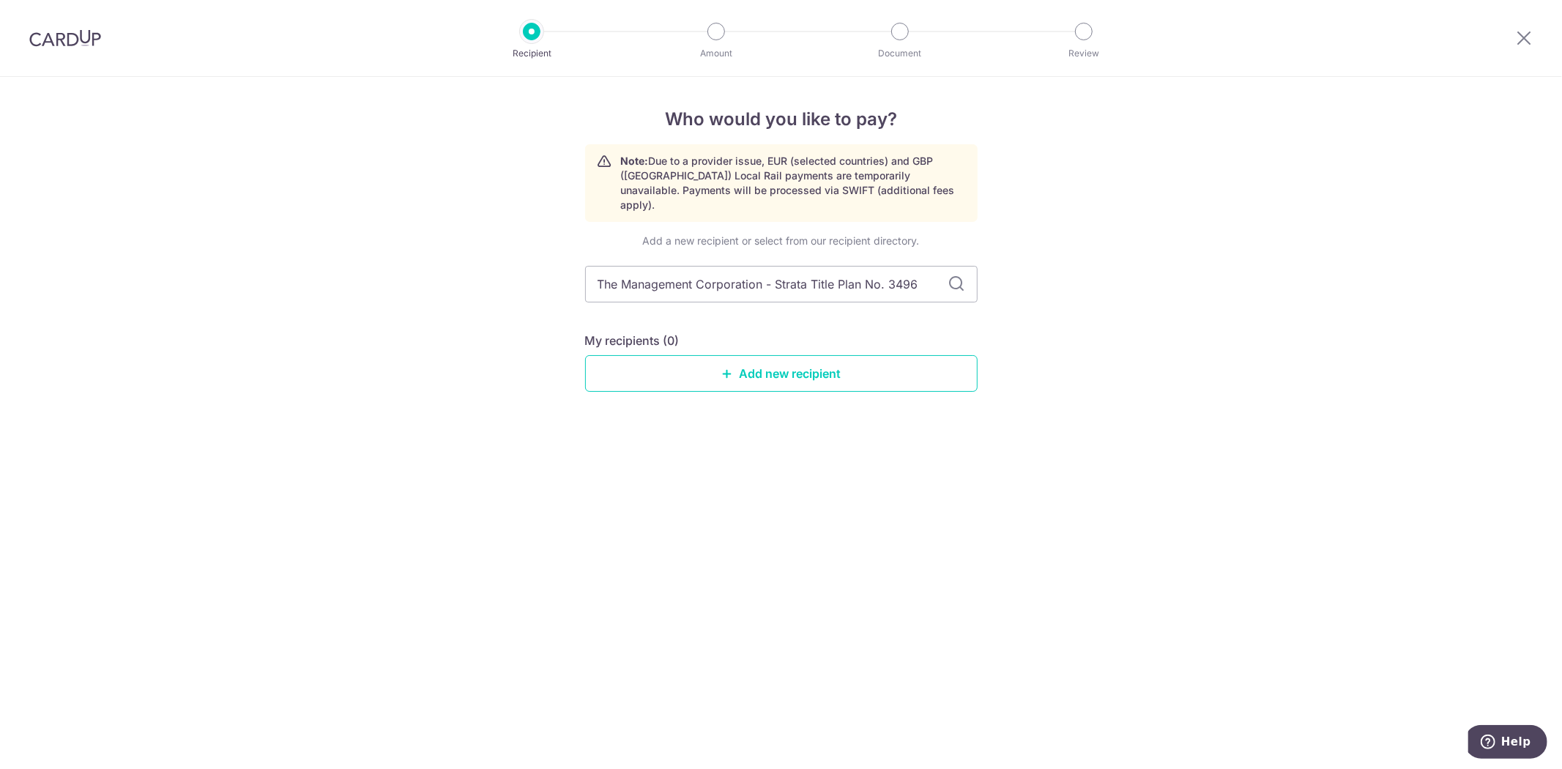
click at [949, 238] on div "Add a new recipient or select from our recipient directory. The Management Corp…" at bounding box center [781, 325] width 393 height 182
click at [961, 275] on icon at bounding box center [958, 284] width 18 height 18
click at [809, 355] on link "Add new recipient" at bounding box center [781, 373] width 393 height 37
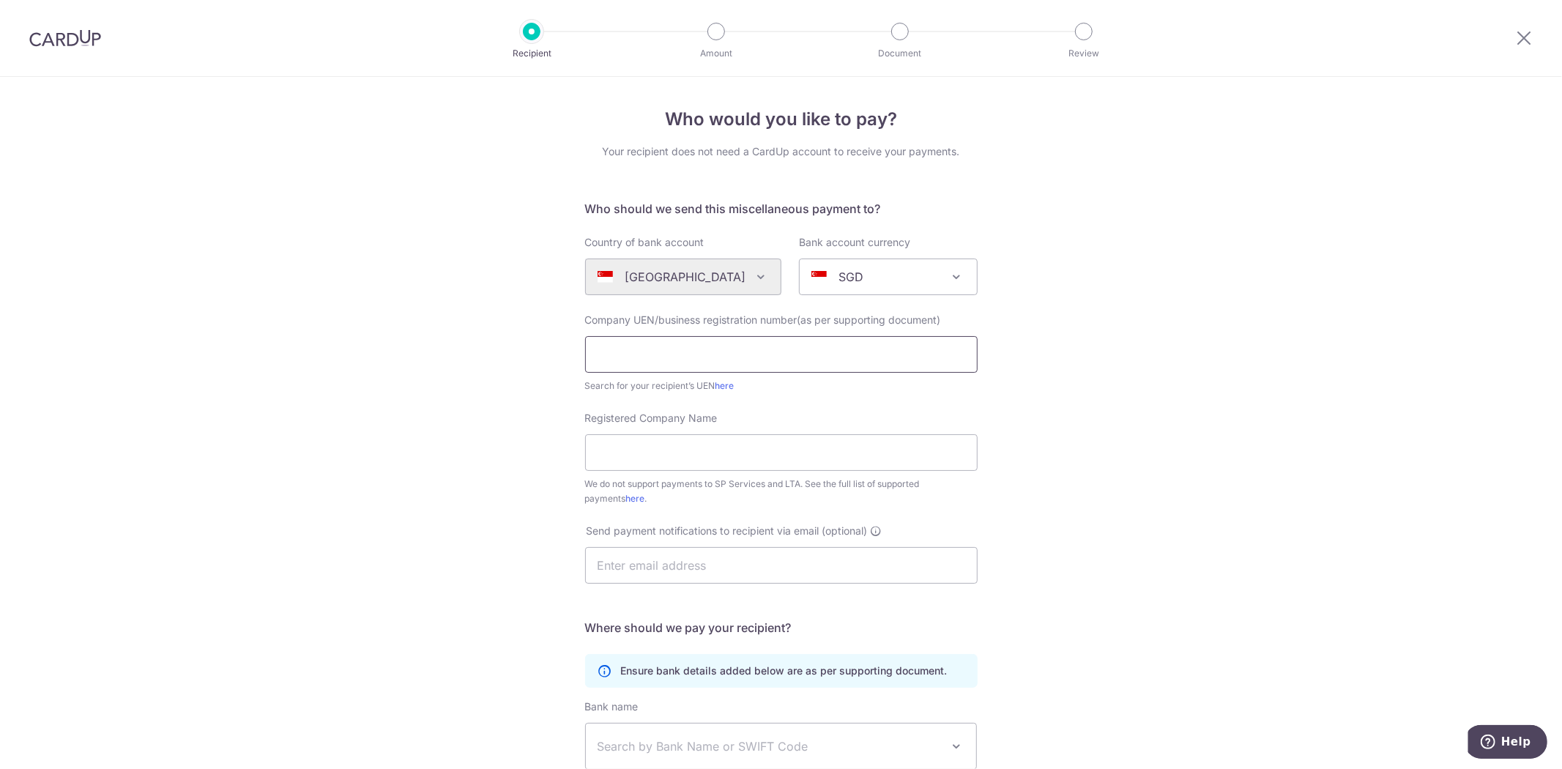
click at [771, 355] on input "text" at bounding box center [781, 354] width 393 height 37
click at [757, 357] on input "text" at bounding box center [781, 354] width 393 height 37
type input "T09MC0104E"
click at [772, 444] on input "Registered Company Name" at bounding box center [781, 452] width 393 height 37
click at [727, 383] on link "here" at bounding box center [725, 385] width 19 height 11
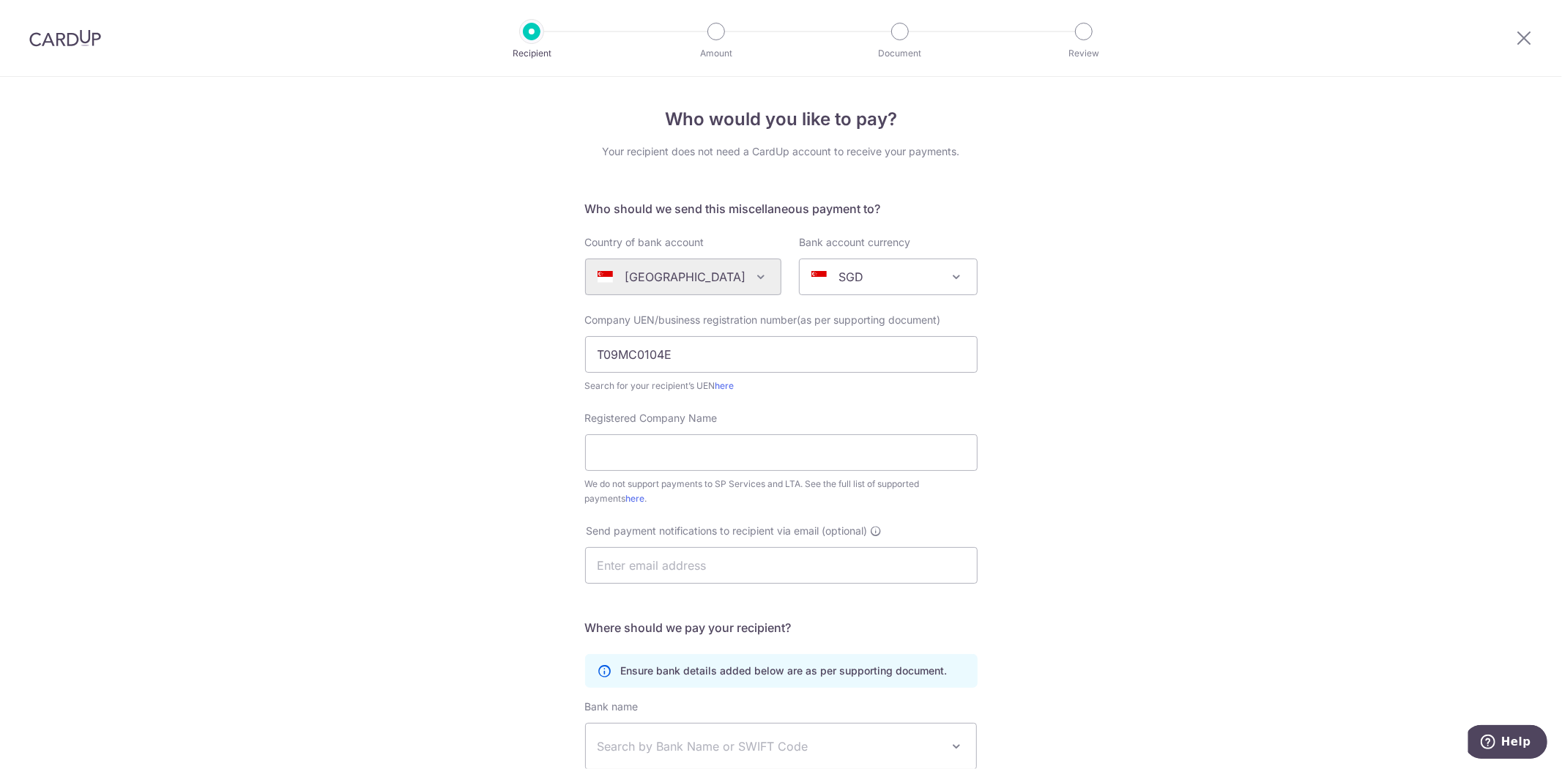
click at [697, 434] on div "Registered Company Name We do not support payments to SP Services and LTA. See …" at bounding box center [781, 458] width 393 height 95
click at [780, 456] on input "Registered Company Name" at bounding box center [781, 452] width 393 height 37
paste input "The Management Corporation - Strata Title Plan No. 3496"
type input "The Management Corporation - Strata Title Plan No. 3496"
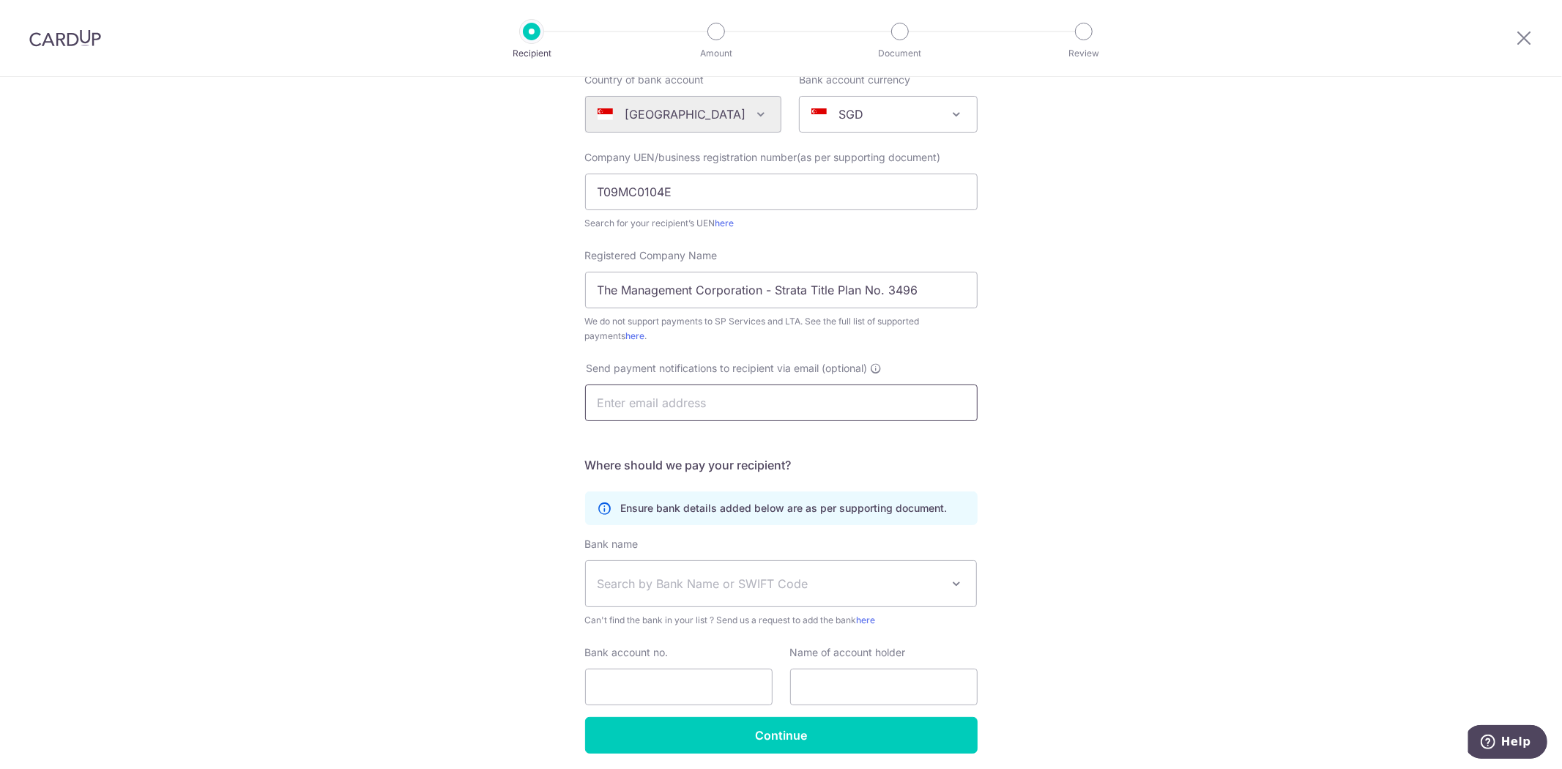
click at [716, 406] on input "text" at bounding box center [781, 403] width 393 height 37
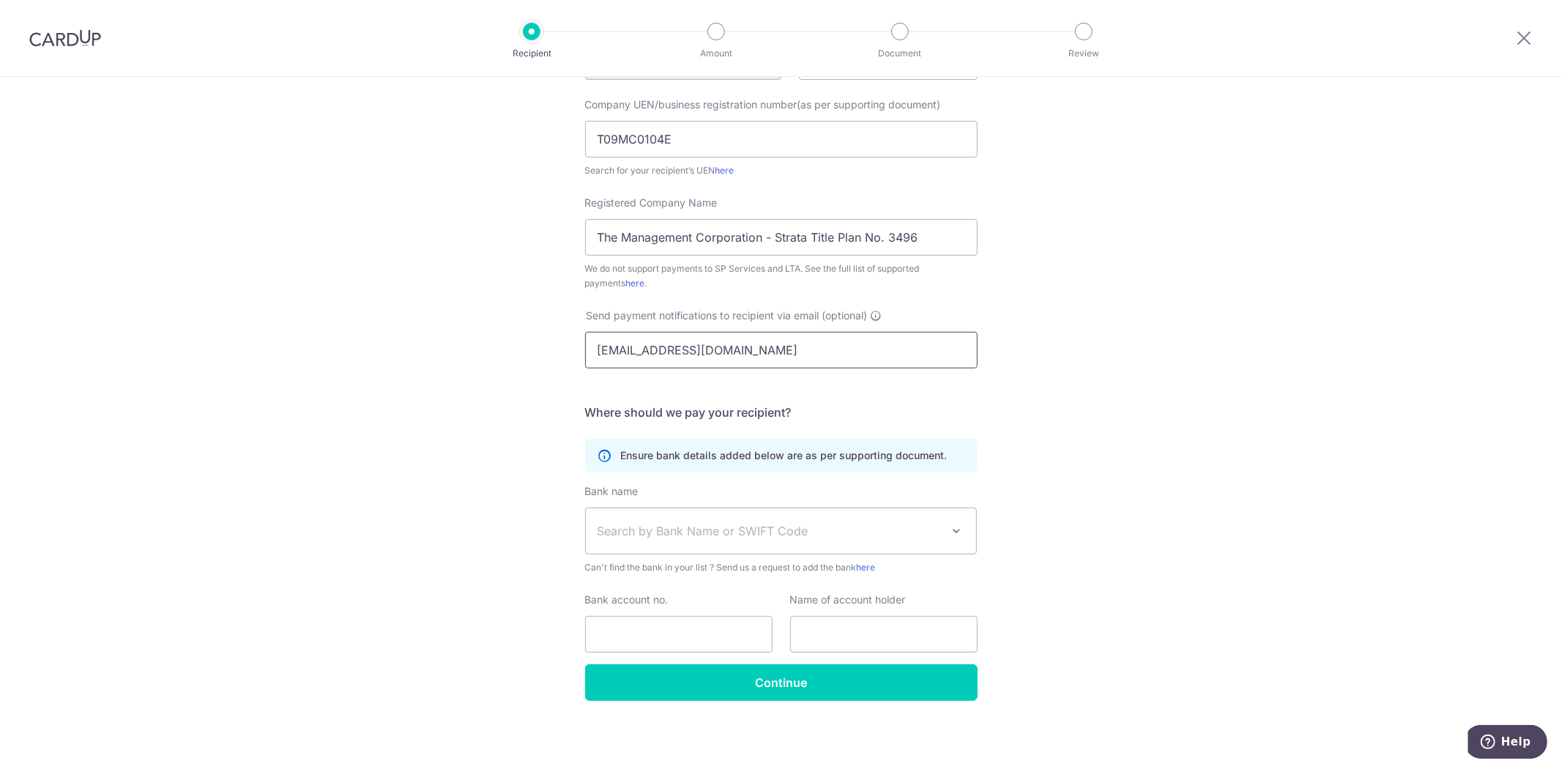
type input "xchung@gmail.com"
click at [730, 530] on span "Search by Bank Name or SWIFT Code" at bounding box center [770, 531] width 344 height 18
type input "uob"
select select "18"
click at [377, 658] on div "Who would you like to pay? Your recipient does not need a CardUp account to rec…" at bounding box center [781, 316] width 1562 height 908
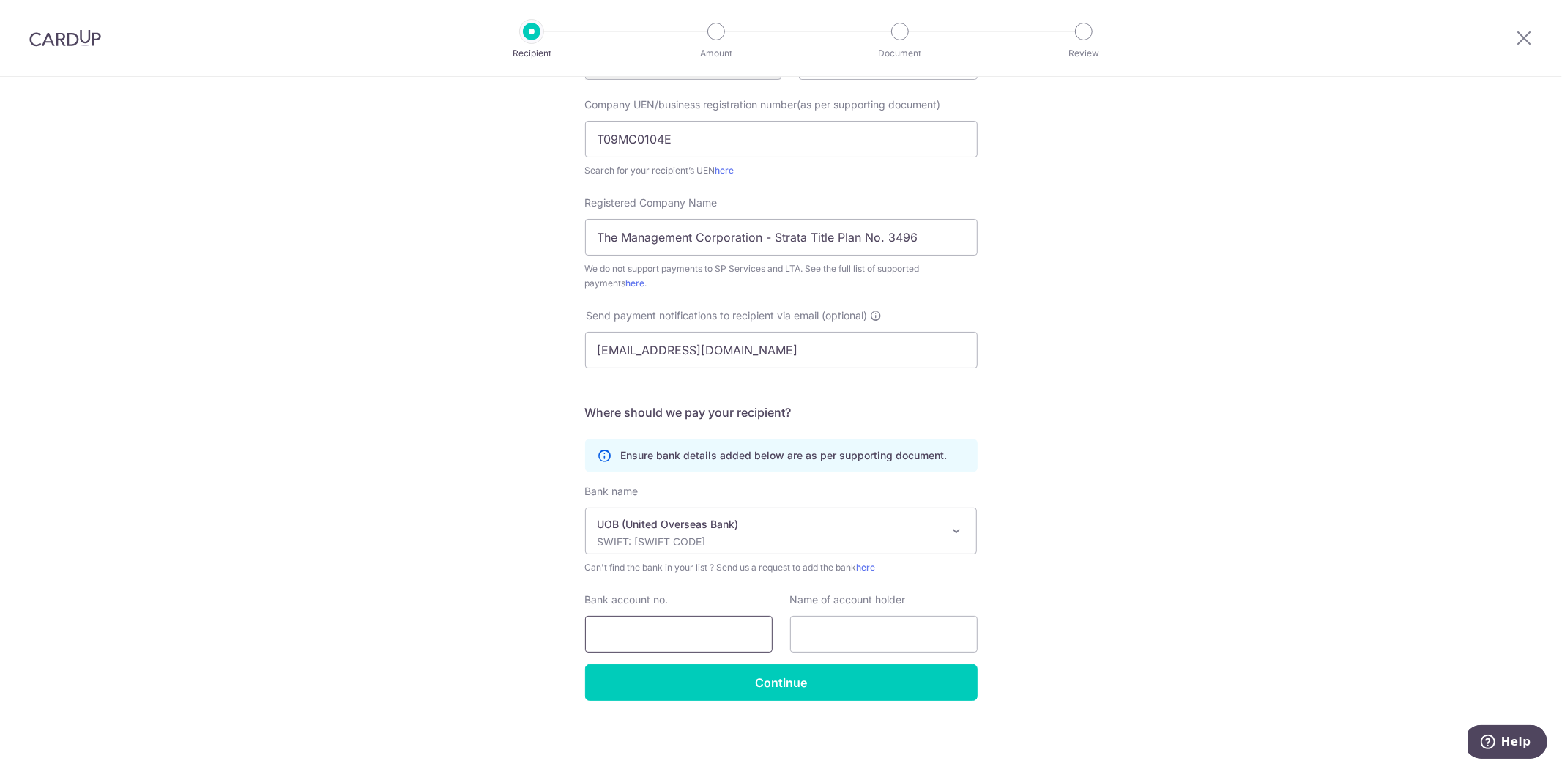
click at [670, 620] on input "Bank account no." at bounding box center [679, 634] width 188 height 37
type input "3013067439"
click at [842, 634] on input "text" at bounding box center [884, 634] width 188 height 37
paste input "The Management Corporation - Strata Title Plan No. 3496"
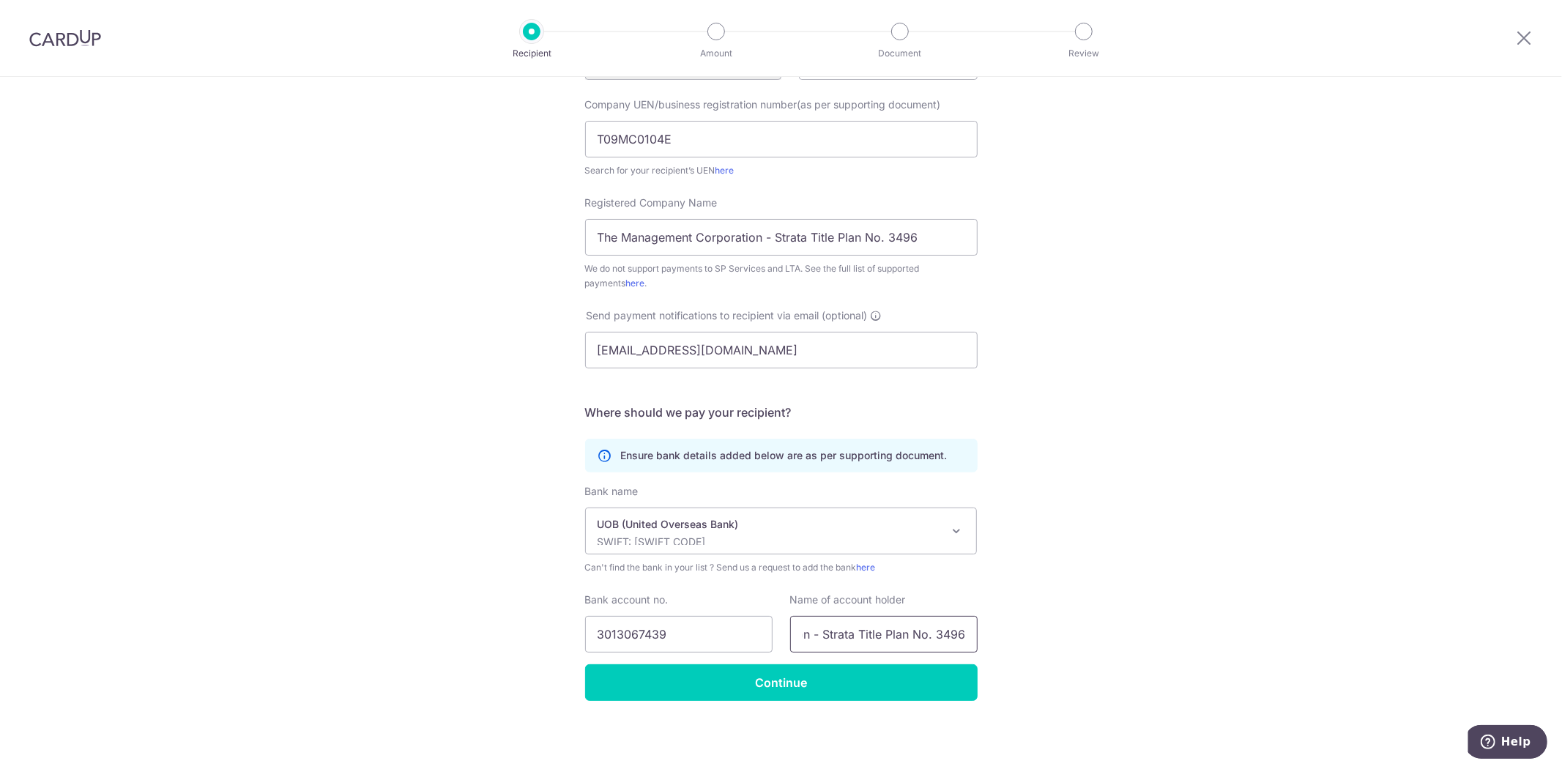
type input "The Management Corporation - Strata Title Plan No. 3496"
click at [720, 667] on input "Continue" at bounding box center [781, 682] width 393 height 37
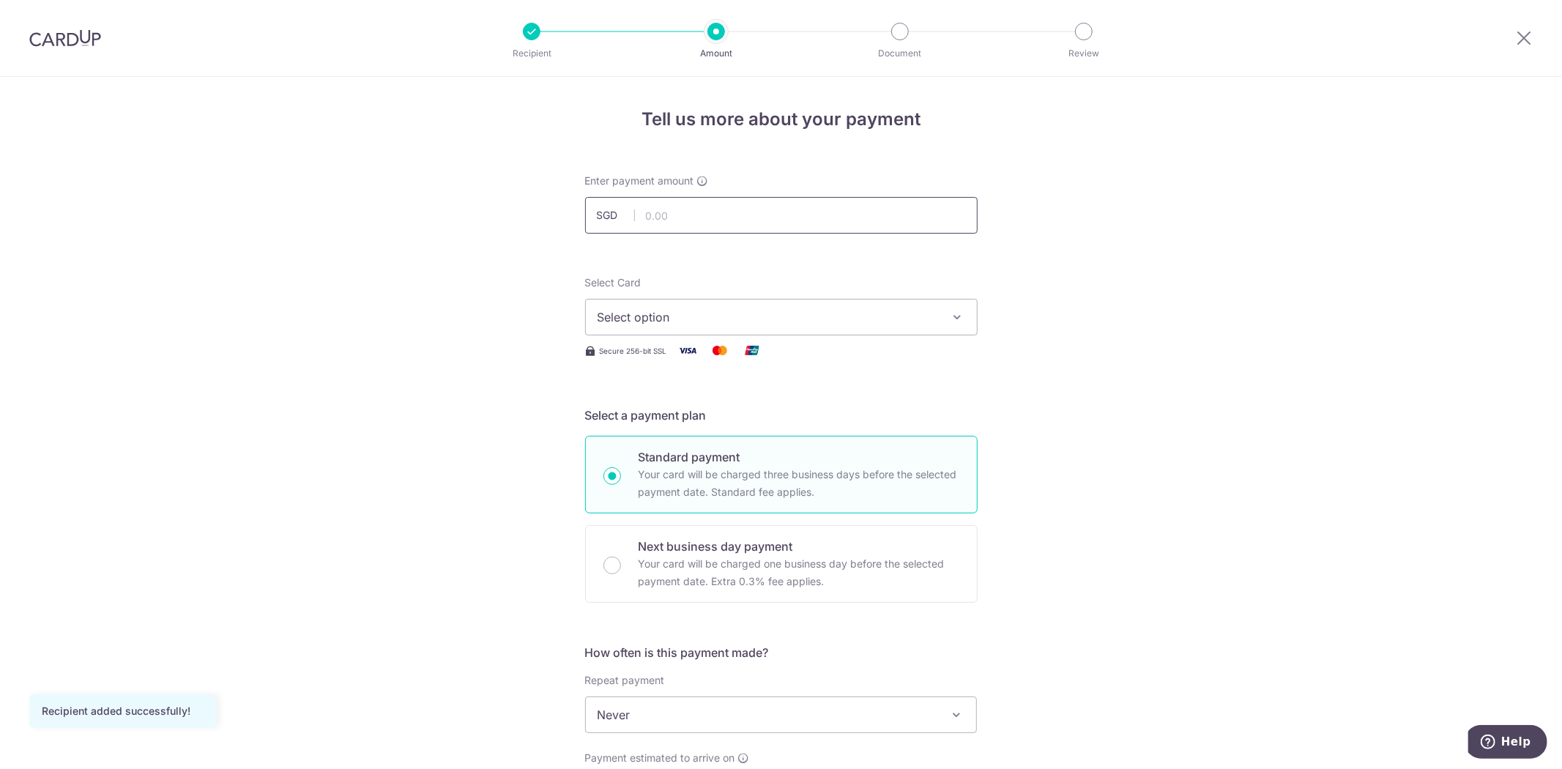
click at [740, 210] on input "text" at bounding box center [781, 215] width 393 height 37
click at [741, 214] on input "text" at bounding box center [781, 215] width 393 height 37
type input "1,116.00"
click at [1184, 330] on div "Tell us more about your payment Enter payment amount SGD 1,116.00 1116.00 Recip…" at bounding box center [781, 739] width 1562 height 1325
click at [854, 317] on span "Select option" at bounding box center [768, 317] width 341 height 18
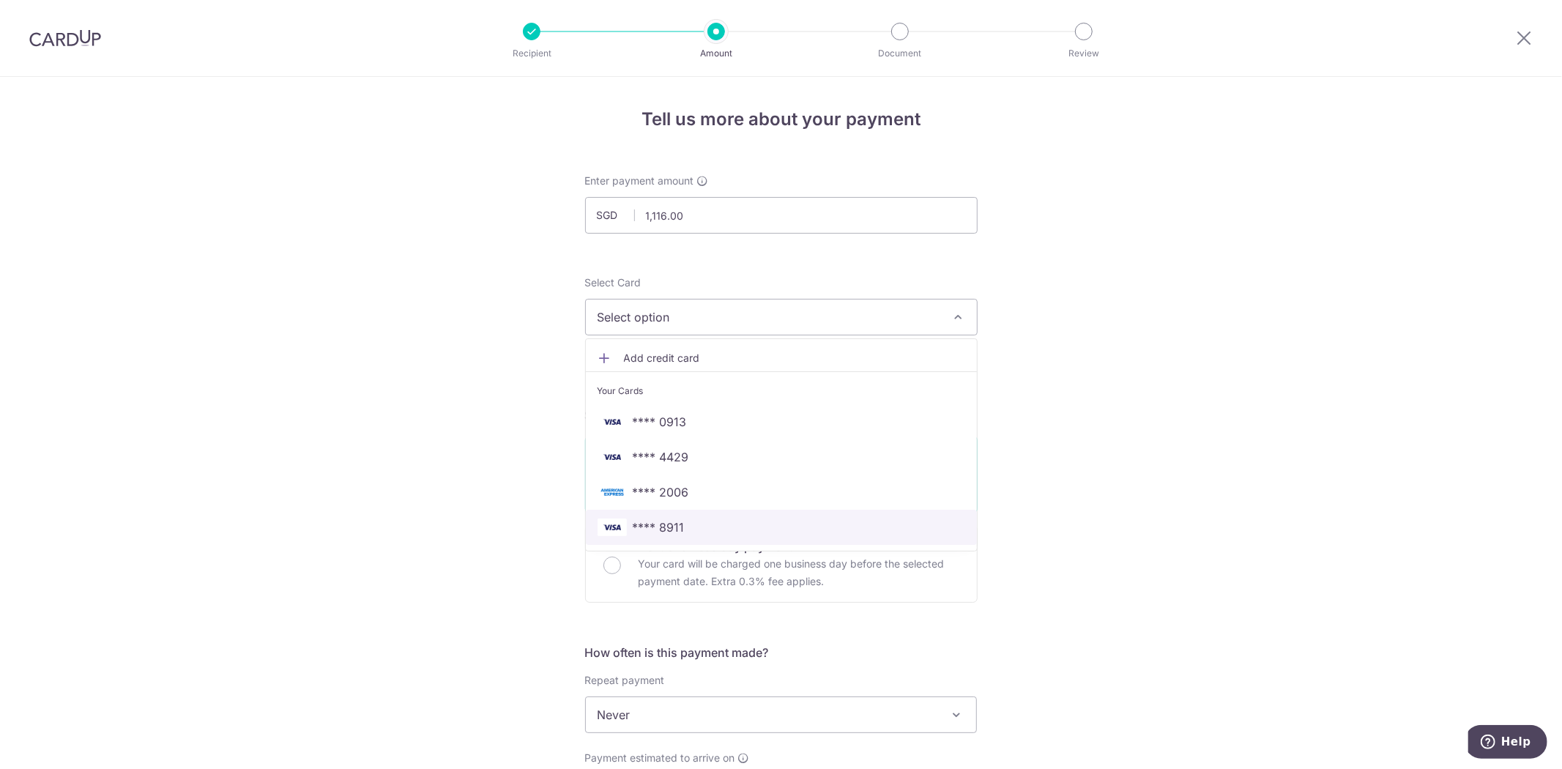
click at [683, 530] on span "**** 8911" at bounding box center [782, 528] width 368 height 18
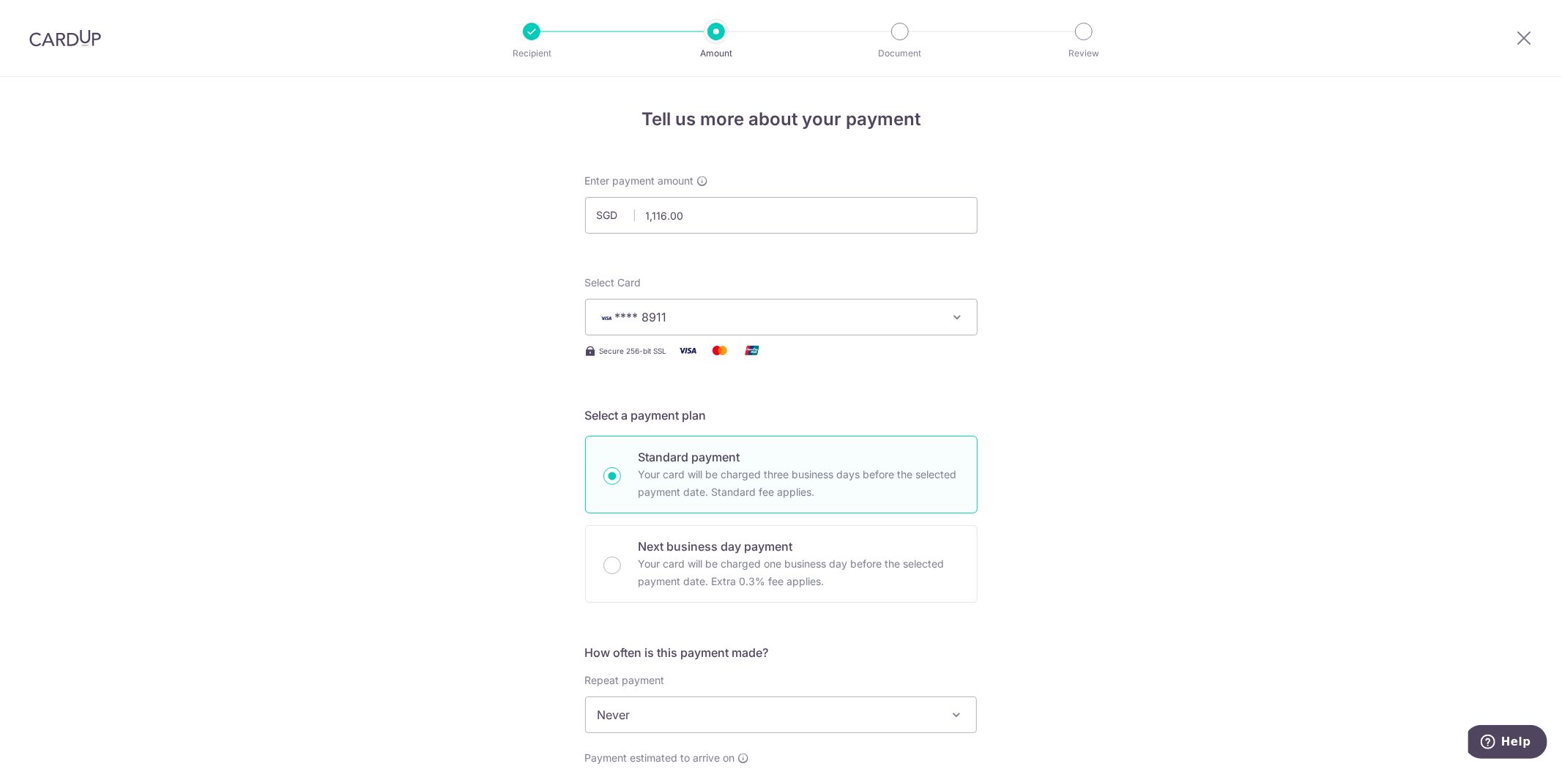
click at [441, 431] on div "Tell us more about your payment Enter payment amount SGD 1,116.00 1116.00 Recip…" at bounding box center [781, 739] width 1562 height 1325
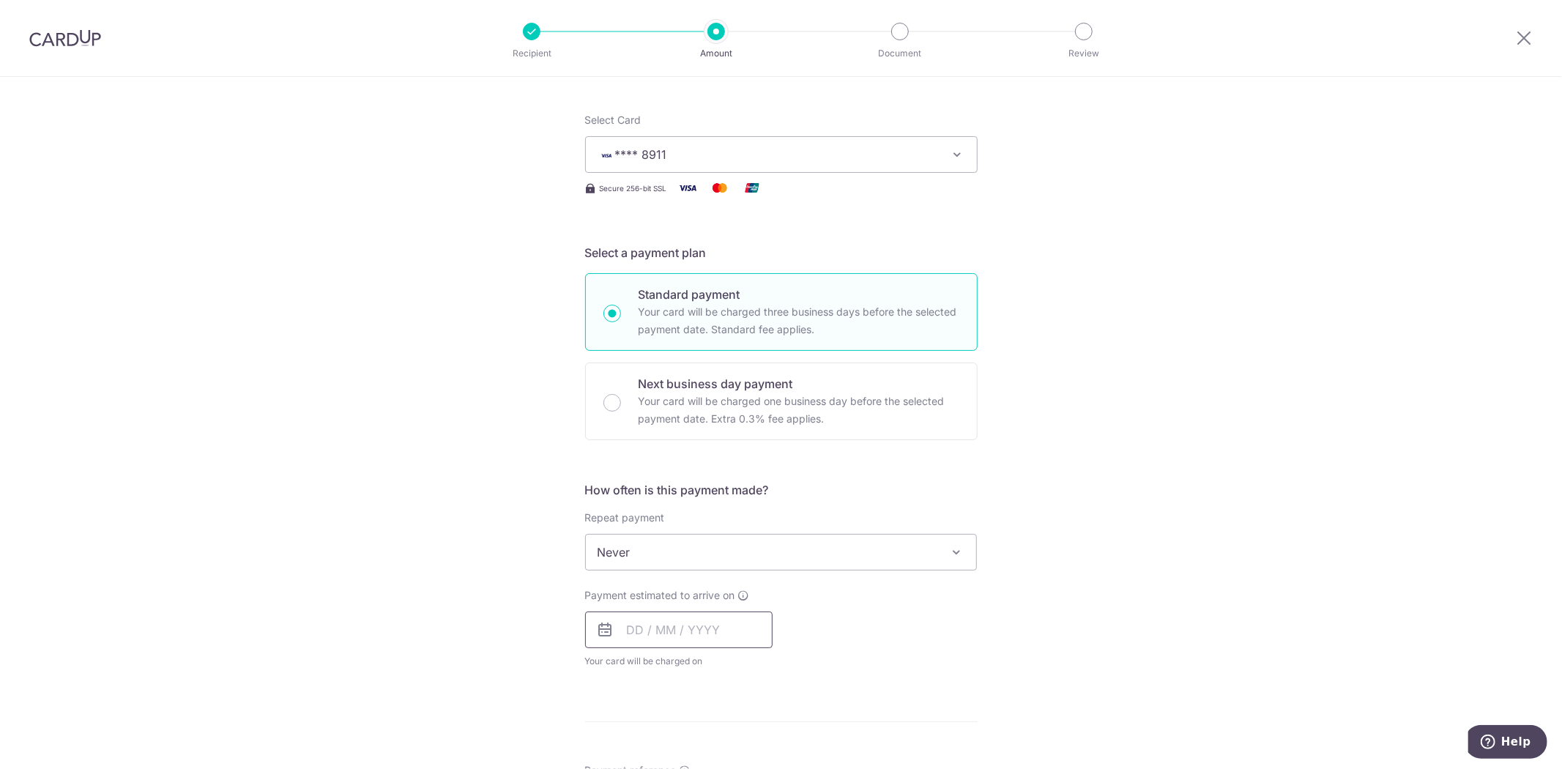
click at [708, 625] on input "text" at bounding box center [679, 630] width 188 height 37
drag, startPoint x: 1311, startPoint y: 201, endPoint x: 1280, endPoint y: 6, distance: 197.3
click at [1311, 200] on div "Tell us more about your payment Enter payment amount SGD 1,116.00 1116.00 Recip…" at bounding box center [781, 576] width 1562 height 1325
click at [680, 634] on input "text" at bounding box center [679, 630] width 188 height 37
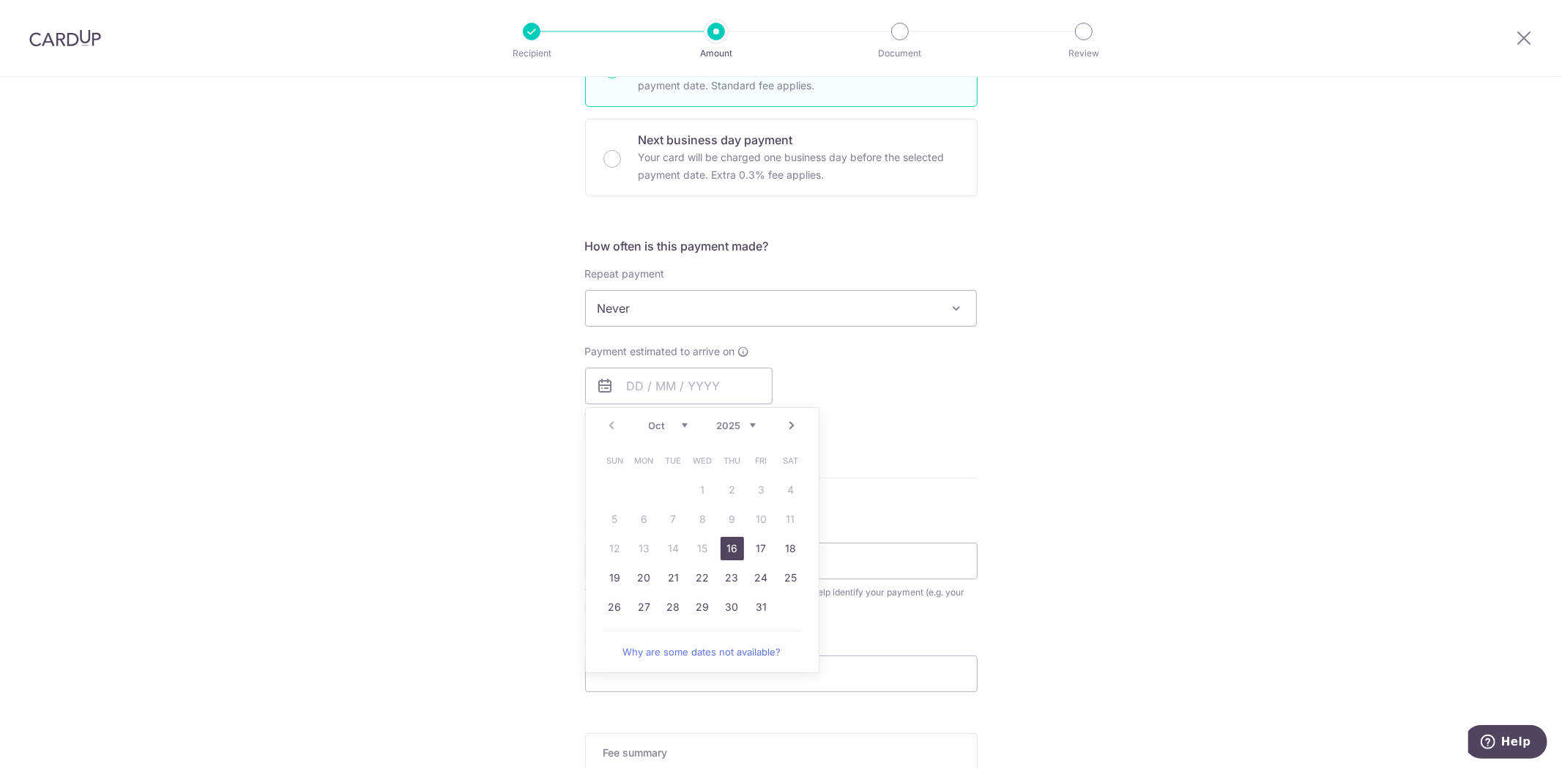
click at [729, 548] on link "16" at bounding box center [732, 548] width 23 height 23
type input "[DATE]"
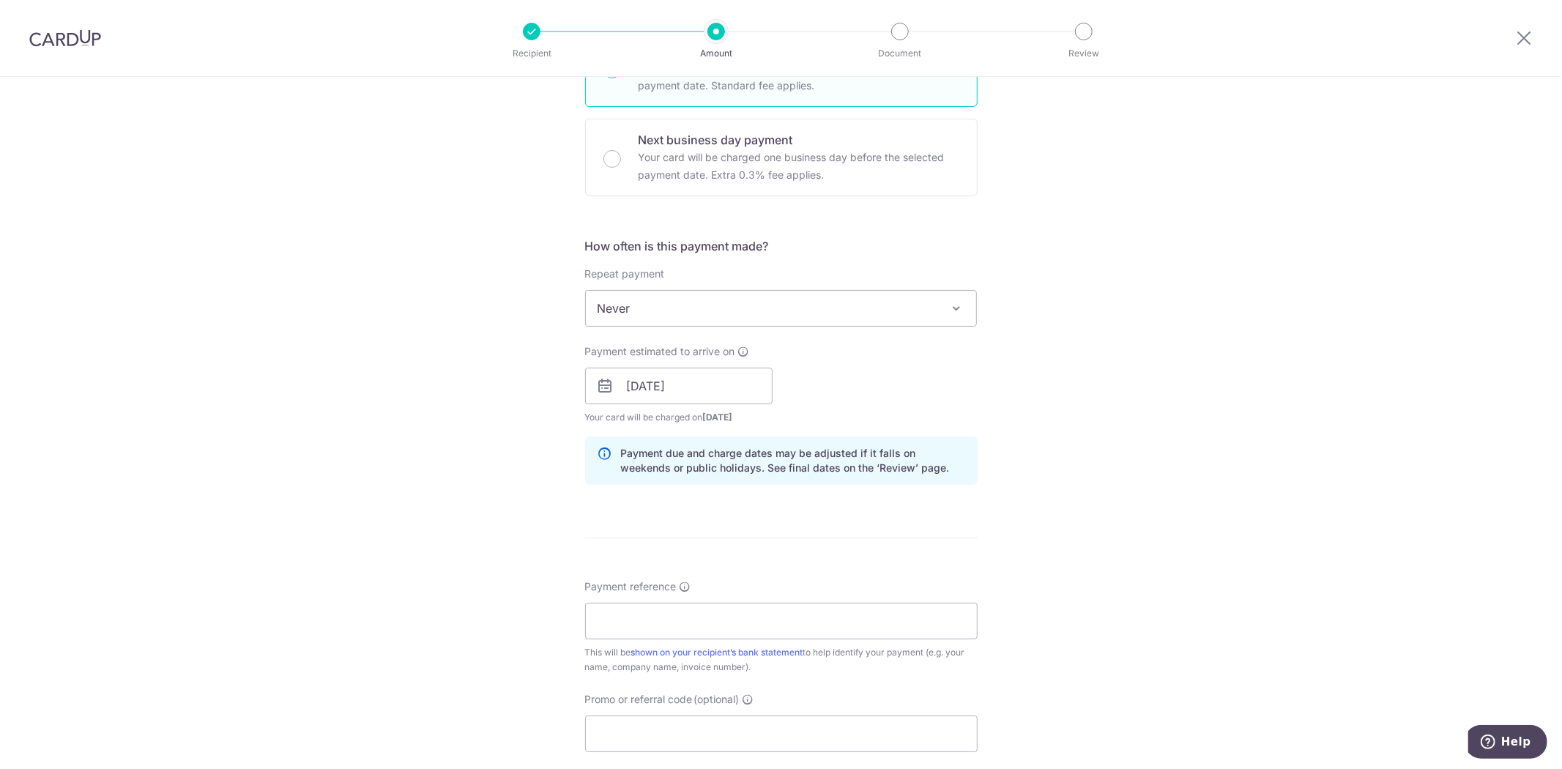
click at [1133, 434] on div "Tell us more about your payment Enter payment amount SGD 1,116.00 1116.00 Recip…" at bounding box center [781, 362] width 1562 height 1385
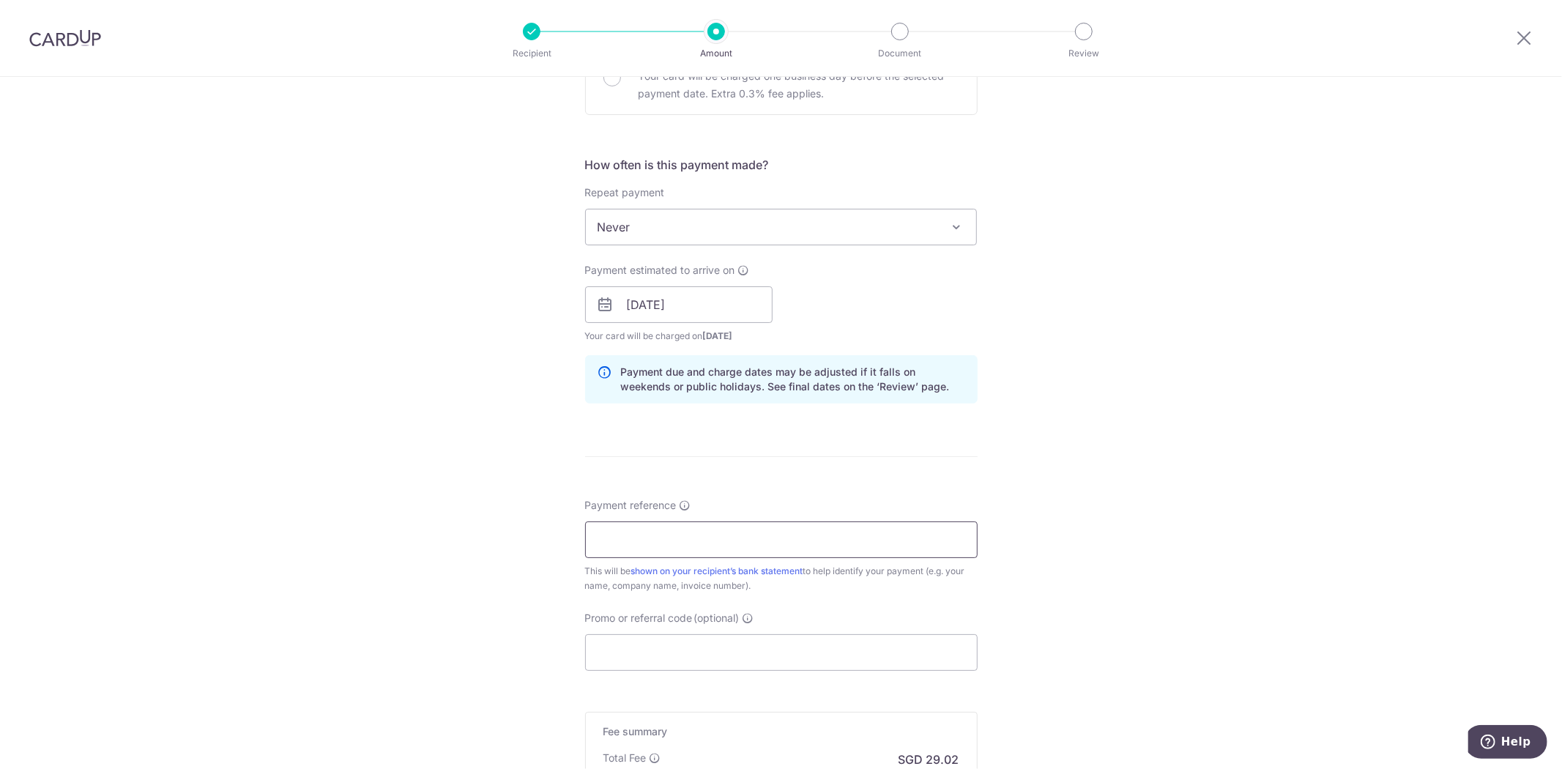
click at [670, 533] on input "Payment reference" at bounding box center [781, 540] width 393 height 37
type input "Management FFee"
click at [772, 649] on input "Promo or referral code (optional)" at bounding box center [781, 652] width 393 height 37
paste input "REC185"
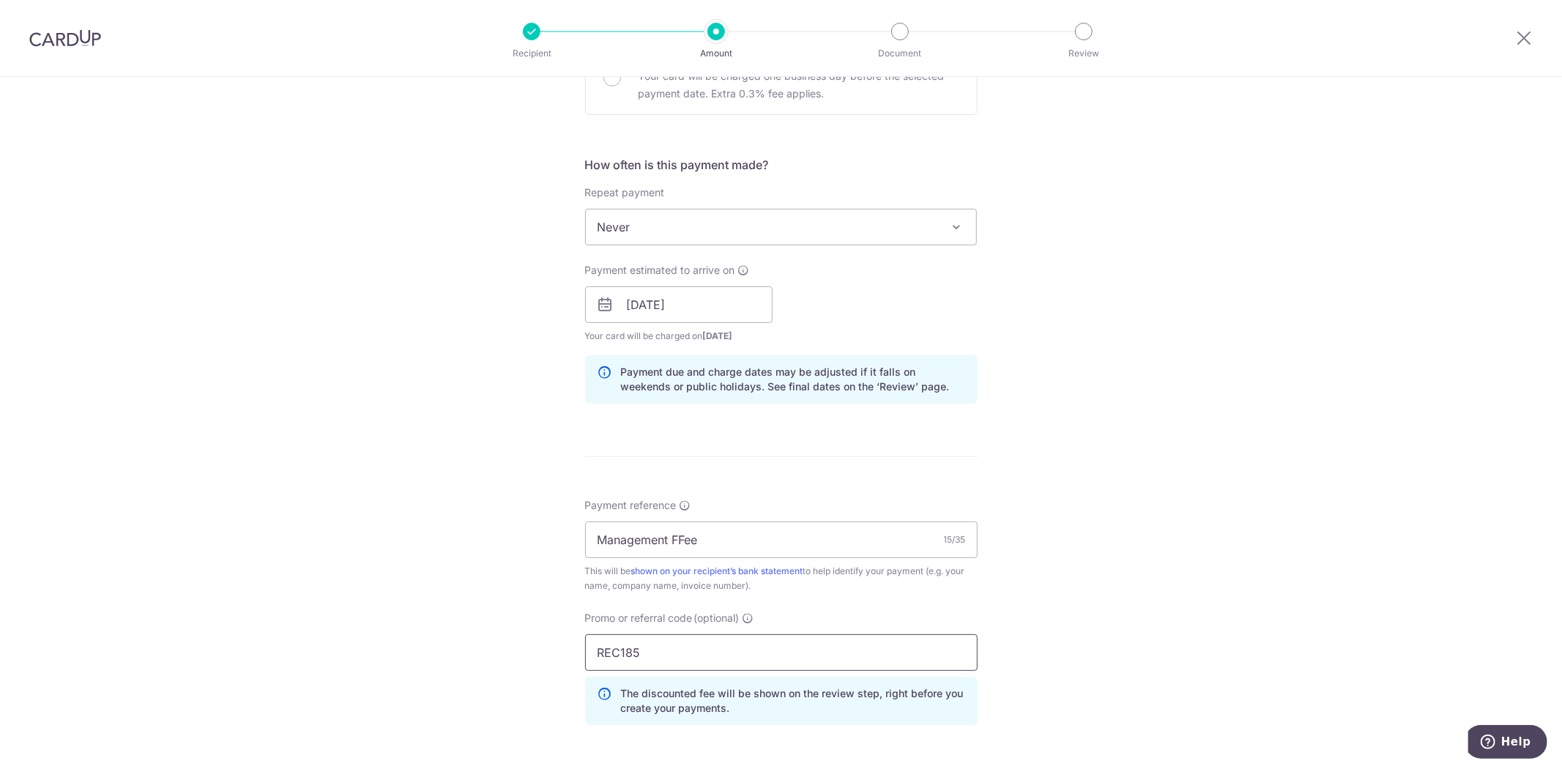
scroll to position [759, 0]
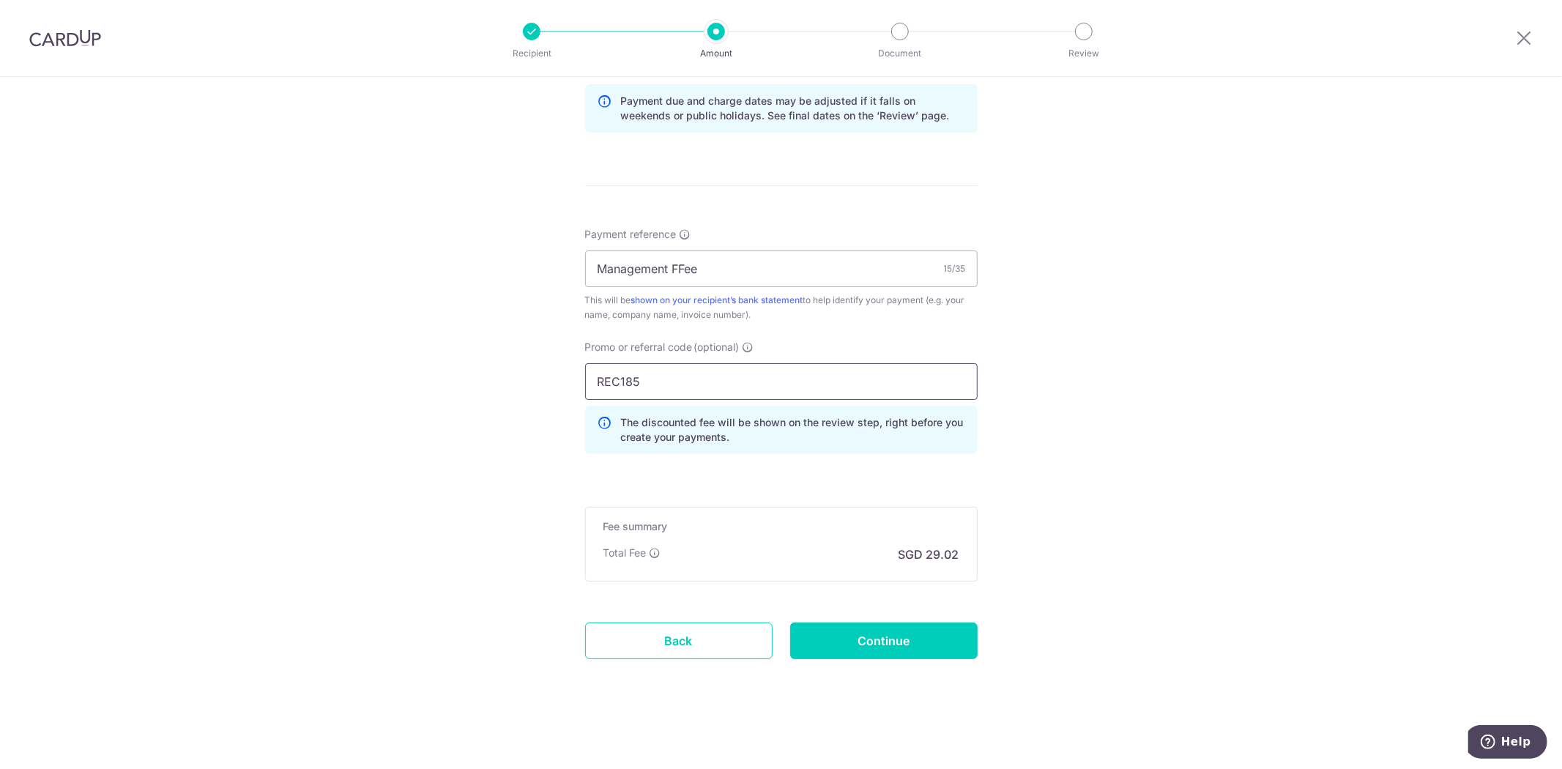
type input "REC185"
click at [854, 642] on input "Continue" at bounding box center [884, 641] width 188 height 37
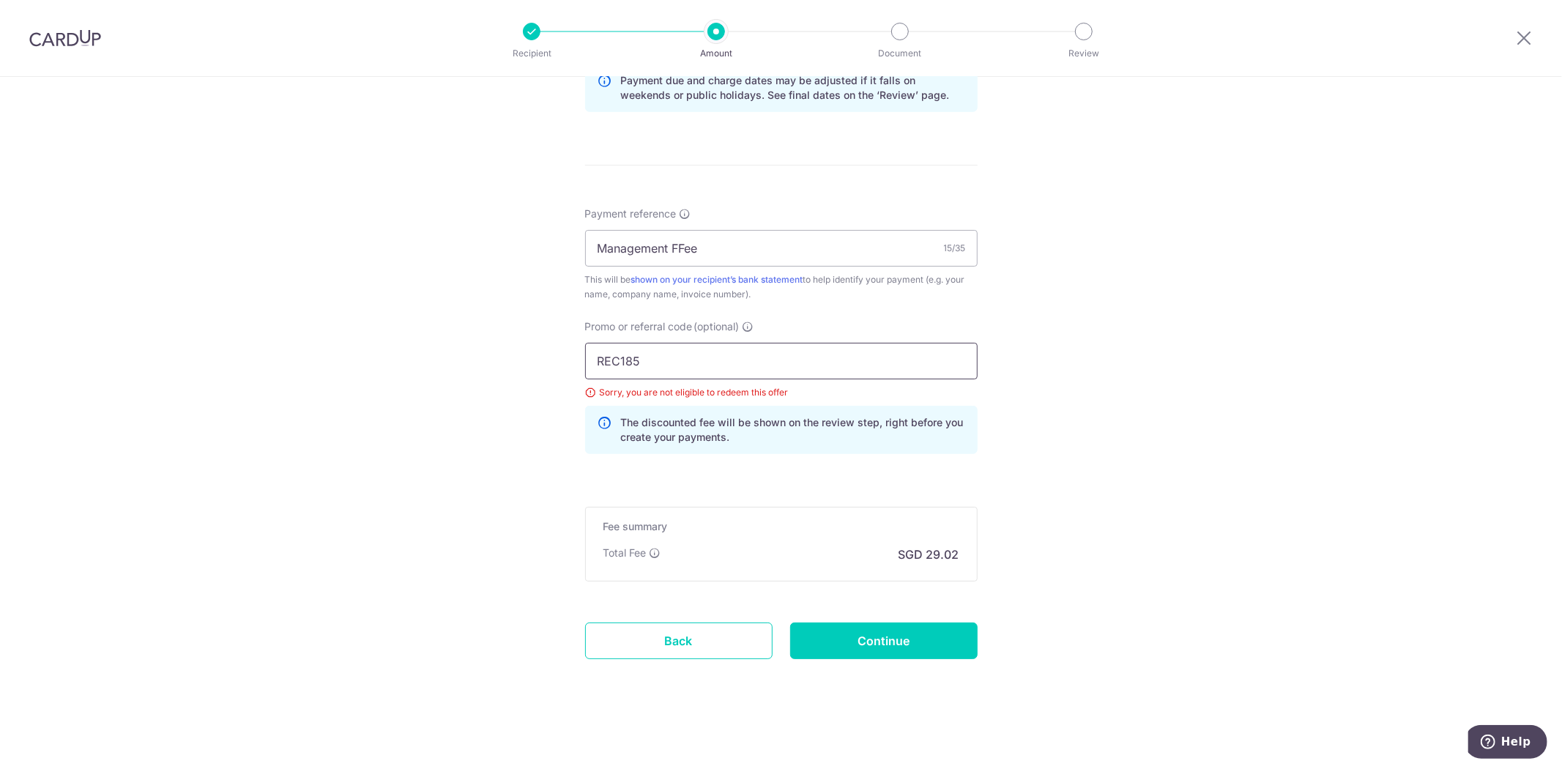
drag, startPoint x: 701, startPoint y: 357, endPoint x: 451, endPoint y: 355, distance: 250.5
click at [451, 355] on div "Tell us more about your payment Enter payment amount SGD 1,116.00 1116.00 Selec…" at bounding box center [781, 34] width 1562 height 1472
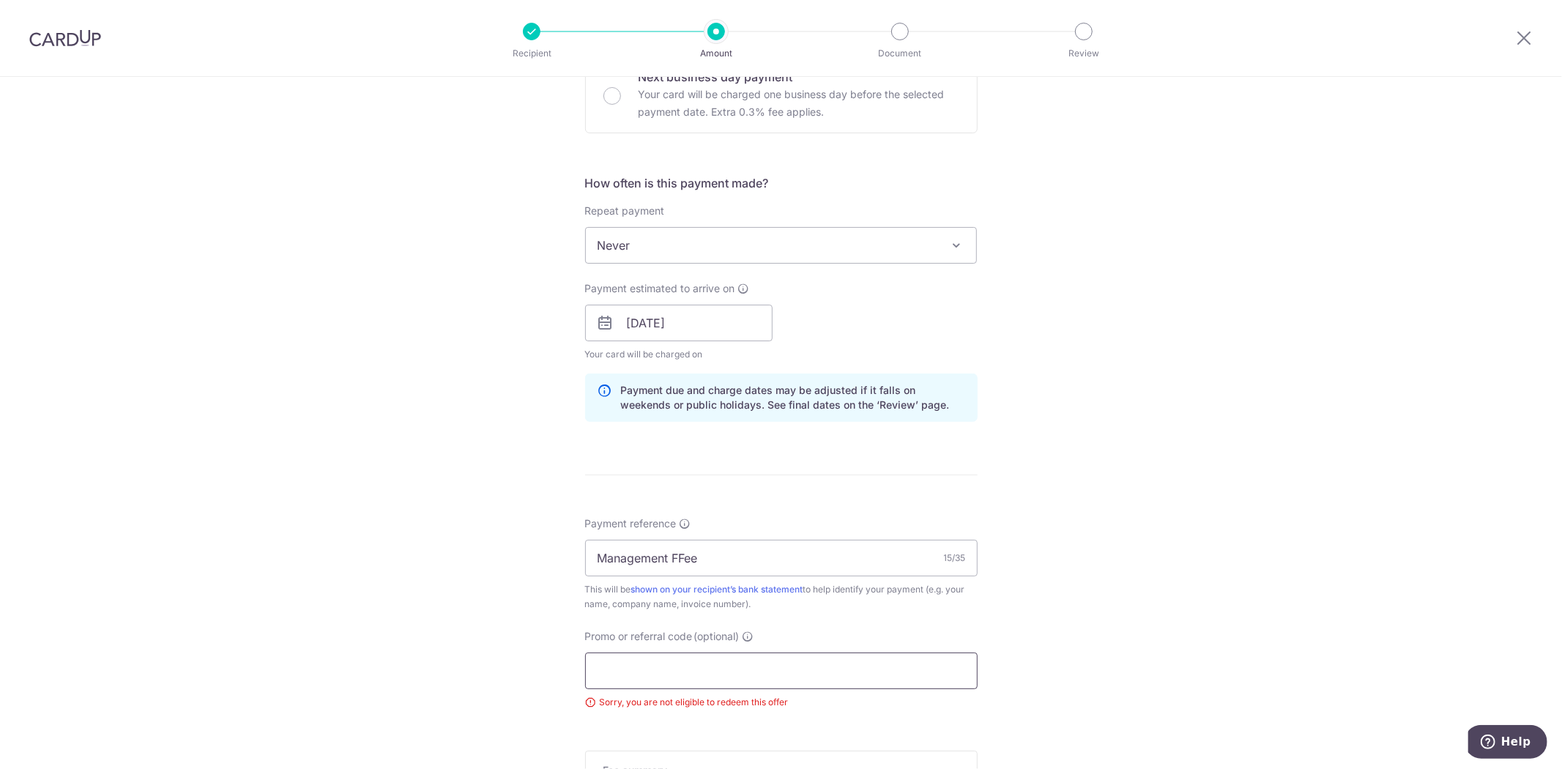
scroll to position [144, 0]
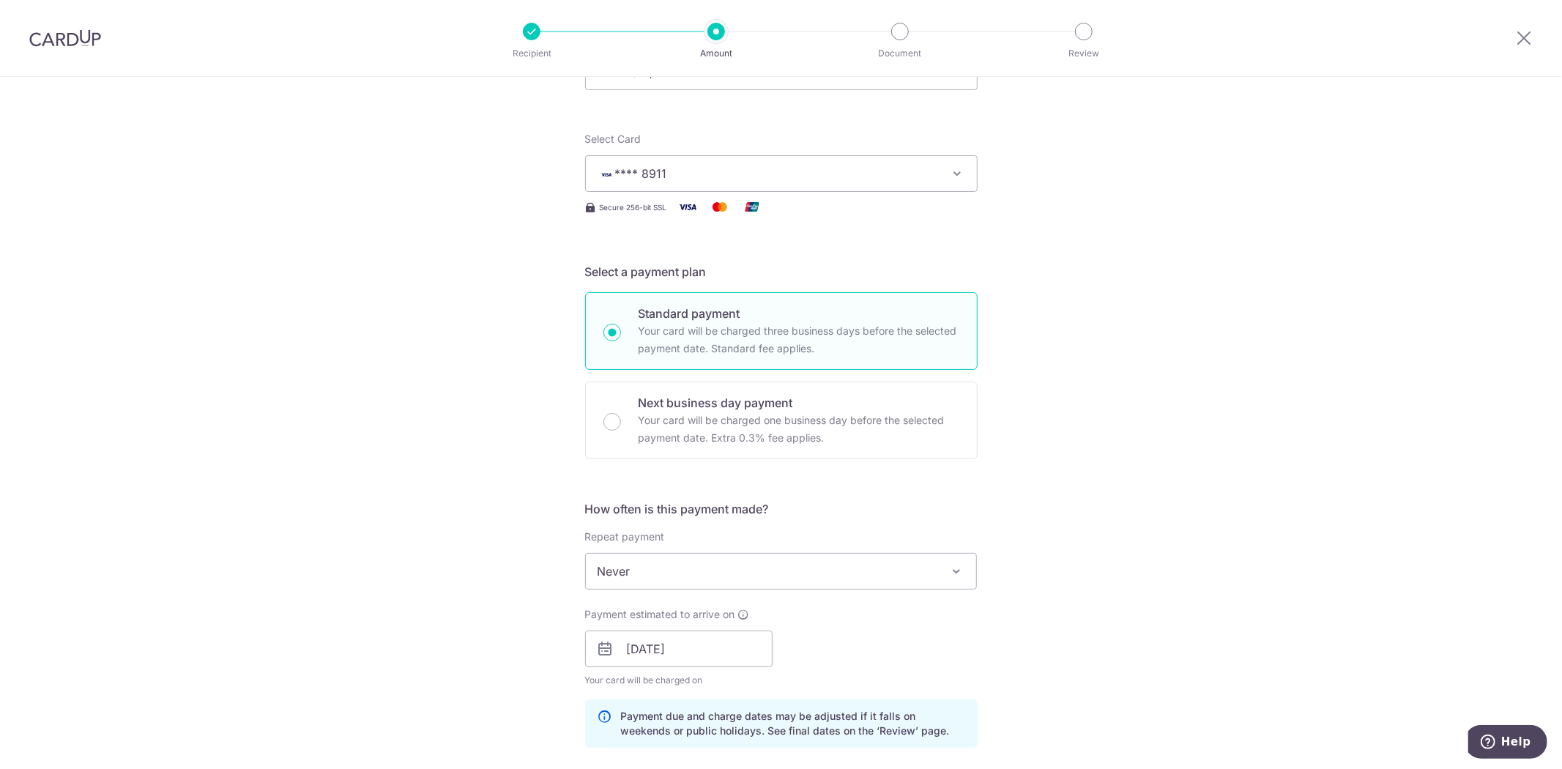
click at [807, 567] on span "Never" at bounding box center [781, 571] width 391 height 35
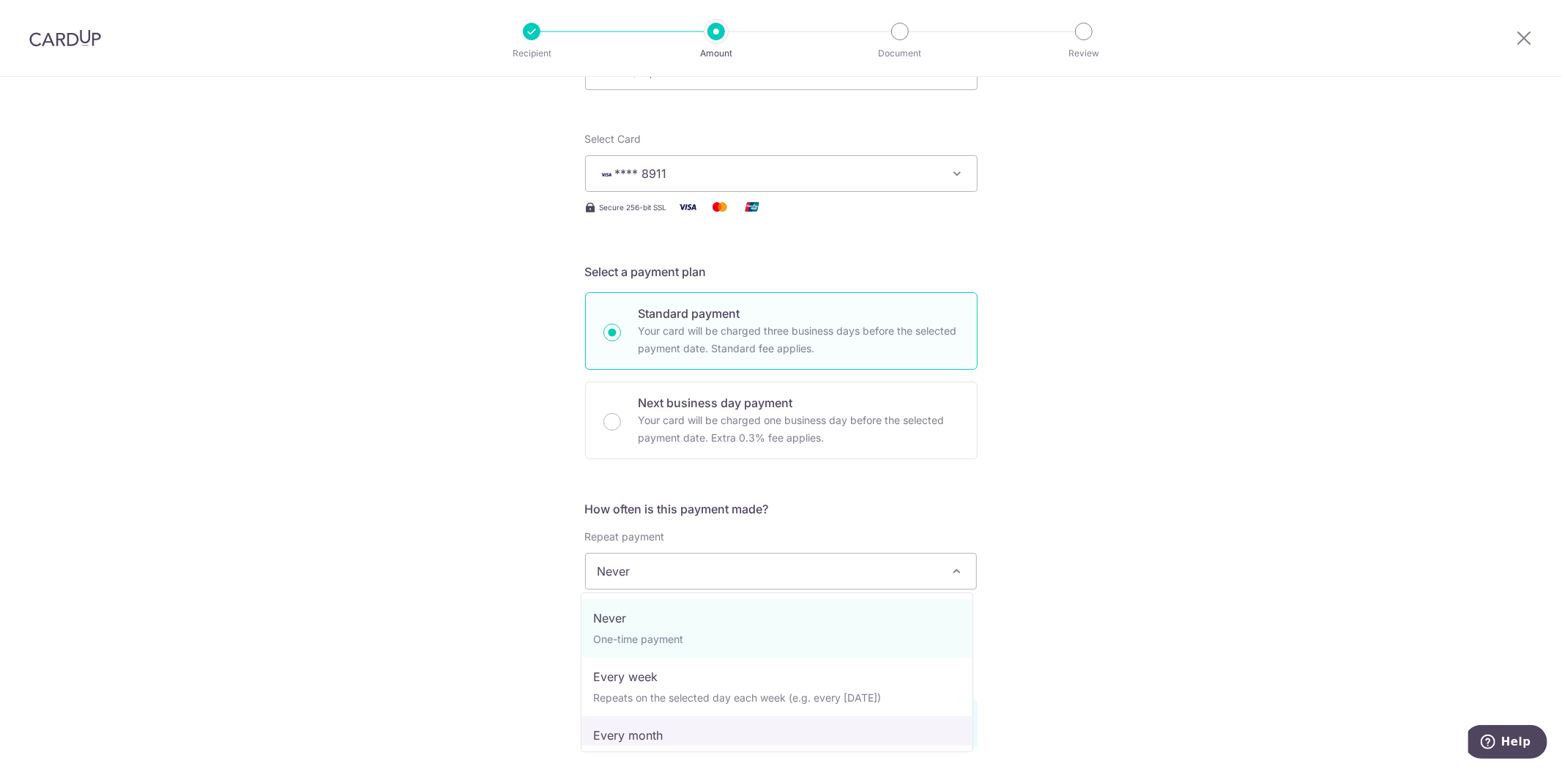
scroll to position [81, 0]
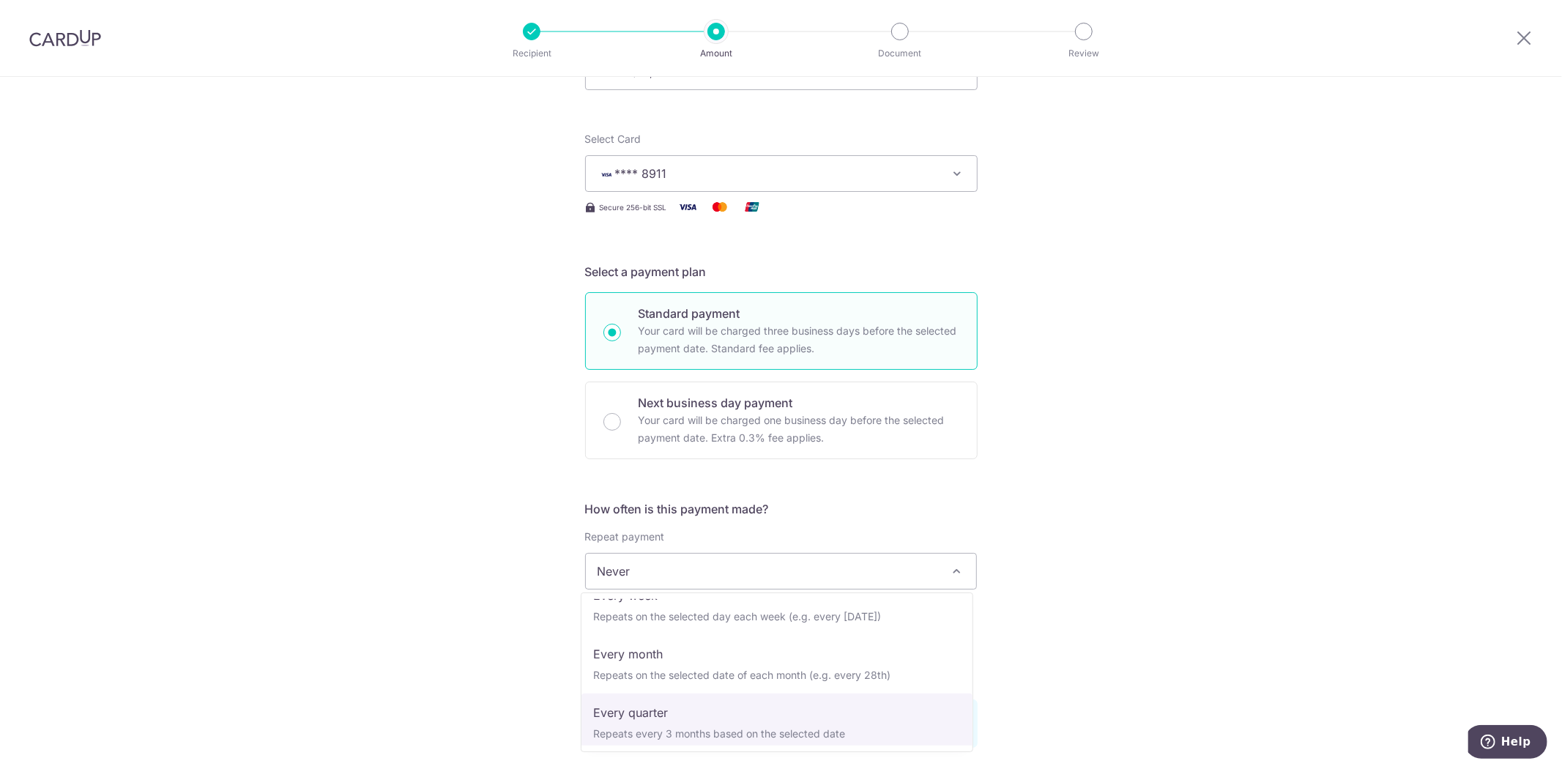
select select "4"
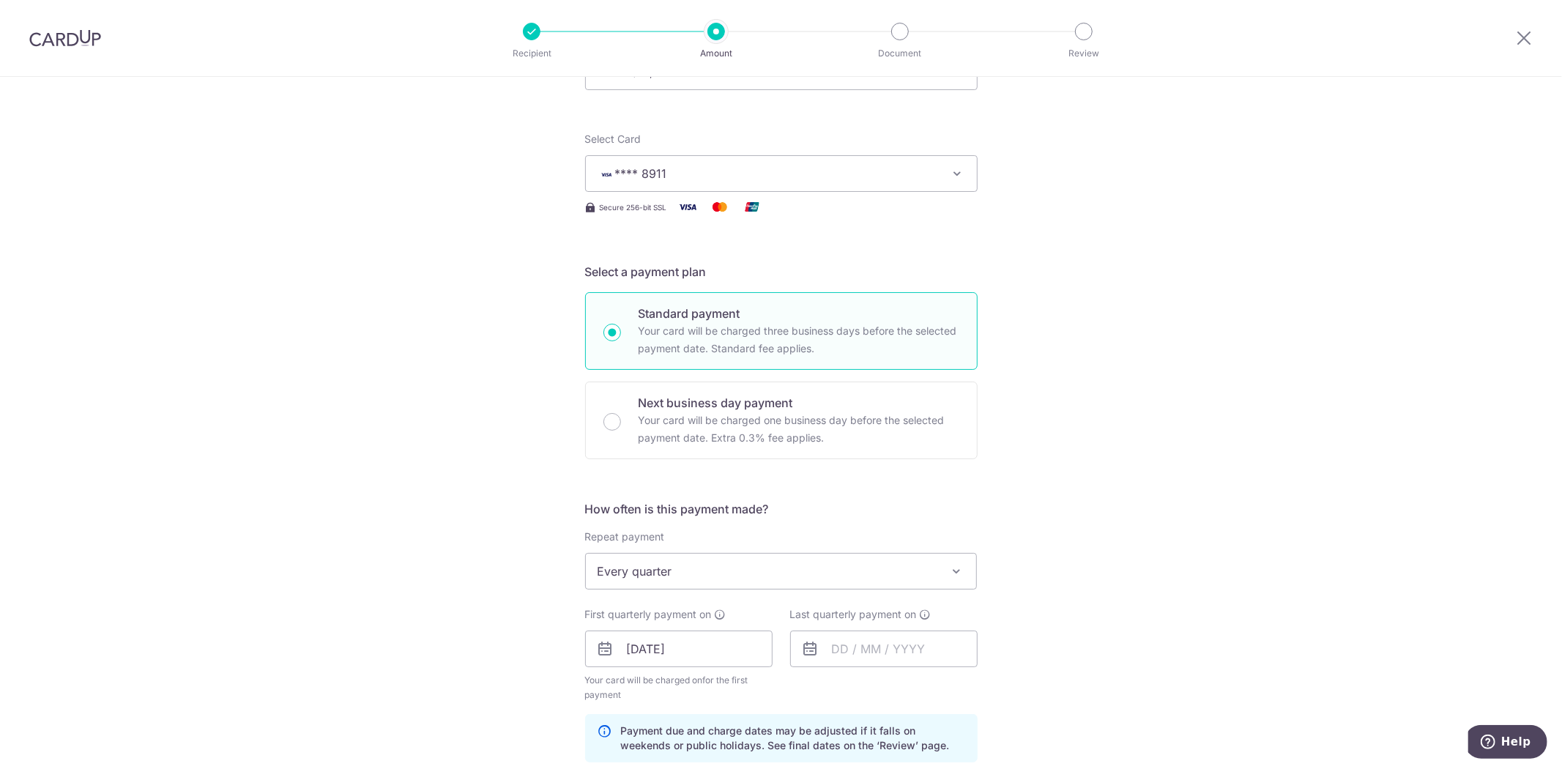
scroll to position [306, 0]
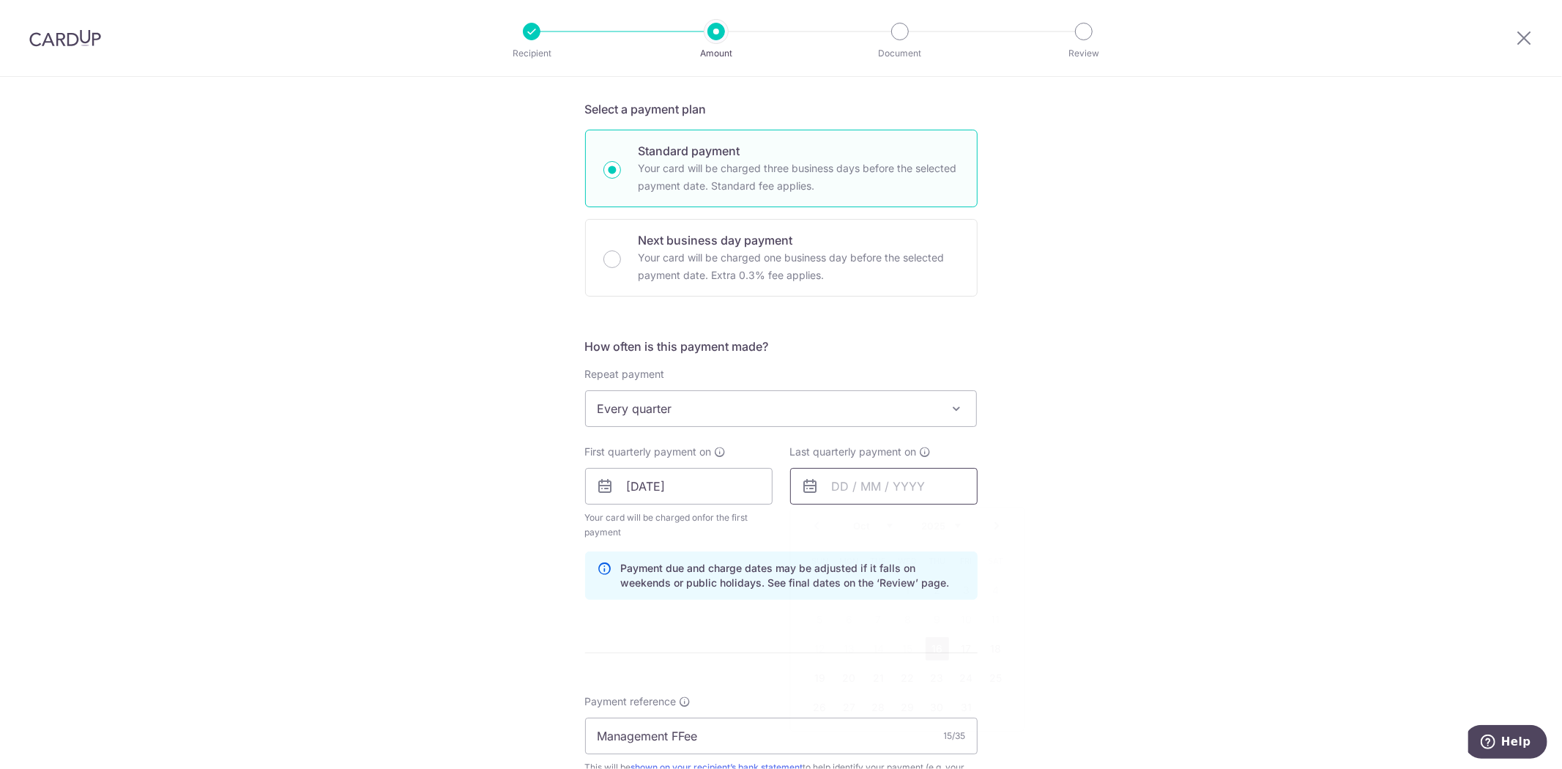
click at [913, 487] on input "text" at bounding box center [884, 486] width 188 height 37
click at [869, 522] on select "Oct Nov Dec" at bounding box center [873, 526] width 39 height 12
click at [947, 520] on select "2025 2026 2027 2028 2029 2030 2031 2032 2033 2034 2035" at bounding box center [941, 526] width 39 height 12
click at [856, 532] on div "Prev Next Jan Feb Mar Apr May Jun [DATE] Aug Sep Oct Nov [DATE] 2026 2027 2028 …" at bounding box center [907, 525] width 233 height 35
click at [860, 530] on select "Jan Feb Mar Apr May Jun Jul Aug Sep Oct Nov Dec" at bounding box center [873, 526] width 39 height 12
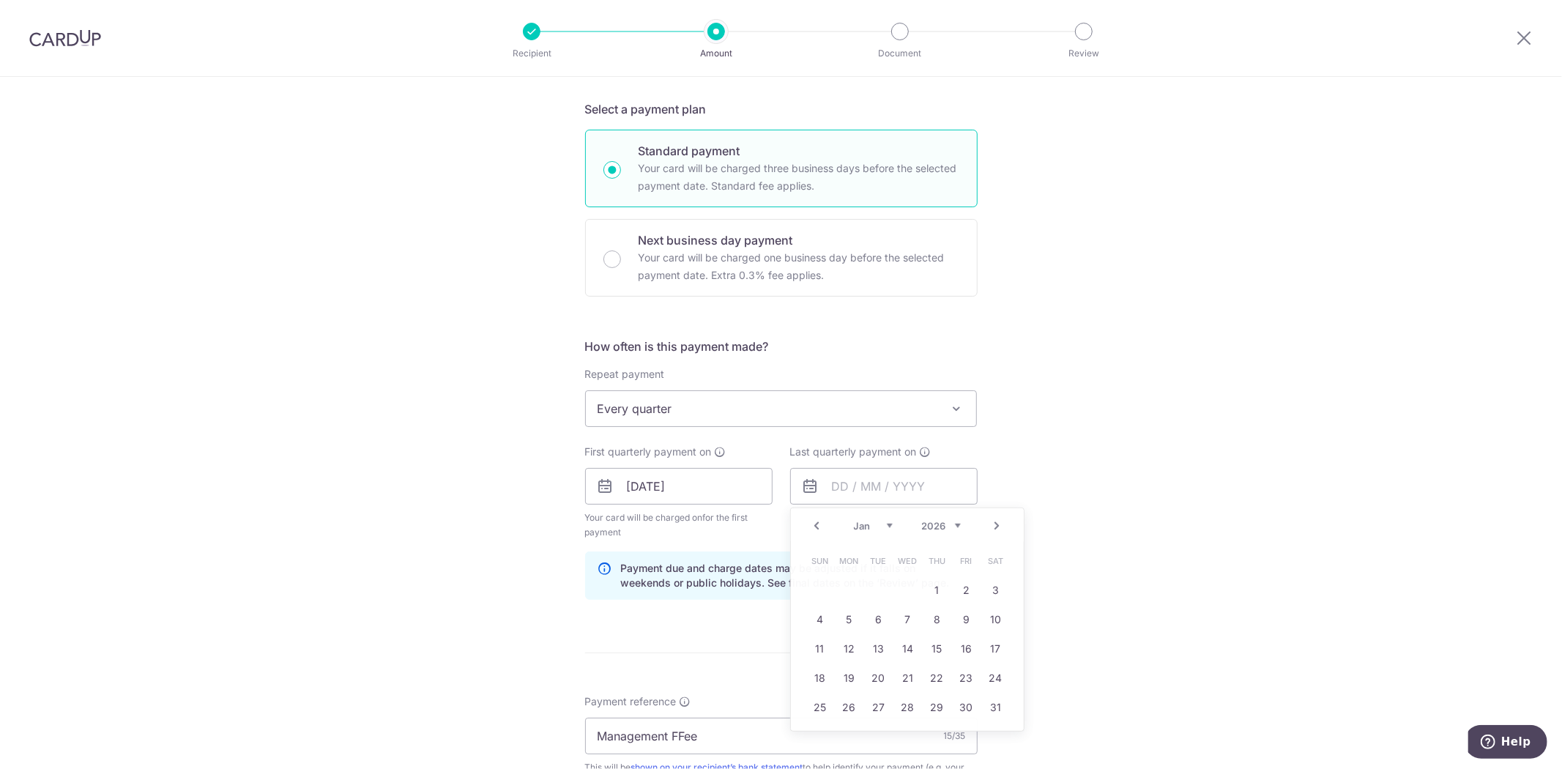
click at [1132, 537] on div "Tell us more about your payment Enter payment amount SGD 1,116.00 1116.00 Selec…" at bounding box center [781, 481] width 1562 height 1420
click at [854, 481] on input "text" at bounding box center [884, 486] width 188 height 37
drag, startPoint x: 850, startPoint y: 518, endPoint x: 864, endPoint y: 528, distance: 17.9
click at [850, 518] on div "Prev Next Oct Nov Dec 2025 2026 2027 2028 2029 2030 2031 2032 2033 2034 2035" at bounding box center [907, 525] width 233 height 35
click at [949, 525] on select "2025 2026 2027 2028 2029 2030 2031 2032 2033 2034 2035" at bounding box center [941, 526] width 39 height 12
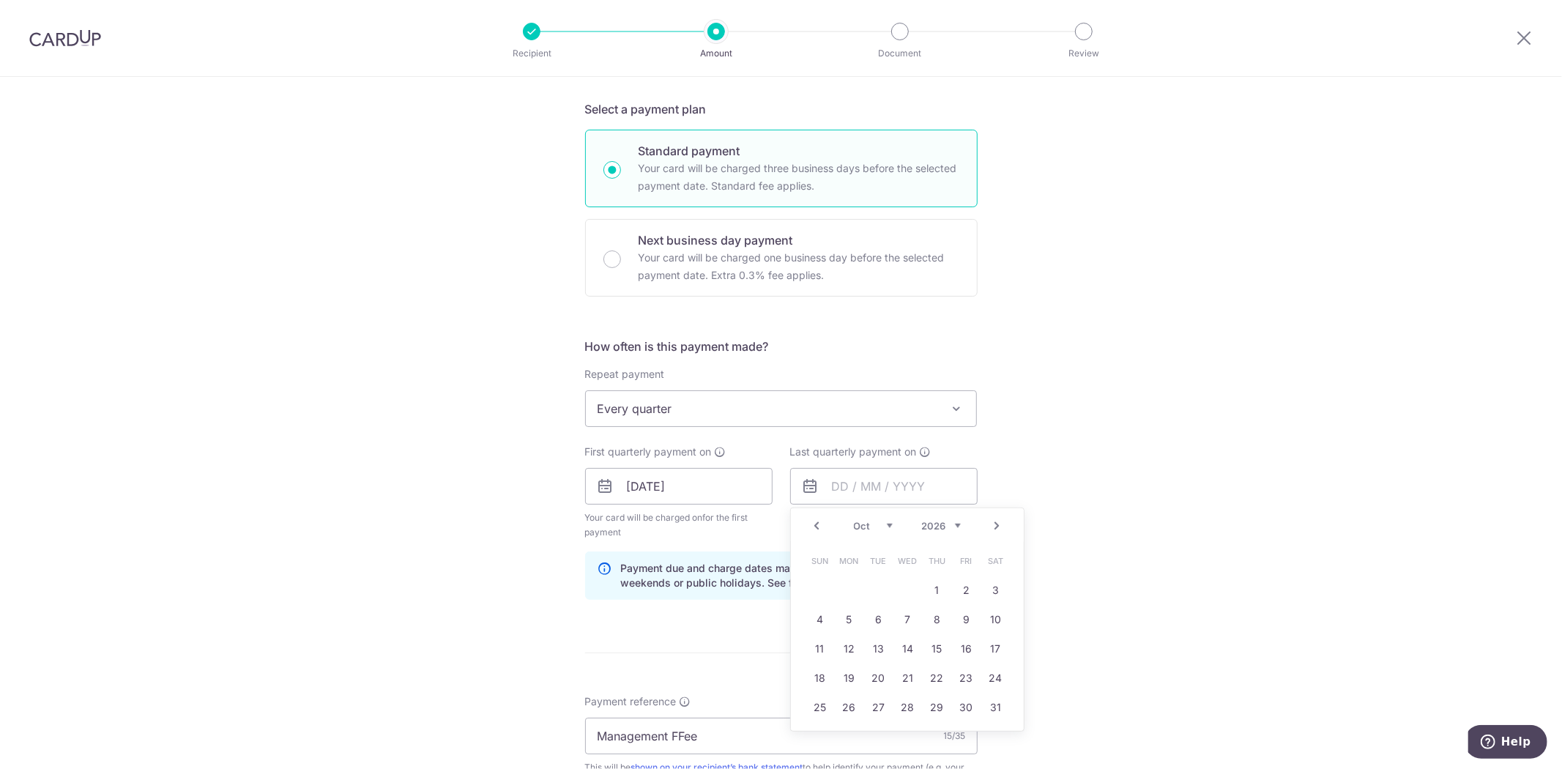
drag, startPoint x: 860, startPoint y: 524, endPoint x: 865, endPoint y: 530, distance: 7.8
click at [860, 524] on select "Jan Feb Mar Apr May Jun Jul Aug Sep Oct Nov Dec" at bounding box center [873, 526] width 39 height 12
click at [957, 650] on link "16" at bounding box center [966, 648] width 23 height 23
type input "16/01/2026"
click at [1236, 623] on div "Tell us more about your payment Enter payment amount SGD 1,116.00 1116.00 Selec…" at bounding box center [781, 481] width 1562 height 1420
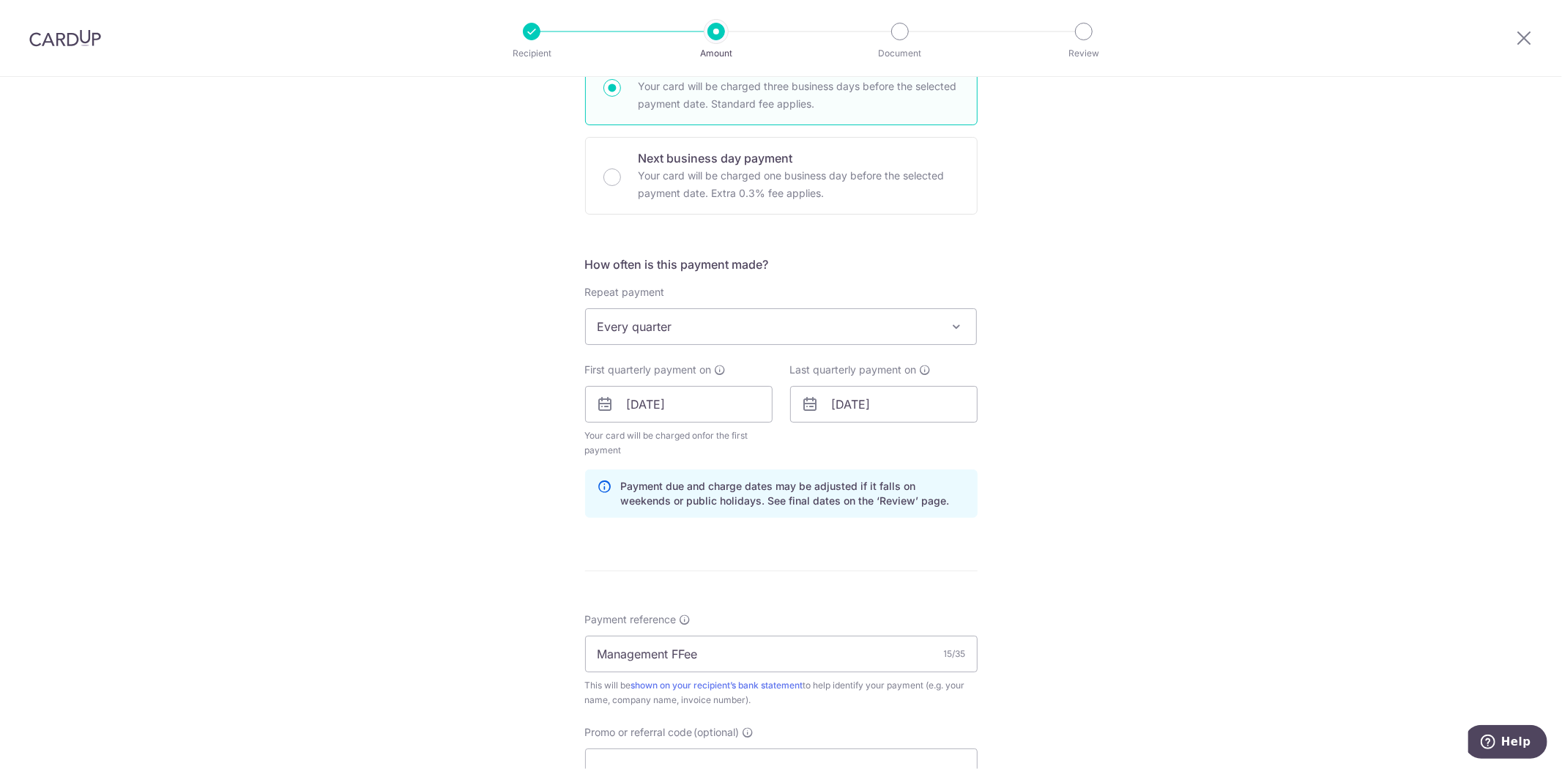
scroll to position [470, 0]
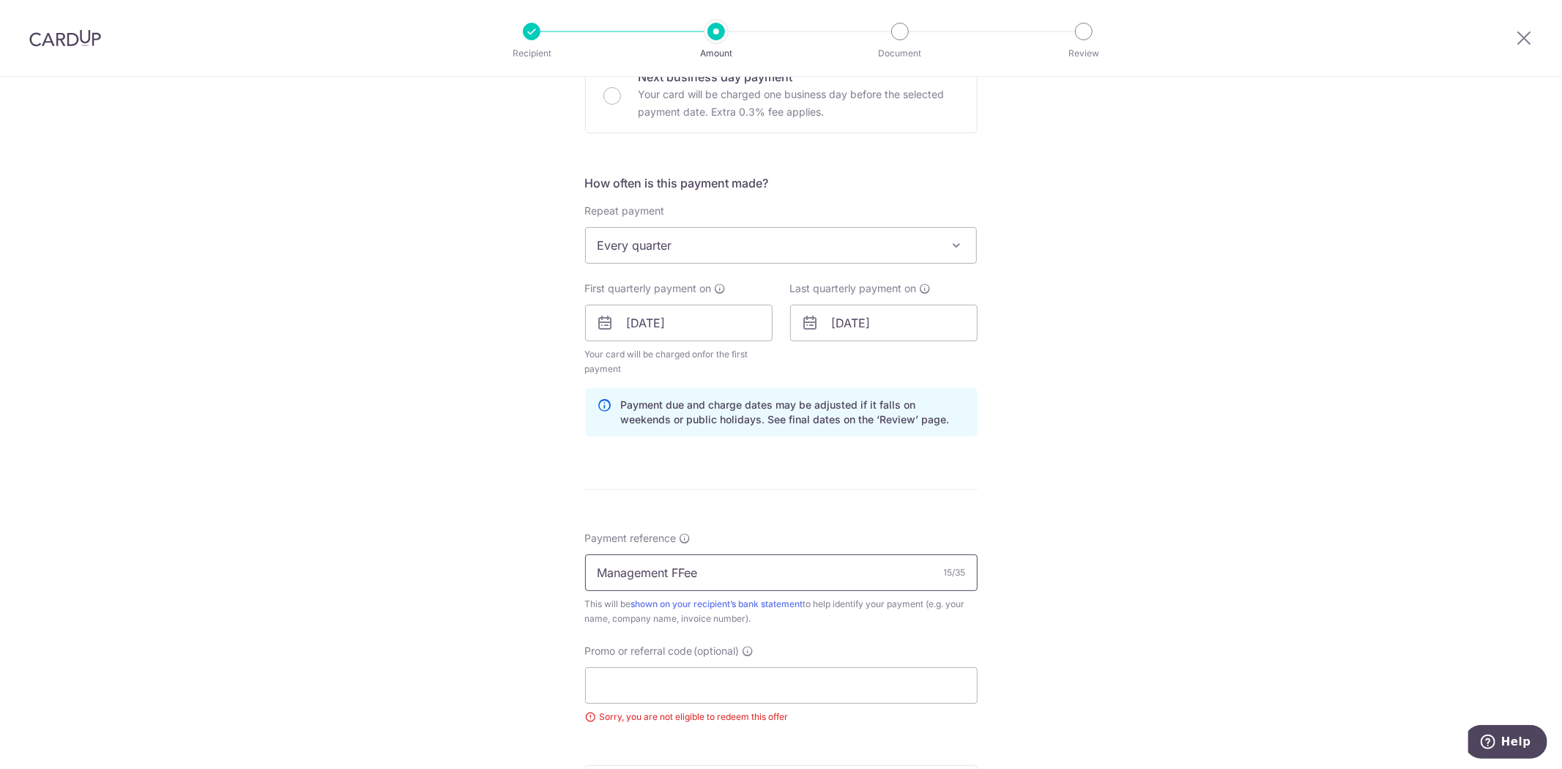
click at [683, 574] on input "Management FFee" at bounding box center [781, 573] width 393 height 37
type input "Management Fee"
click at [1064, 576] on div "Tell us more about your payment Enter payment amount SGD 1,116.00 1116.00 Selec…" at bounding box center [781, 317] width 1562 height 1420
click at [749, 693] on input "Promo or referral code (optional)" at bounding box center [781, 685] width 393 height 37
paste input "REC185"
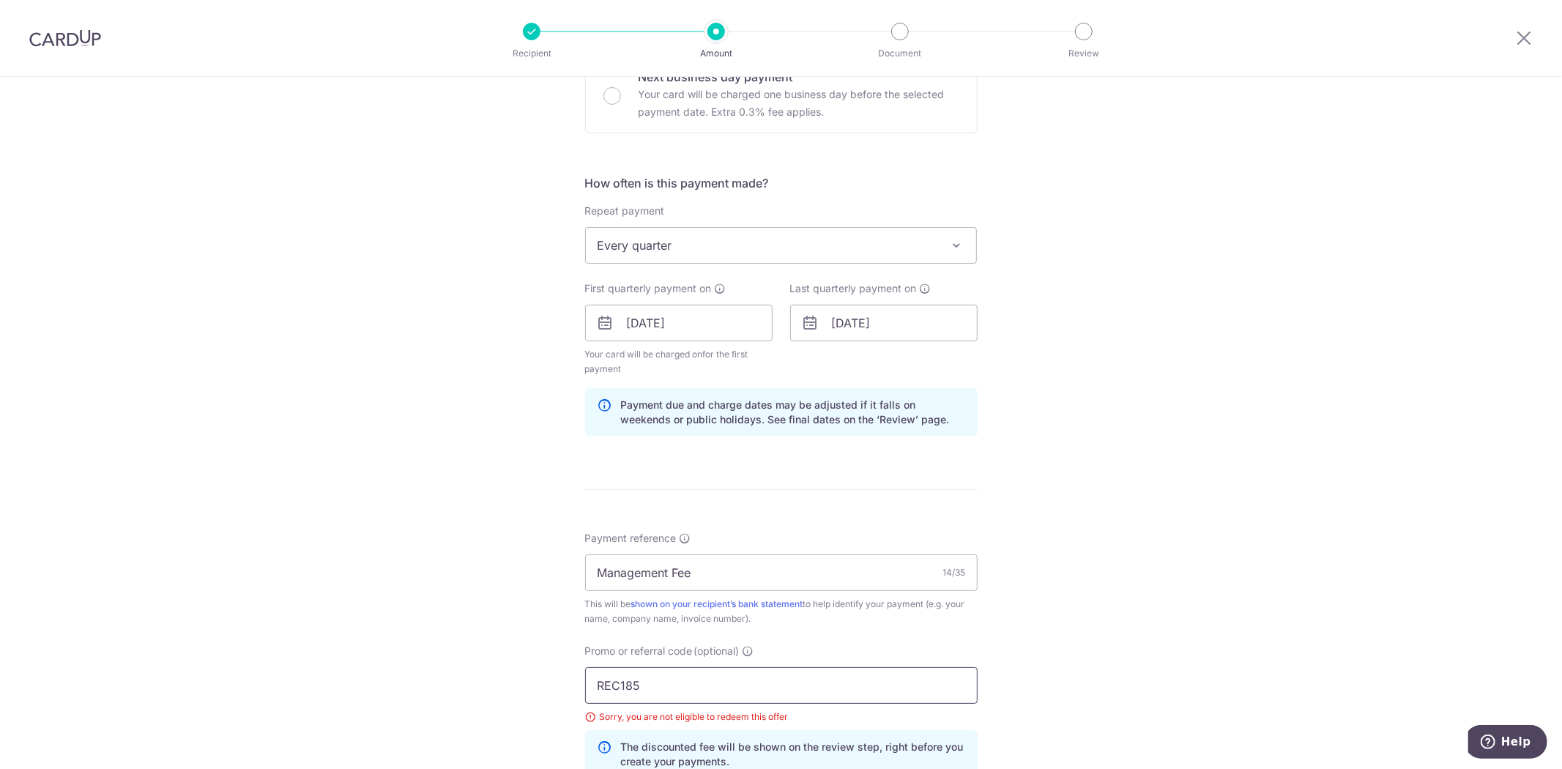
scroll to position [794, 0]
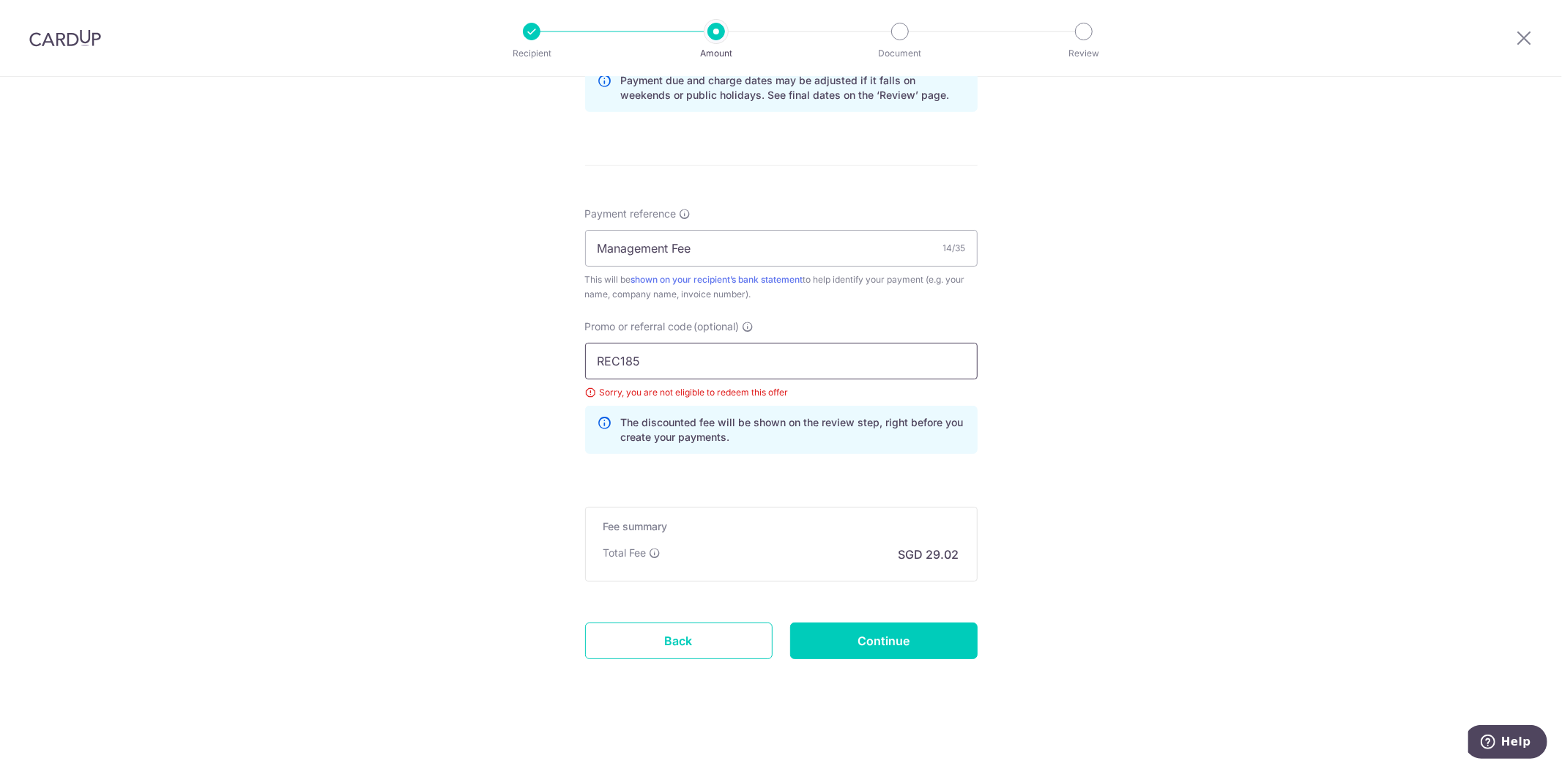
type input "REC185"
click at [870, 640] on input "Continue" at bounding box center [884, 641] width 188 height 37
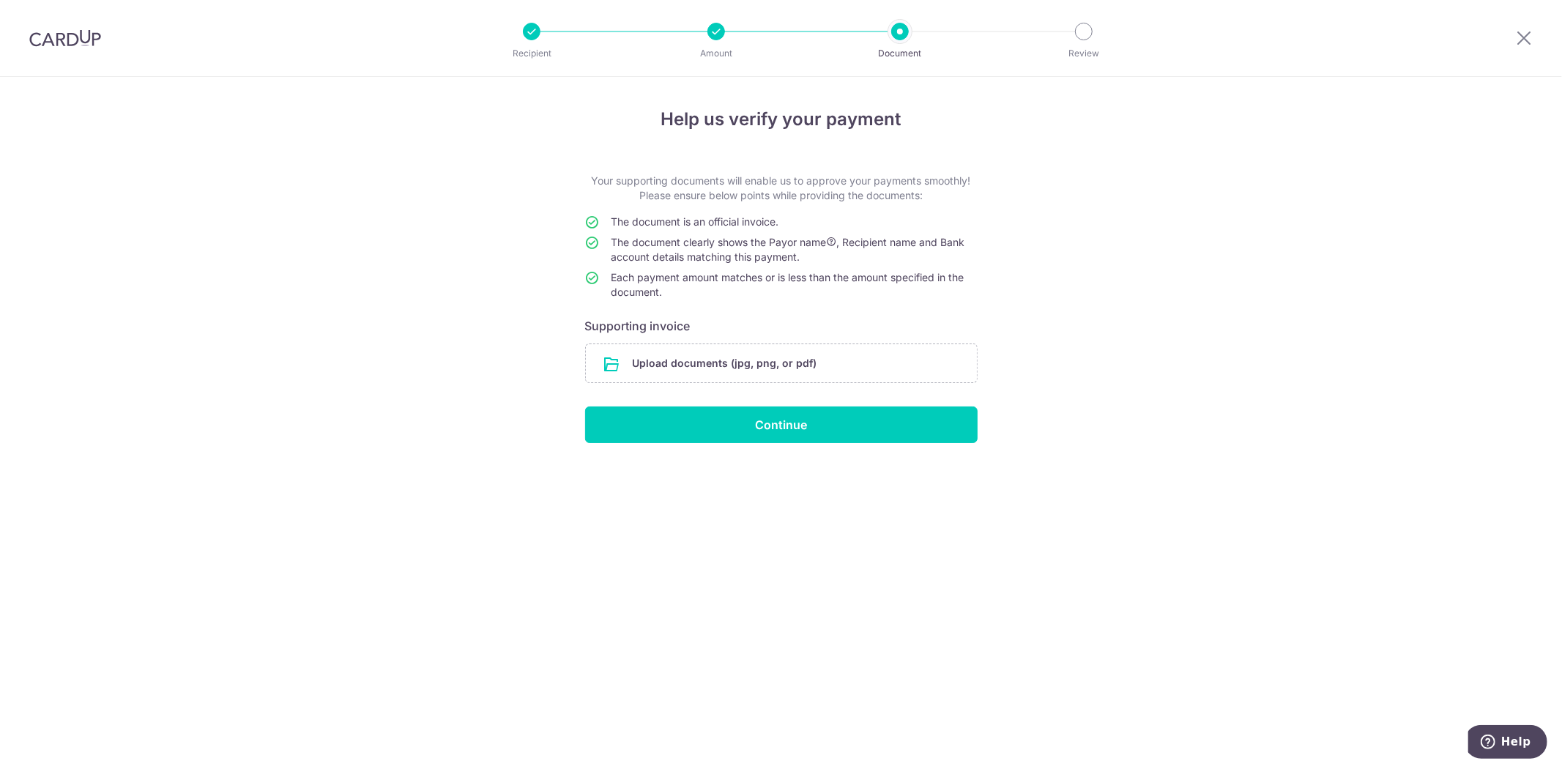
click at [1168, 240] on div "Help us verify your payment Your supporting documents will enable us to approve…" at bounding box center [781, 423] width 1562 height 692
